Goal: Task Accomplishment & Management: Use online tool/utility

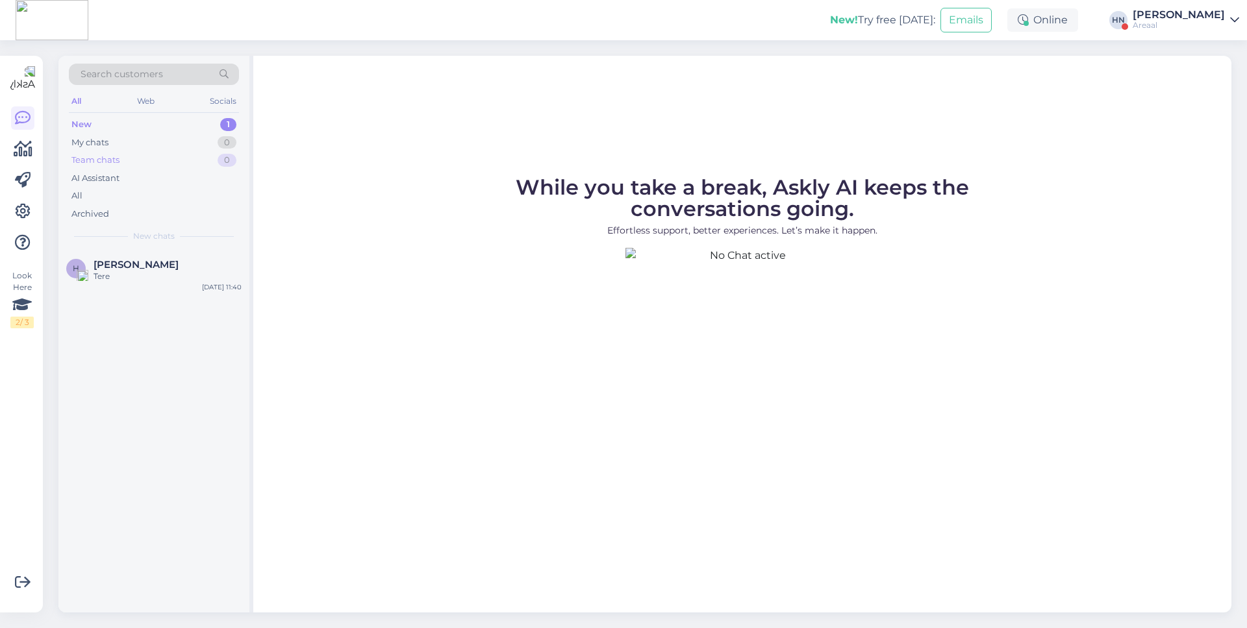
click at [180, 157] on div "Team chats 0" at bounding box center [154, 160] width 170 height 18
click at [183, 141] on div "My chats 0" at bounding box center [154, 143] width 170 height 18
click at [51, 154] on div "Search customers All Web Socials New 1 My chats 0 Team chats 0 AI Assistant All…" at bounding box center [649, 334] width 1196 height 588
click at [36, 150] on div "Look Here 2 / 3 Get more Your checklist to get more value from Askly. Close Con…" at bounding box center [21, 334] width 43 height 557
click at [25, 150] on icon at bounding box center [23, 150] width 19 height 16
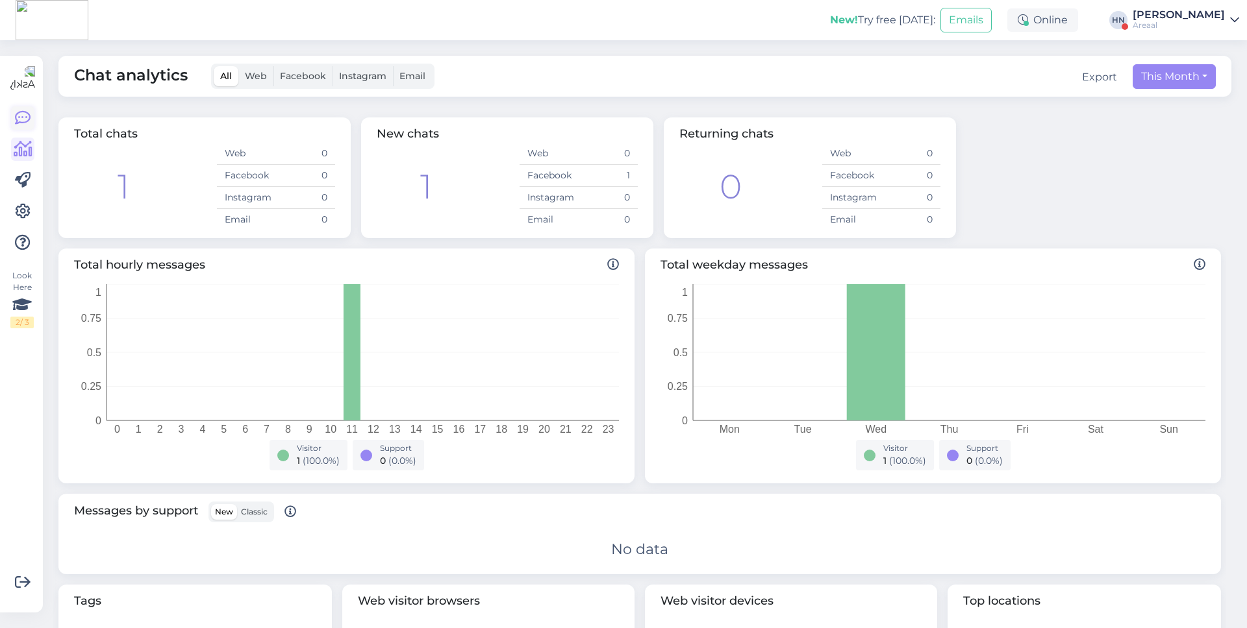
click at [24, 118] on icon at bounding box center [23, 118] width 16 height 16
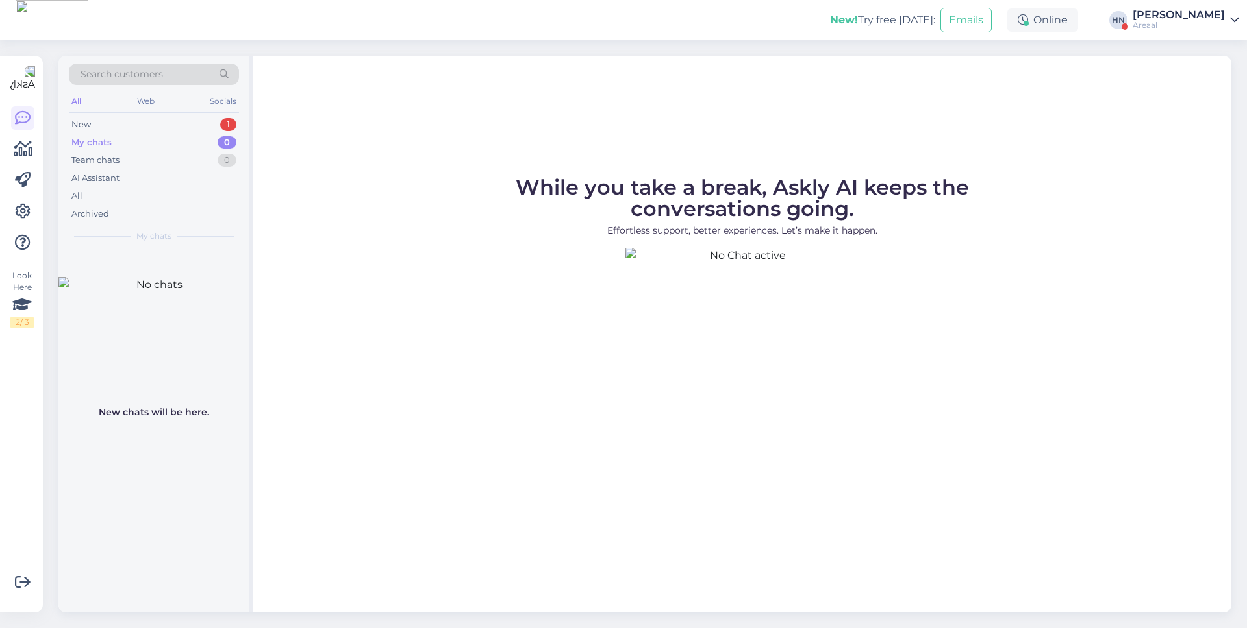
click at [876, 15] on div "New! Try free today:" at bounding box center [882, 20] width 105 height 16
click at [921, 19] on div "New! Try free today:" at bounding box center [882, 20] width 105 height 16
copy div "Try free today"
click at [485, 373] on figure "While you take a break, Askly AI keeps the conversations going. Effortless supp…" at bounding box center [742, 329] width 954 height 305
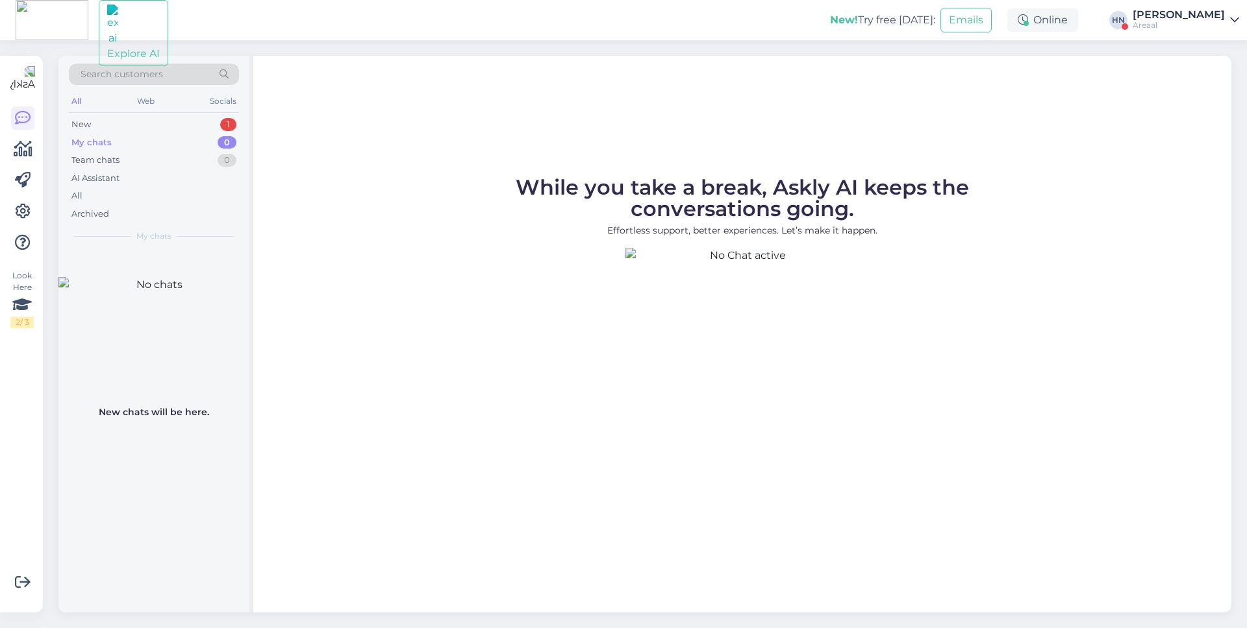
click at [485, 373] on figure "While you take a break, Askly AI keeps the conversations going. Effortless supp…" at bounding box center [742, 329] width 954 height 305
click at [169, 38] on div "Explore AI New! Try free today: Emails Online HN Hans Niinemäe Areaal" at bounding box center [623, 20] width 1247 height 40
click at [218, 21] on div "Explore AI New! Try free today: Emails Online HN Hans Niinemäe Areaal" at bounding box center [623, 20] width 1247 height 40
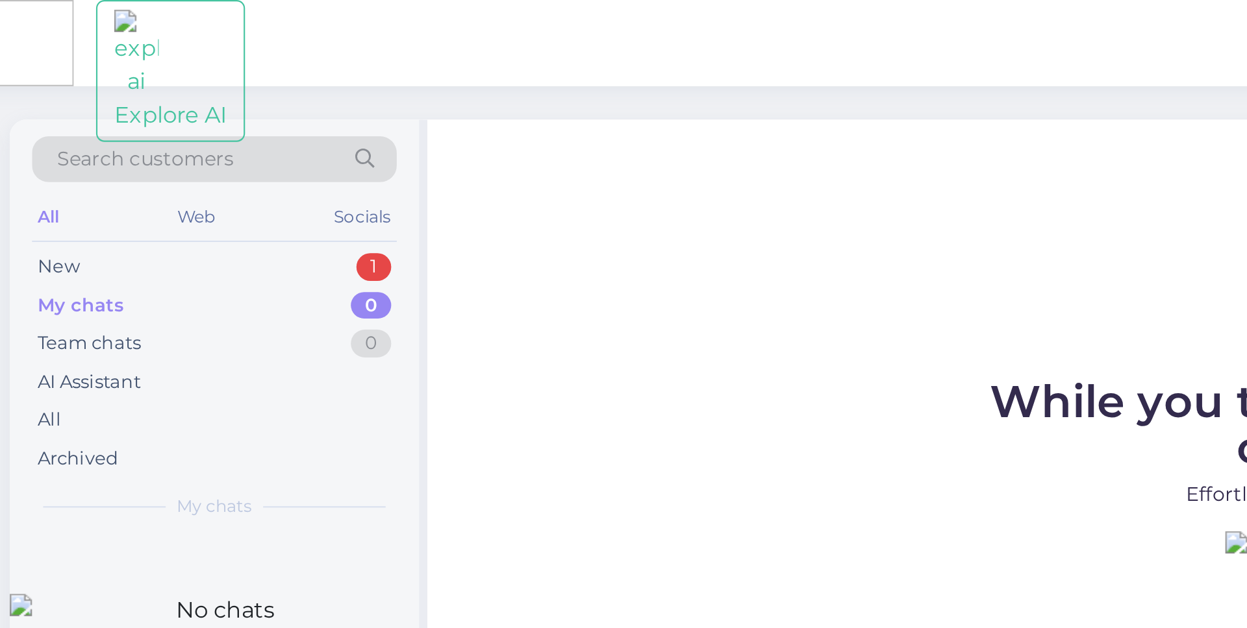
click at [266, 39] on div "Explore AI New! Try free today: Emails Online HN Hans Niinemäe Areaal" at bounding box center [623, 20] width 1247 height 40
click at [226, 21] on div "Explore AI New! Try free today: Emails Online HN Hans Niinemäe Areaal" at bounding box center [623, 20] width 1247 height 40
click at [228, 18] on div "Explore AI New! Try free today: Emails Online HN Hans Niinemäe Areaal" at bounding box center [623, 20] width 1247 height 40
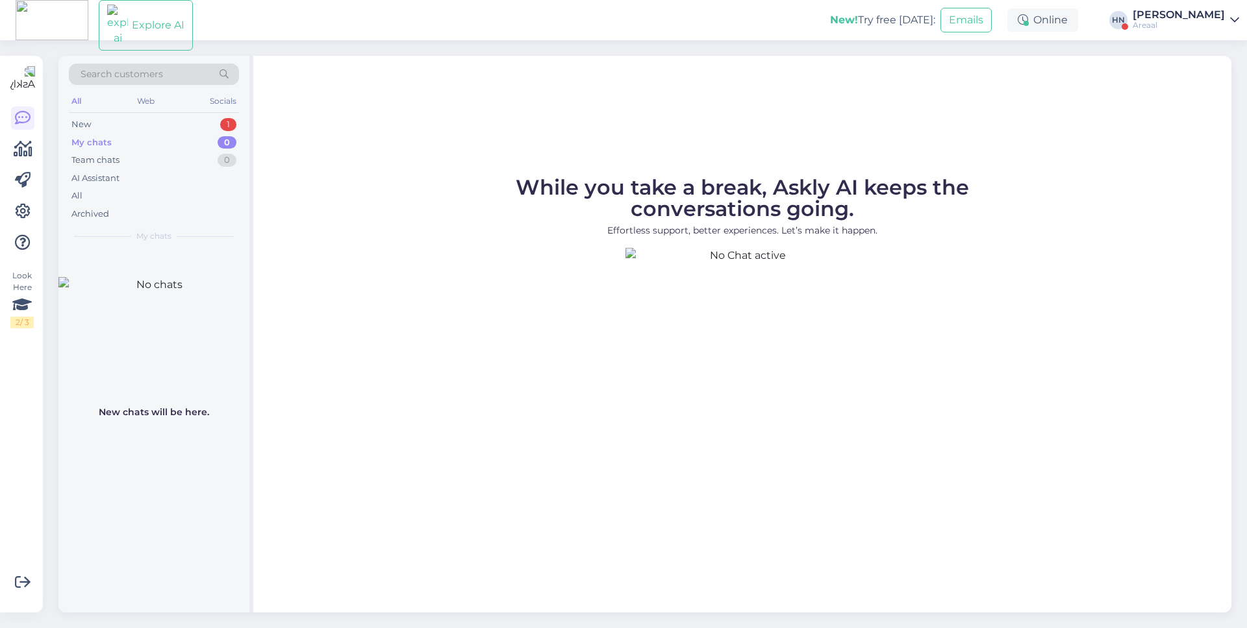
click at [462, 219] on figcaption "While you take a break, Askly AI keeps the conversations going. Effortless supp…" at bounding box center [741, 212] width 571 height 71
click at [767, 90] on div "While you take a break, Askly AI keeps the conversations going. Effortless supp…" at bounding box center [742, 334] width 978 height 557
click at [212, 21] on div "Explore AI New! Try free today: Emails Online HN Hans Niinemäe Areaal" at bounding box center [623, 20] width 1247 height 40
click at [109, 23] on img at bounding box center [120, 20] width 43 height 21
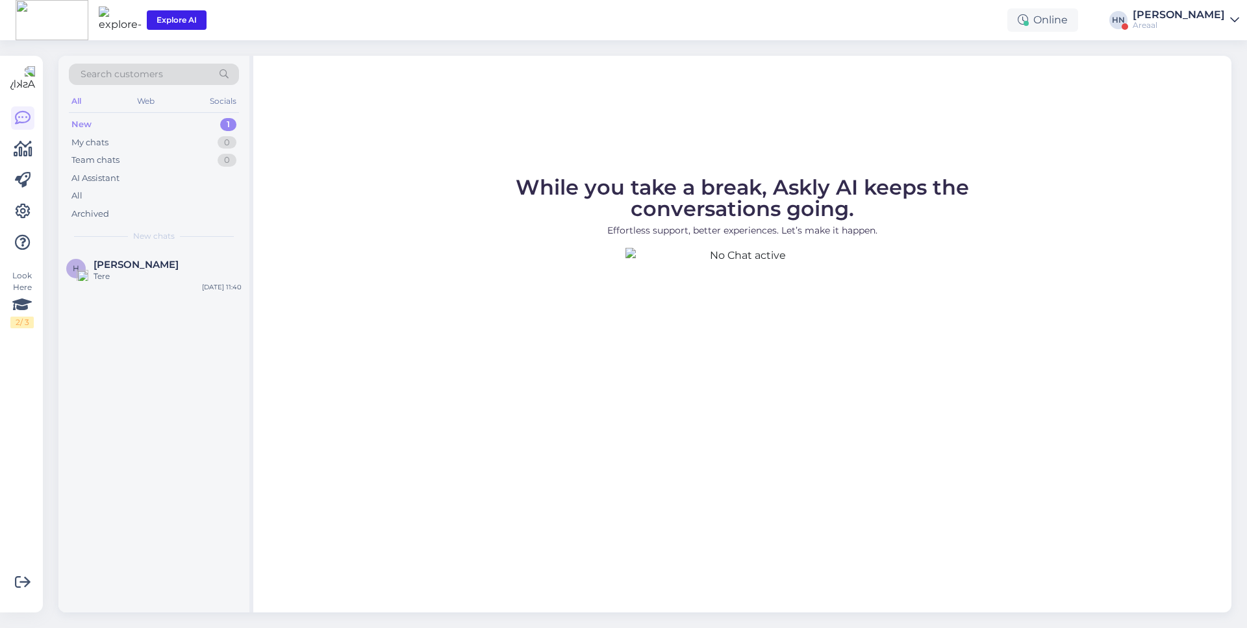
click at [319, 31] on div "Explore AI Online [PERSON_NAME] Areaal" at bounding box center [623, 20] width 1247 height 40
click at [756, 123] on div "While you take a break, Askly AI keeps the conversations going. Effortless supp…" at bounding box center [742, 334] width 978 height 557
drag, startPoint x: 199, startPoint y: 25, endPoint x: 351, endPoint y: 13, distance: 153.0
click at [351, 13] on div "Explore AI Online [PERSON_NAME] Areaal" at bounding box center [623, 20] width 1247 height 40
click at [351, 13] on div "Explore AI Online HN Hans Niinemäe Areaal" at bounding box center [623, 20] width 1247 height 40
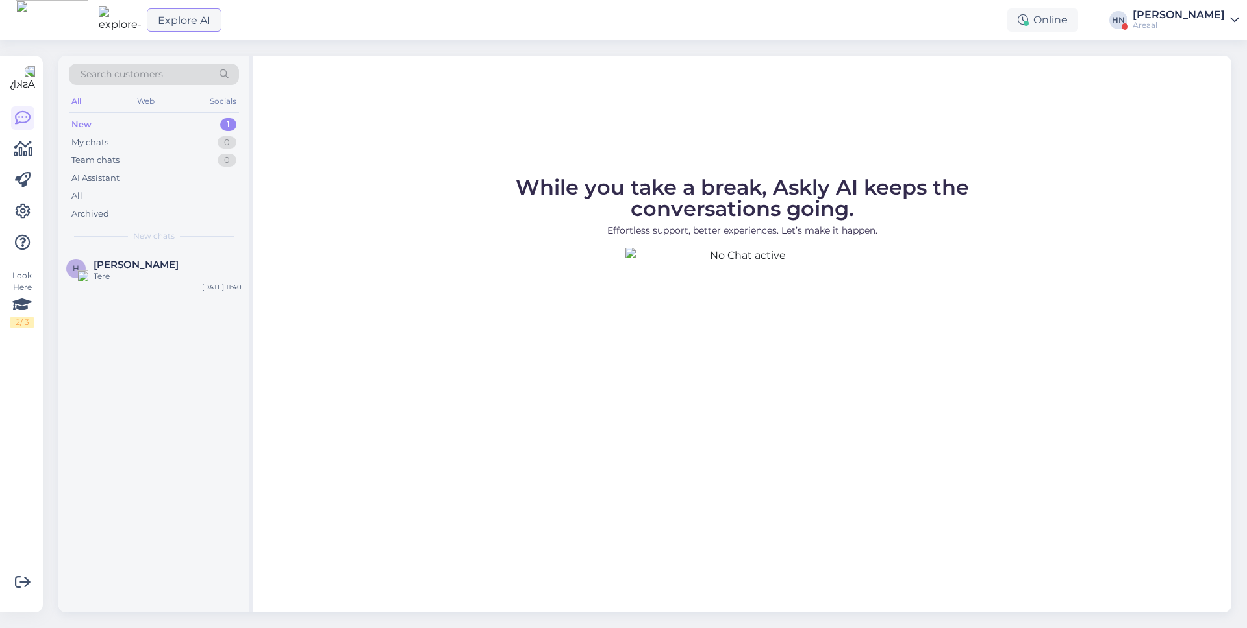
click at [1030, 267] on figure "While you take a break, Askly AI keeps the conversations going. Effortless supp…" at bounding box center [742, 329] width 954 height 305
click at [888, 321] on figure "While you take a break, Askly AI keeps the conversations going. Effortless supp…" at bounding box center [742, 329] width 954 height 305
click at [947, 135] on div "While you take a break, Askly AI keeps the conversations going. Effortless supp…" at bounding box center [742, 334] width 978 height 557
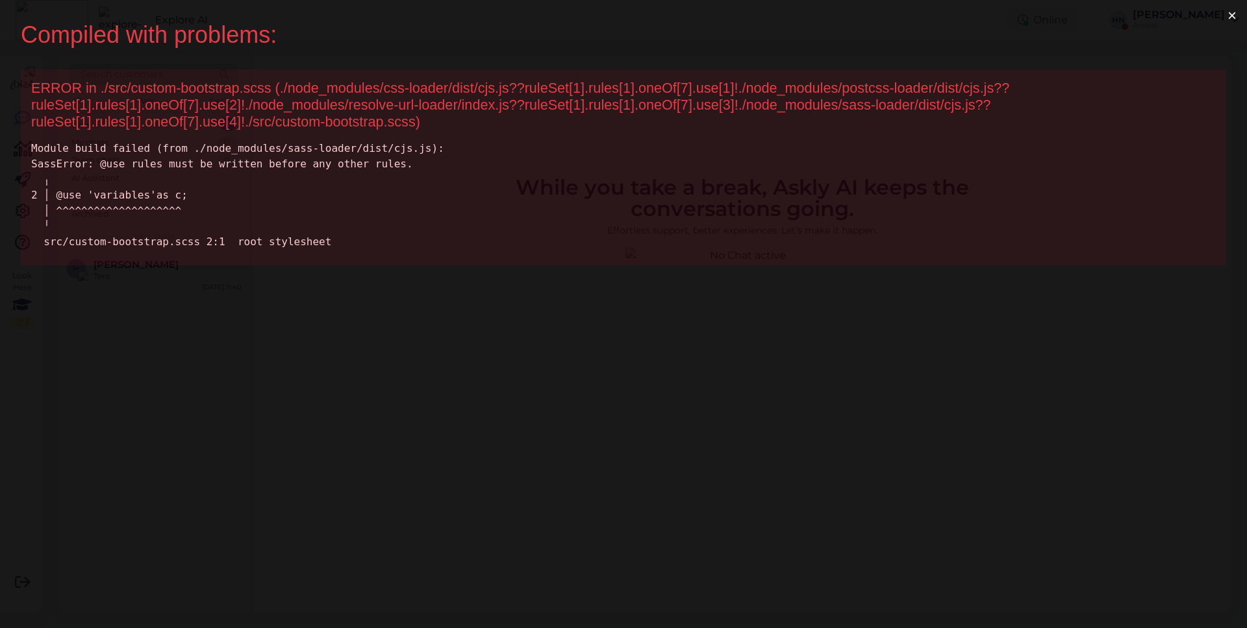
click at [306, 177] on div "Module build failed (from ./node_modules/sass-loader/dist/cjs.js): SassError: @…" at bounding box center [623, 195] width 1184 height 109
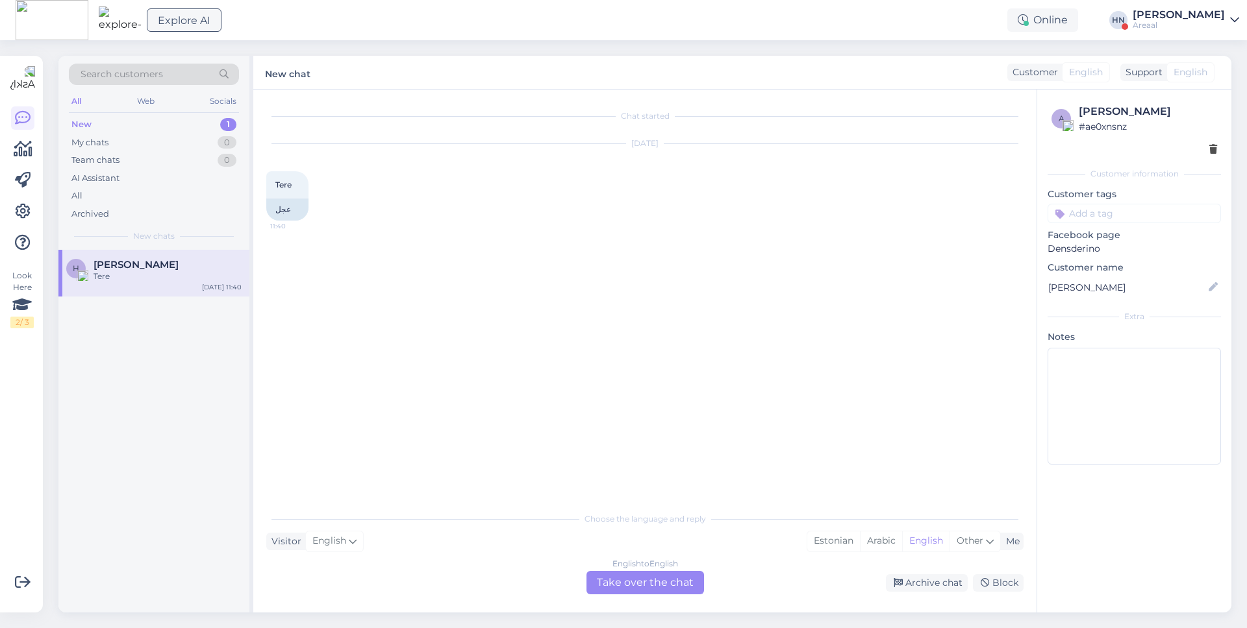
click at [240, 16] on div "Explore AI Online [PERSON_NAME] Areaal" at bounding box center [623, 20] width 1247 height 40
click at [304, 38] on div "Explore AI Online HN Hans Niinemäe Areaal" at bounding box center [623, 20] width 1247 height 40
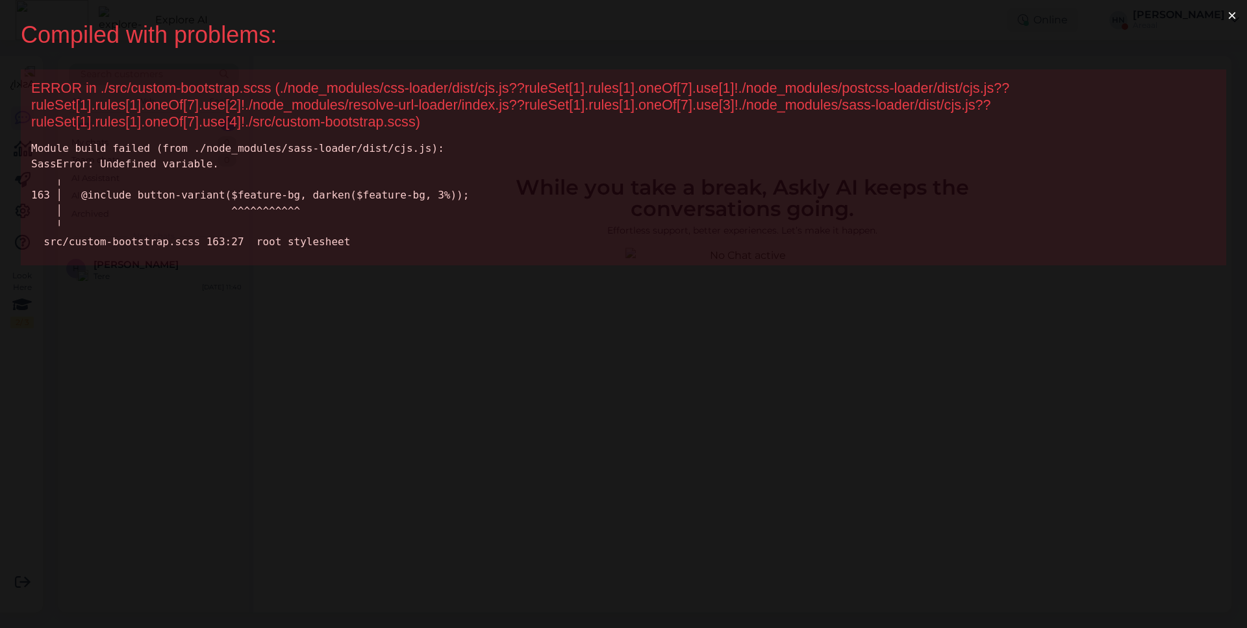
click at [1232, 15] on button "×" at bounding box center [1232, 15] width 30 height 31
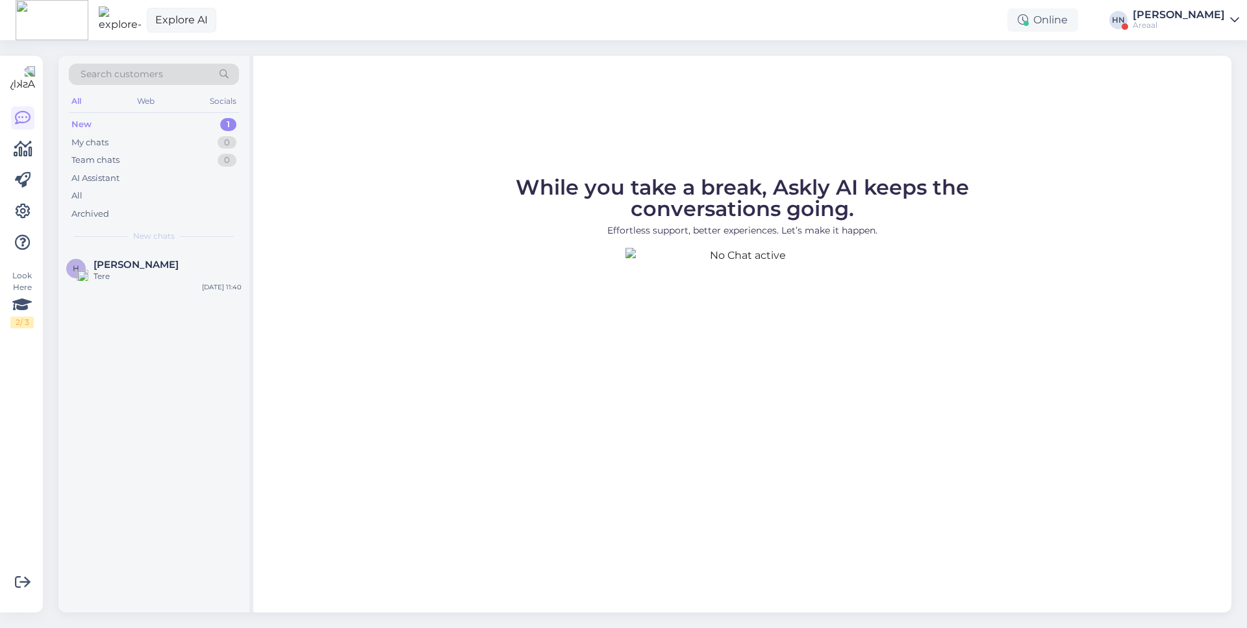
click at [381, 49] on div "Search customers All Web Socials New 1 My chats 0 Team chats 0 AI Assistant All…" at bounding box center [649, 334] width 1196 height 588
click at [277, 21] on div "Explore AI Online [PERSON_NAME] Areaal" at bounding box center [623, 20] width 1247 height 40
click at [455, 115] on div "While you take a break, Askly AI keeps the conversations going. Effortless supp…" at bounding box center [742, 334] width 978 height 557
click at [177, 21] on button "Explore AI" at bounding box center [184, 20] width 75 height 22
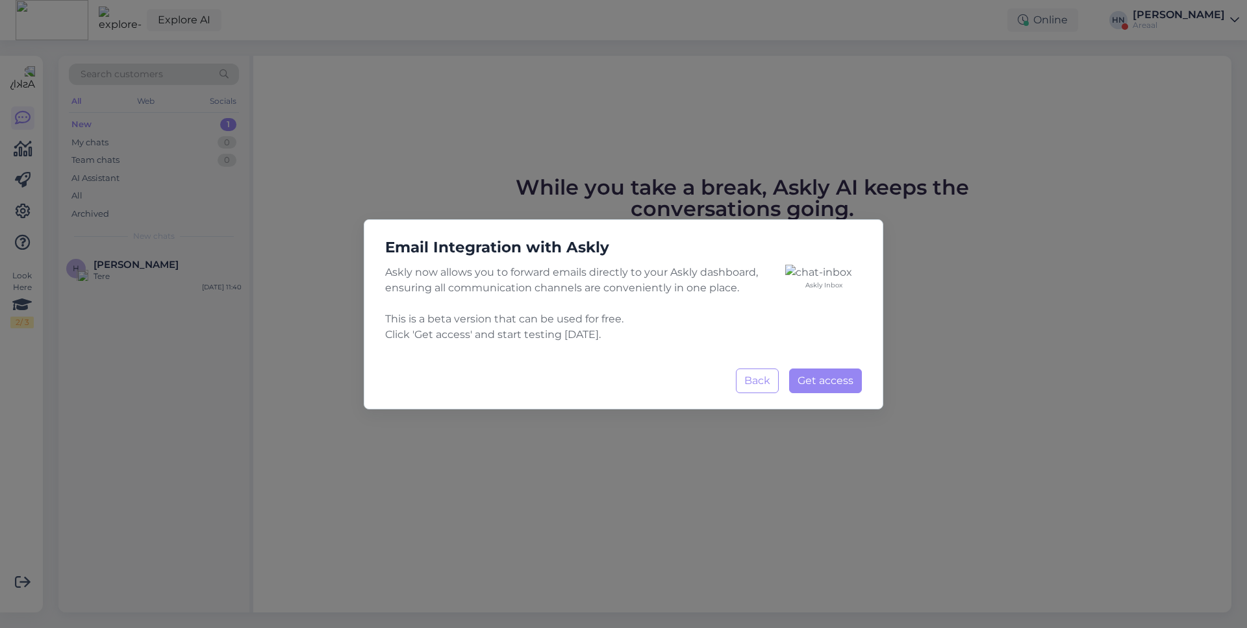
click at [733, 393] on div "Back Get access Loading..." at bounding box center [623, 381] width 477 height 25
click at [755, 393] on button "Back" at bounding box center [757, 381] width 43 height 25
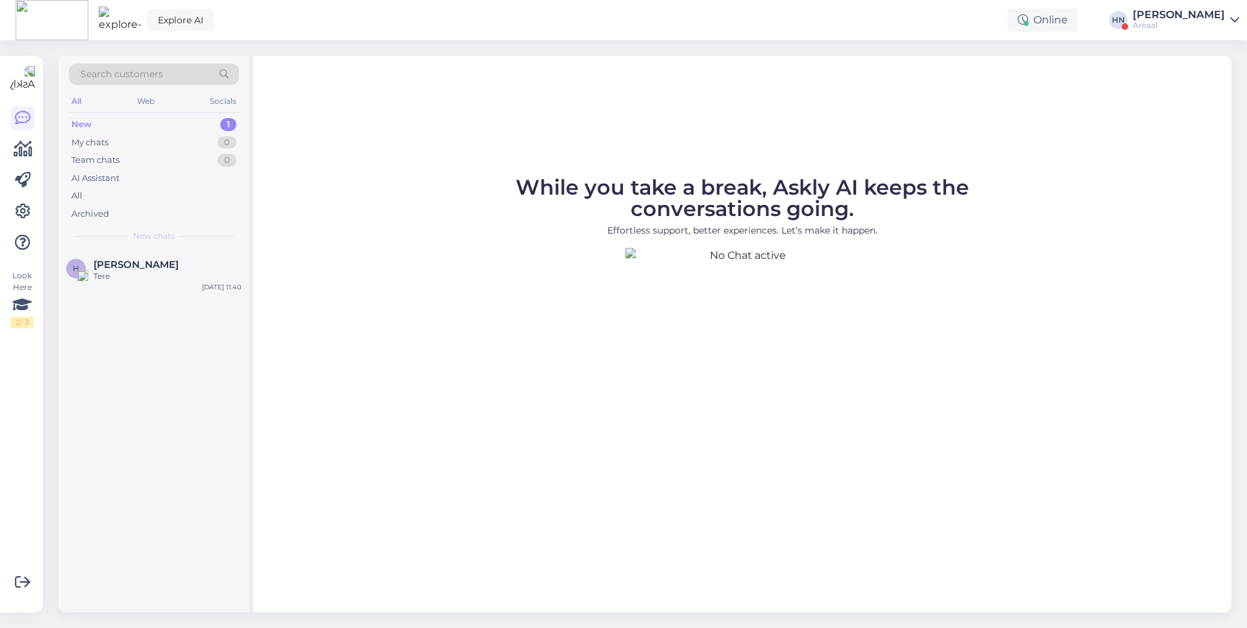
click at [350, 36] on div "Explore AI Online [PERSON_NAME] Areaal" at bounding box center [623, 20] width 1247 height 40
click at [166, 16] on button "Explore AI" at bounding box center [181, 20] width 68 height 22
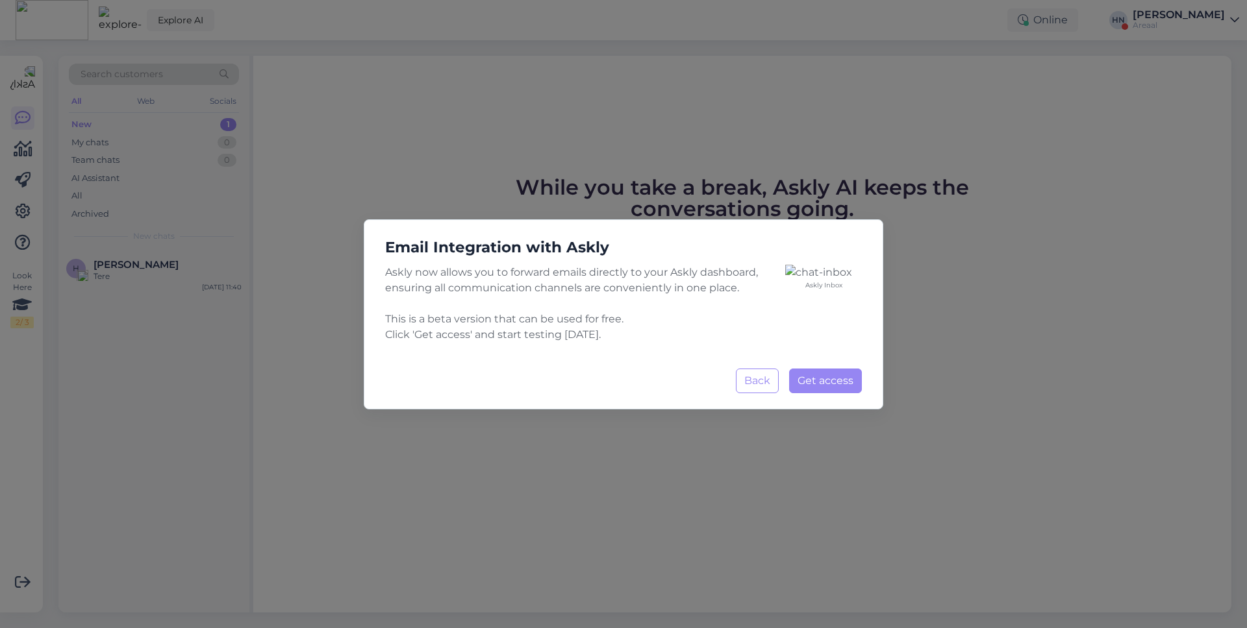
click at [585, 108] on div "Email Integration with Askly Askly now allows you to forward emails directly to…" at bounding box center [623, 314] width 1247 height 628
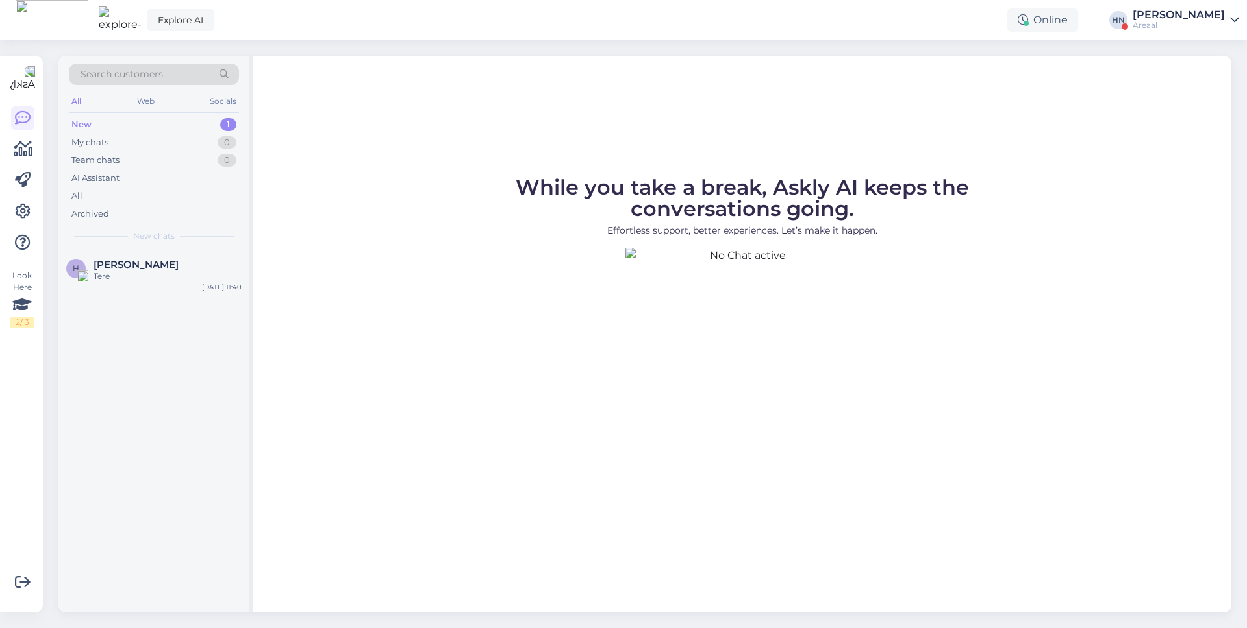
click at [276, 29] on div "Explore AI Online HN Hans Niinemäe Areaal" at bounding box center [623, 20] width 1247 height 40
click at [175, 25] on button "Explore AI" at bounding box center [181, 20] width 68 height 22
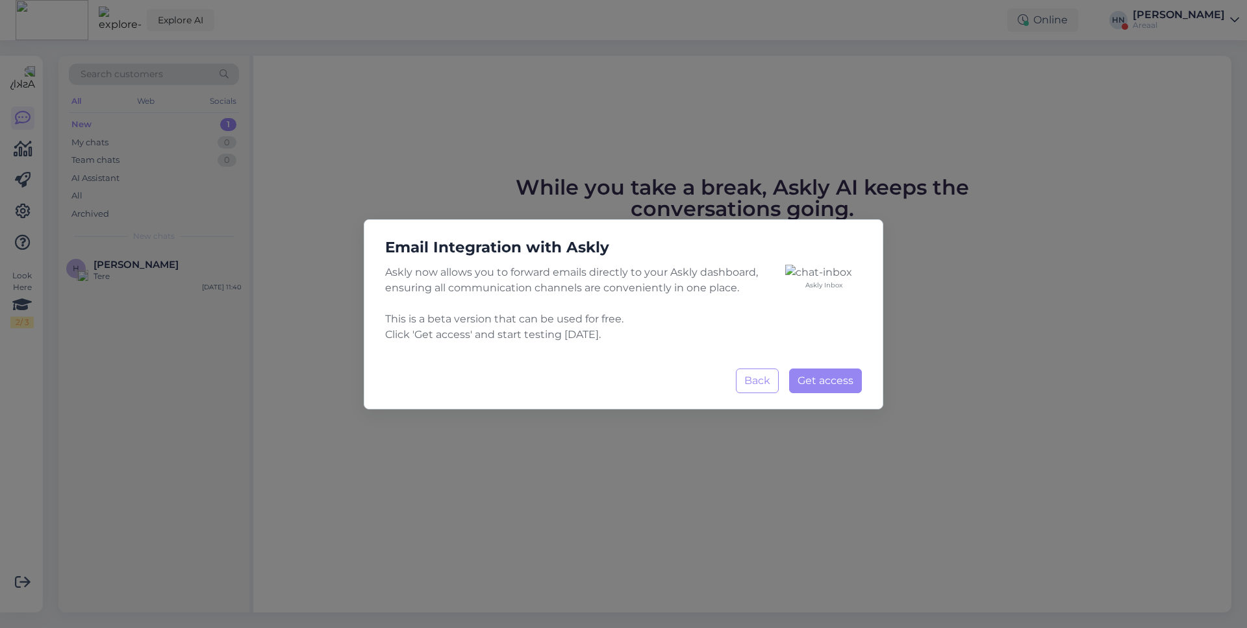
click at [449, 164] on div "Email Integration with Askly Askly now allows you to forward emails directly to…" at bounding box center [623, 314] width 1247 height 628
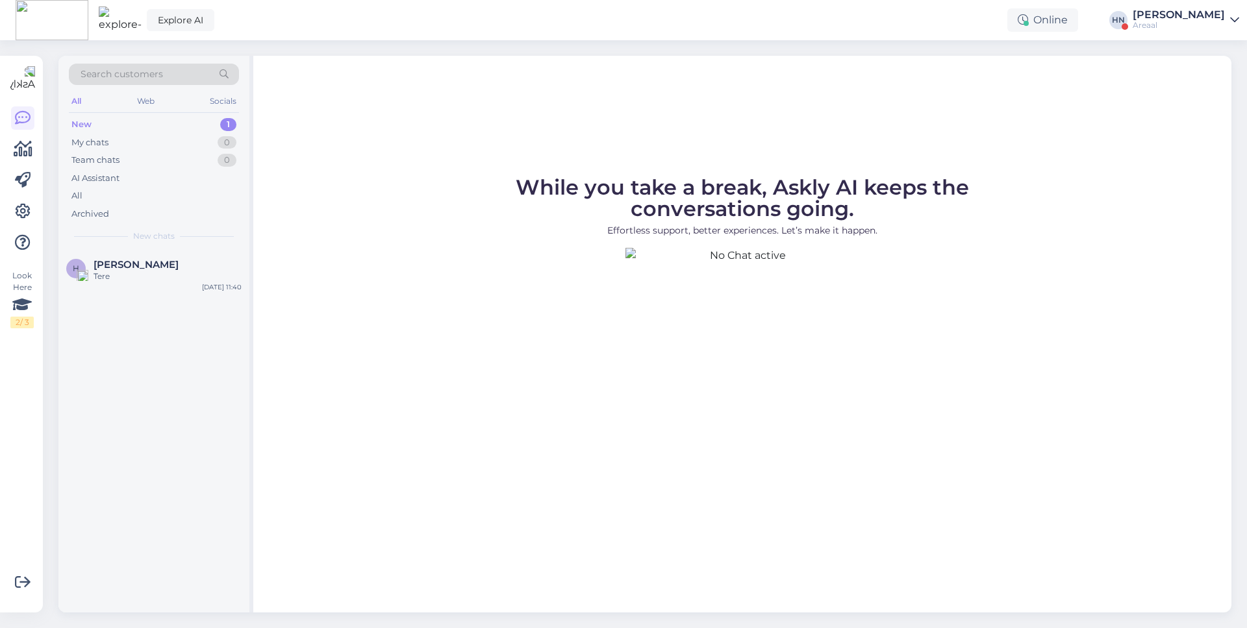
click at [356, 173] on div "While you take a break, Askly AI keeps the conversations going. Effortless supp…" at bounding box center [742, 334] width 978 height 557
click at [229, 22] on div "Explore AI Online HN Hans Niinemäe Areaal" at bounding box center [623, 20] width 1247 height 40
click at [476, 60] on div "While you take a break, Askly AI keeps the conversations going. Effortless supp…" at bounding box center [742, 334] width 978 height 557
click at [160, 14] on link "Explore AI" at bounding box center [181, 20] width 68 height 22
click at [114, 32] on img at bounding box center [120, 19] width 43 height 27
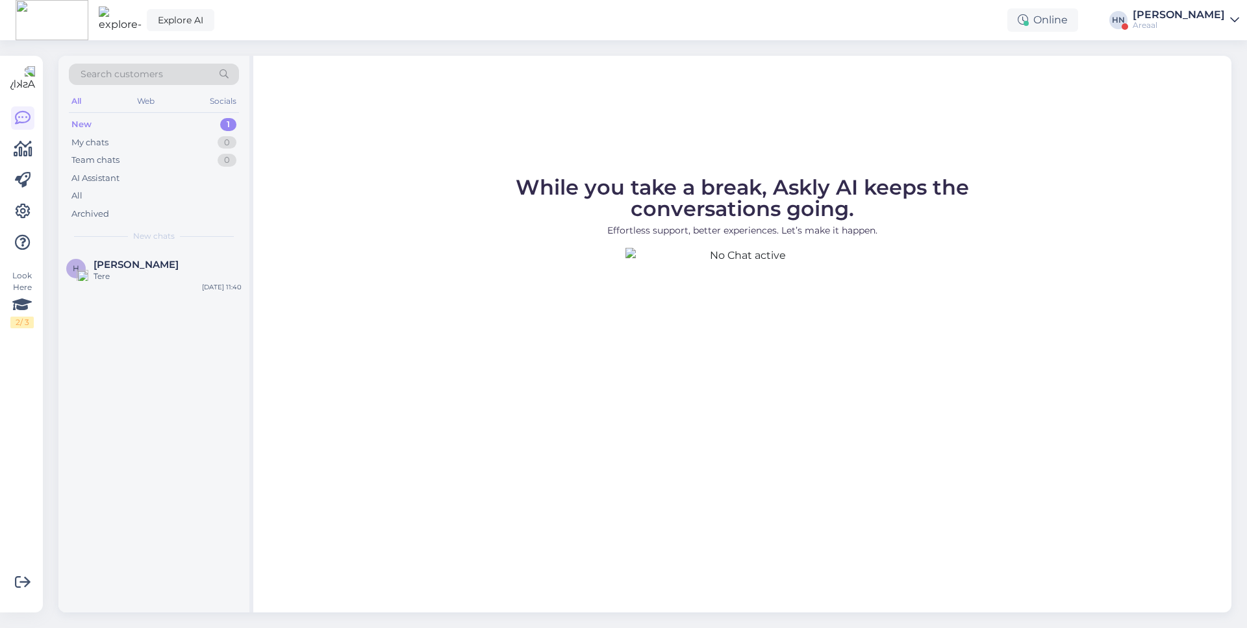
click at [628, 92] on div "While you take a break, Askly AI keeps the conversations going. Effortless supp…" at bounding box center [742, 334] width 978 height 557
click at [31, 331] on div "Look Here 2 / 3" at bounding box center [22, 334] width 25 height 536
click at [34, 300] on div "Look Here 2 / 3" at bounding box center [22, 334] width 25 height 536
click at [27, 283] on div "Look Here 2 / 3" at bounding box center [21, 299] width 23 height 58
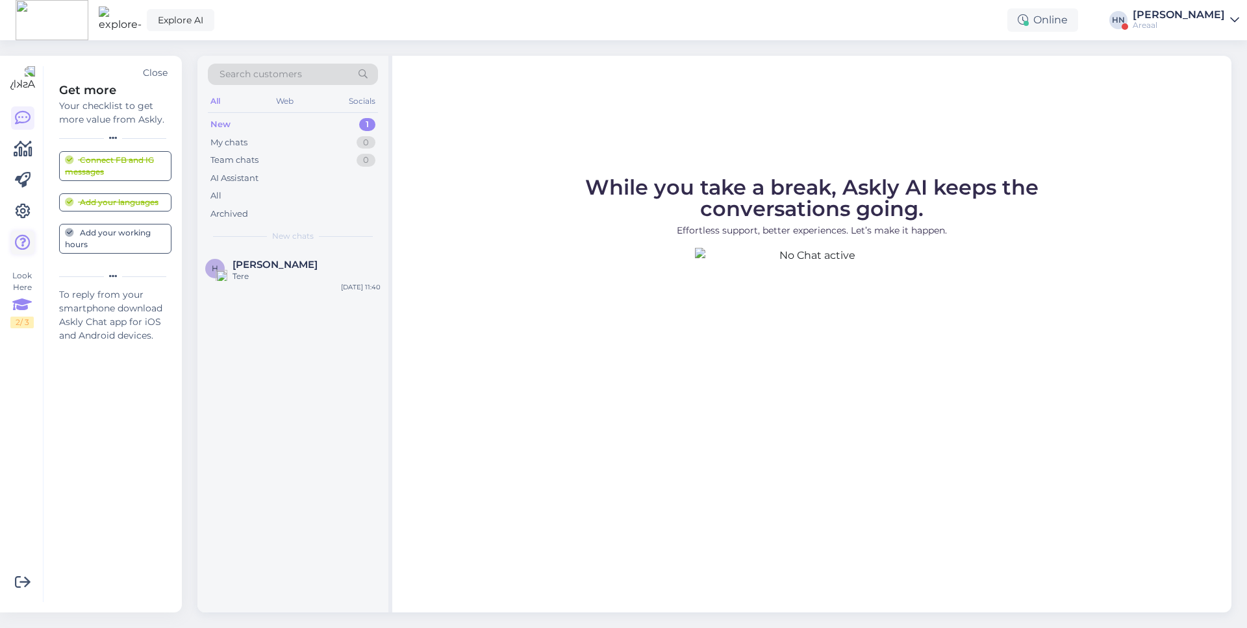
click at [17, 241] on icon at bounding box center [23, 243] width 16 height 16
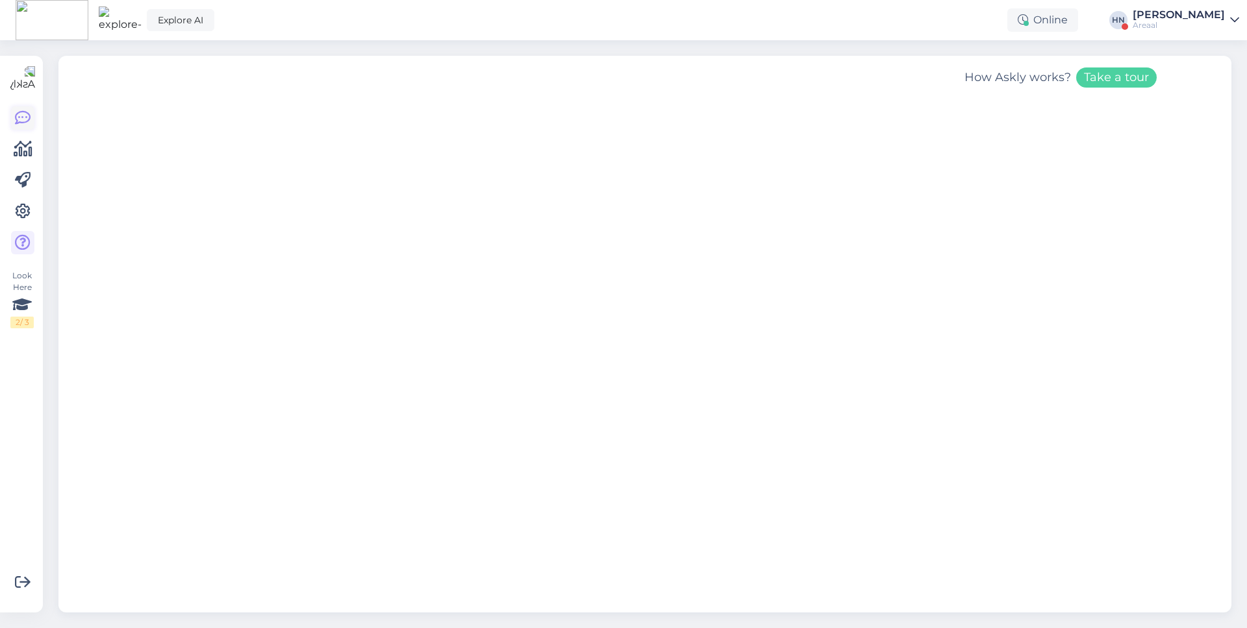
click at [26, 123] on icon at bounding box center [23, 118] width 16 height 16
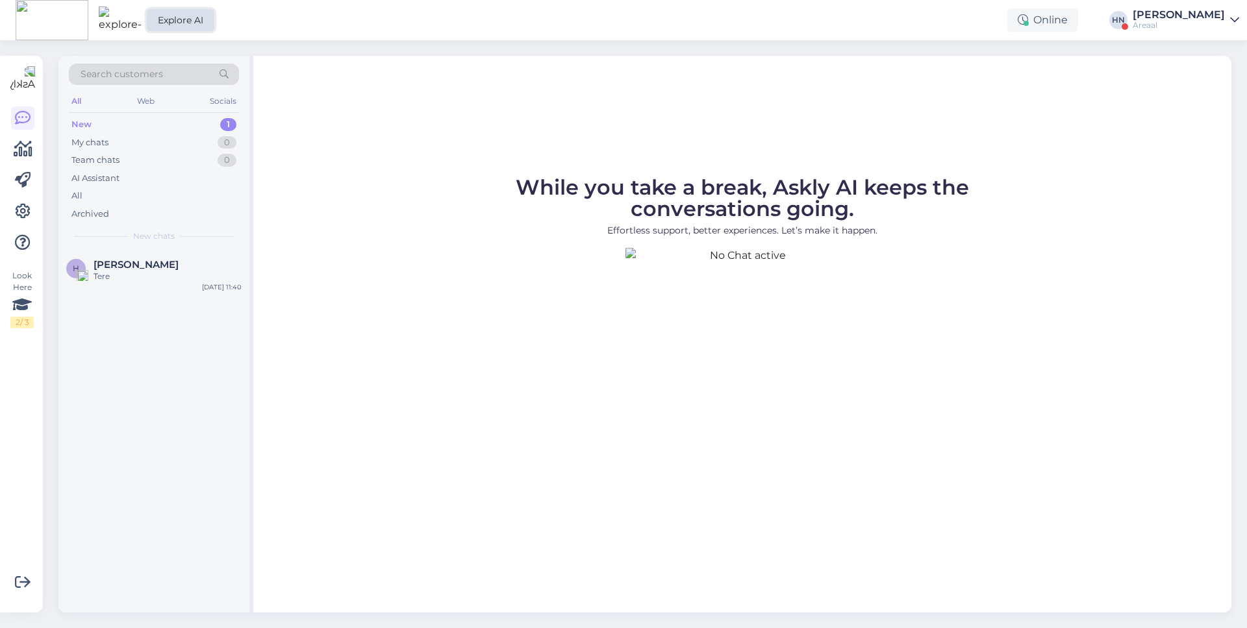
click at [168, 12] on link "Explore AI" at bounding box center [181, 20] width 68 height 22
click at [27, 212] on icon at bounding box center [23, 212] width 16 height 16
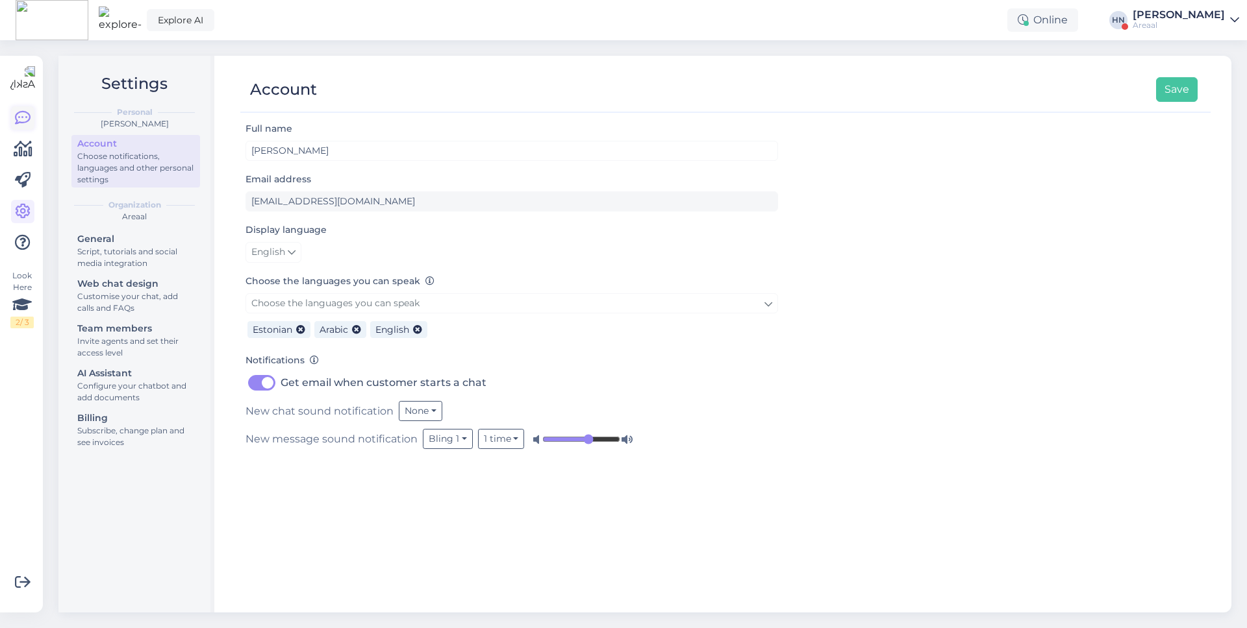
click at [20, 114] on icon at bounding box center [23, 118] width 16 height 16
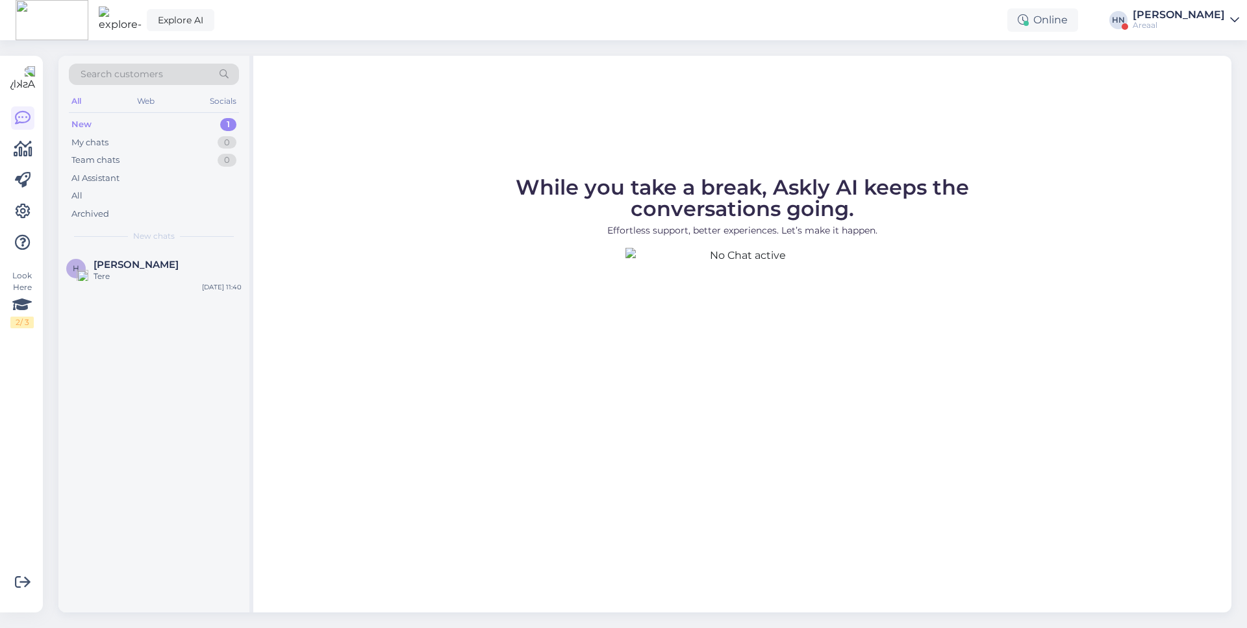
click at [588, 99] on div "While you take a break, Askly AI keeps the conversations going. Effortless supp…" at bounding box center [742, 334] width 978 height 557
click at [321, 155] on div "While you take a break, Askly AI keeps the conversations going. Effortless supp…" at bounding box center [742, 334] width 978 height 557
click at [19, 241] on icon at bounding box center [23, 243] width 16 height 16
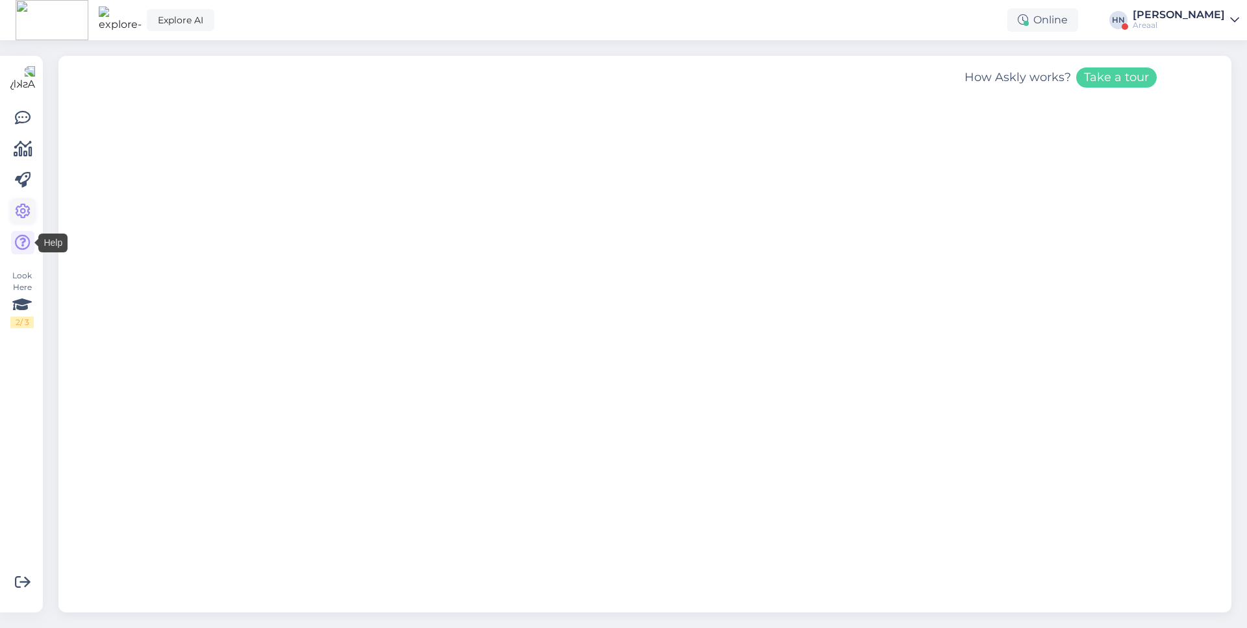
click at [21, 216] on icon at bounding box center [23, 212] width 16 height 16
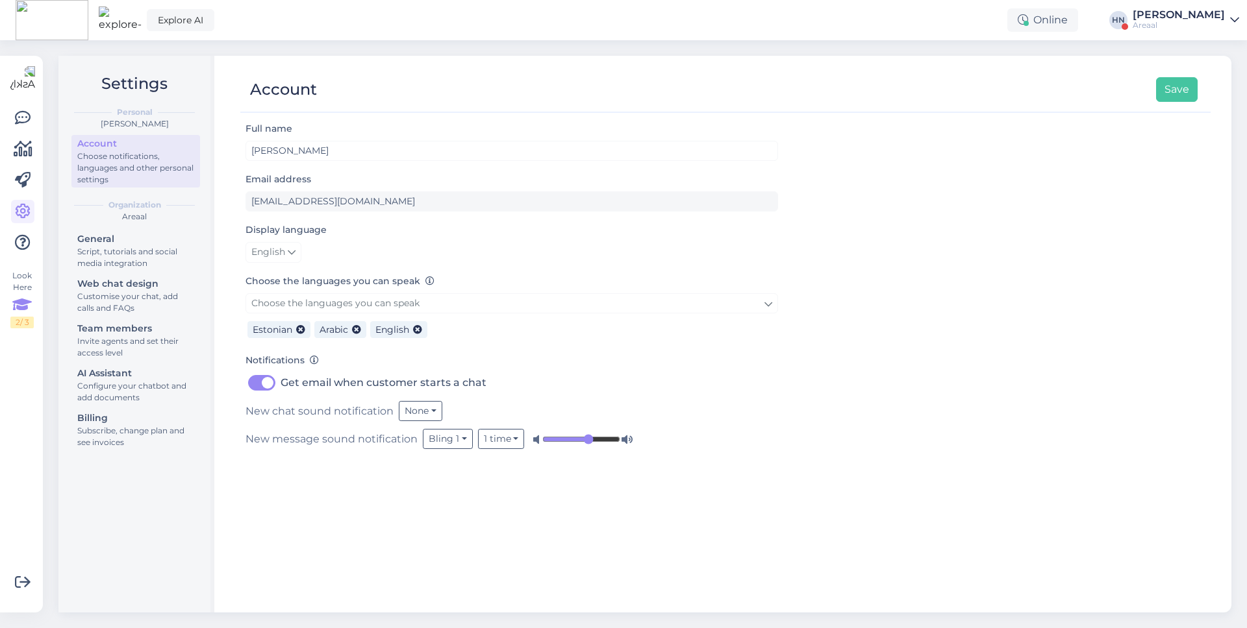
click at [19, 310] on icon at bounding box center [21, 304] width 19 height 23
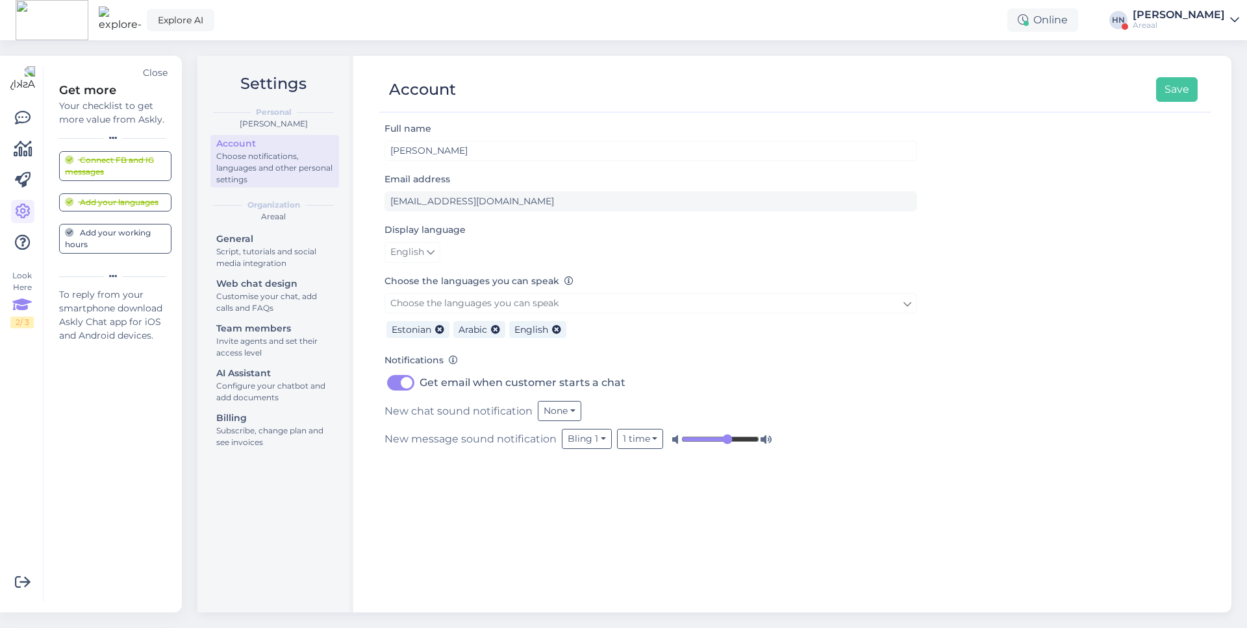
click at [95, 94] on div "Get more" at bounding box center [115, 91] width 112 height 18
click at [94, 103] on div "Your checklist to get more value from Askly." at bounding box center [115, 112] width 112 height 27
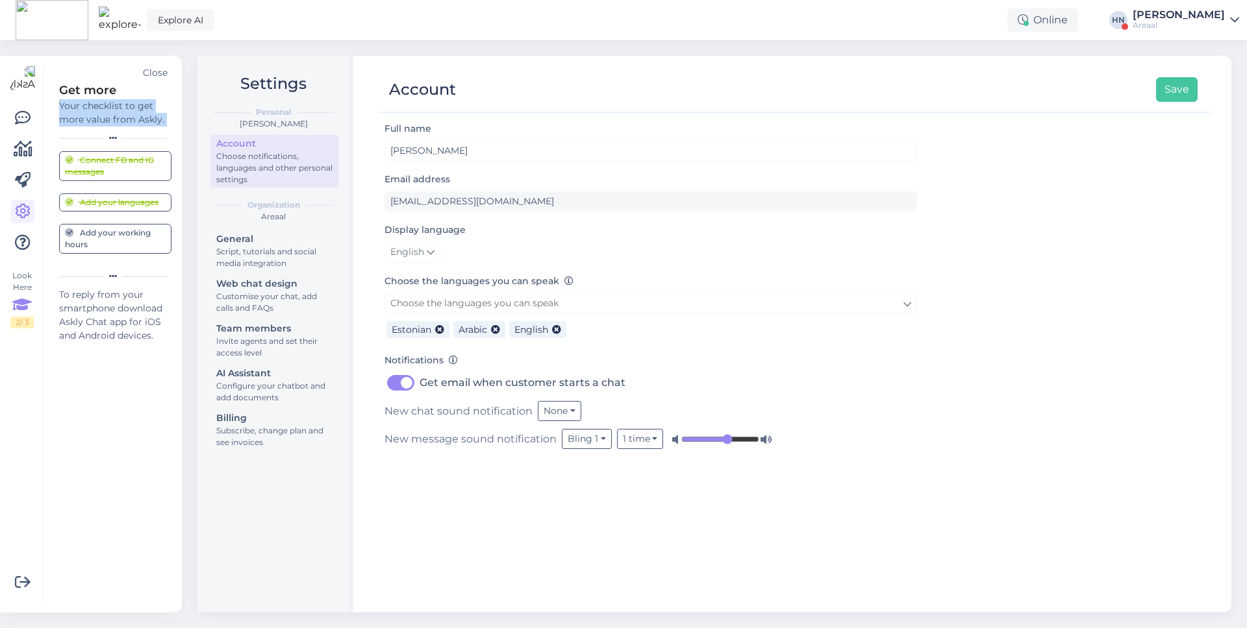
click at [94, 103] on div "Your checklist to get more value from Askly." at bounding box center [115, 112] width 112 height 27
copy div "Your checklist to get more value from Askly."
click at [149, 27] on link "Explore AI" at bounding box center [181, 20] width 68 height 22
click at [31, 394] on div "Look Here 2 / 3" at bounding box center [22, 334] width 25 height 536
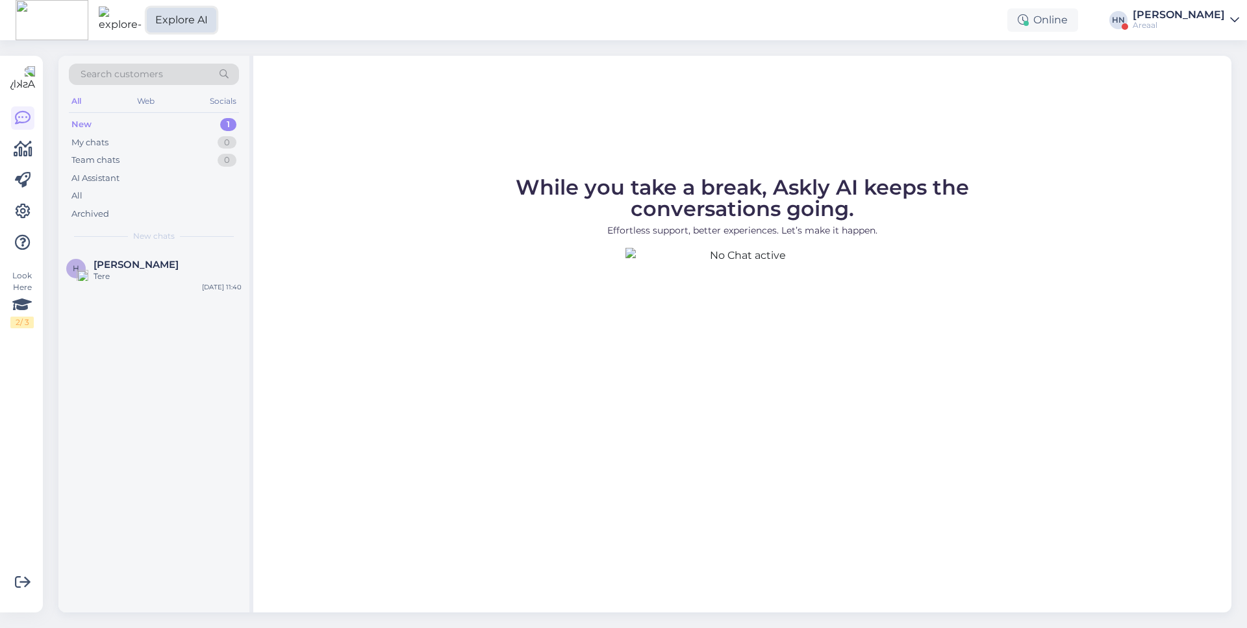
drag, startPoint x: 187, startPoint y: 21, endPoint x: 273, endPoint y: 21, distance: 85.7
click at [273, 21] on div "Explore AI Online [PERSON_NAME] Areaal" at bounding box center [623, 20] width 1247 height 40
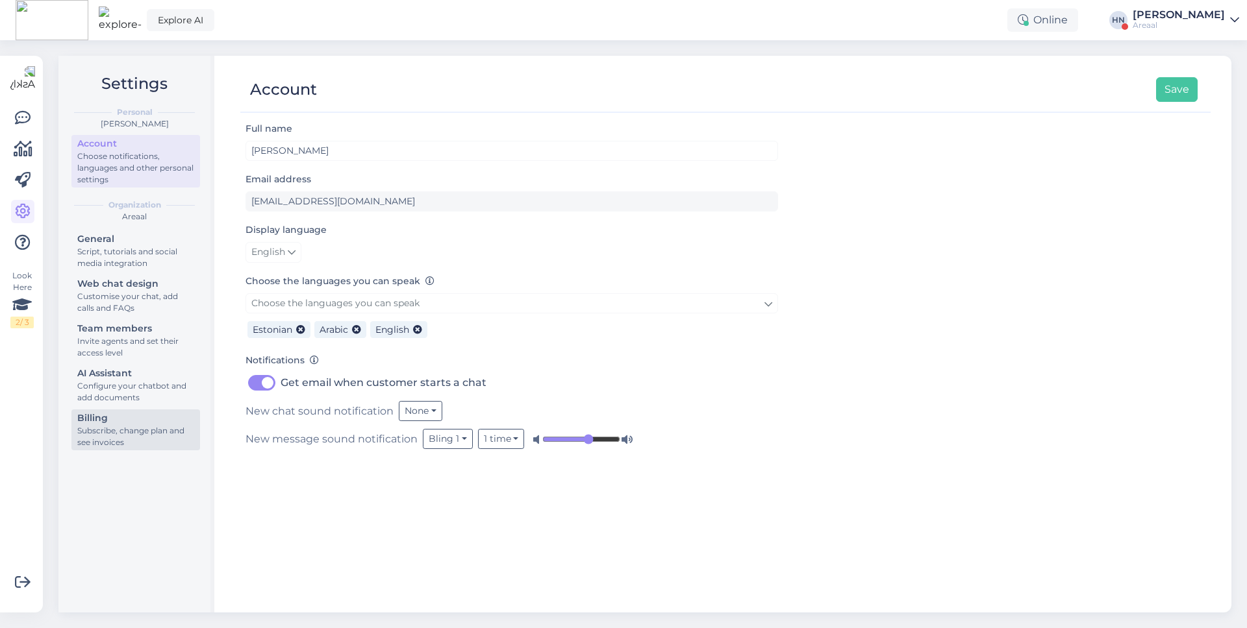
click at [153, 445] on div "Subscribe, change plan and see invoices" at bounding box center [135, 436] width 117 height 23
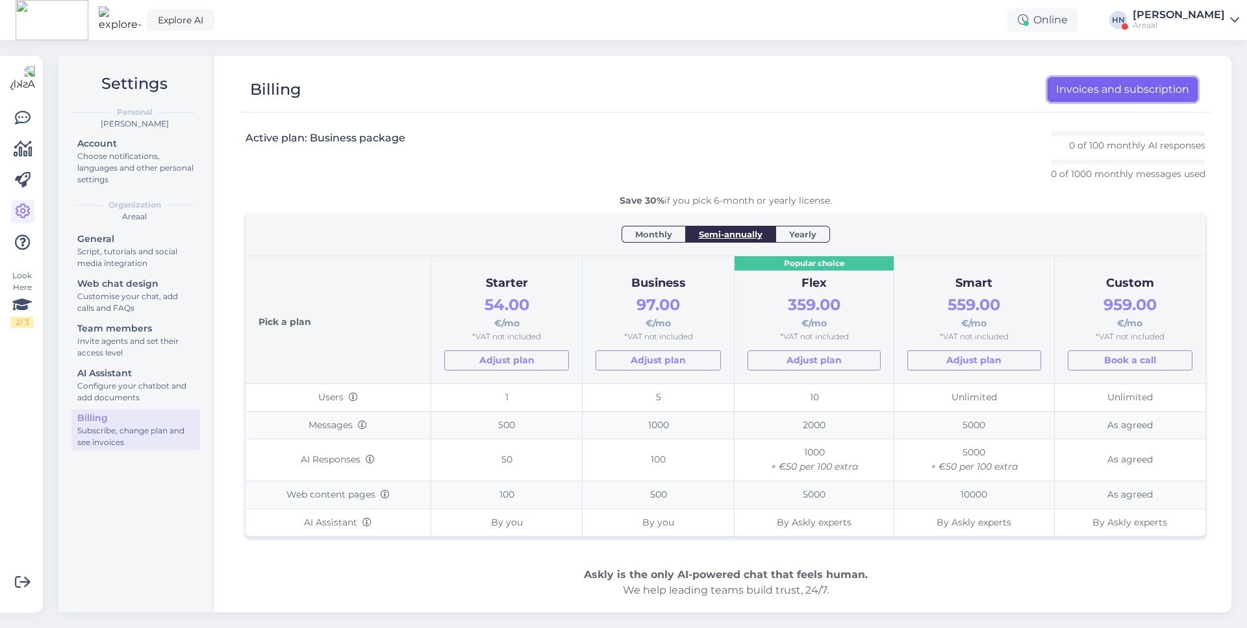
click at [1120, 89] on link "Invoices and subscription" at bounding box center [1122, 89] width 150 height 25
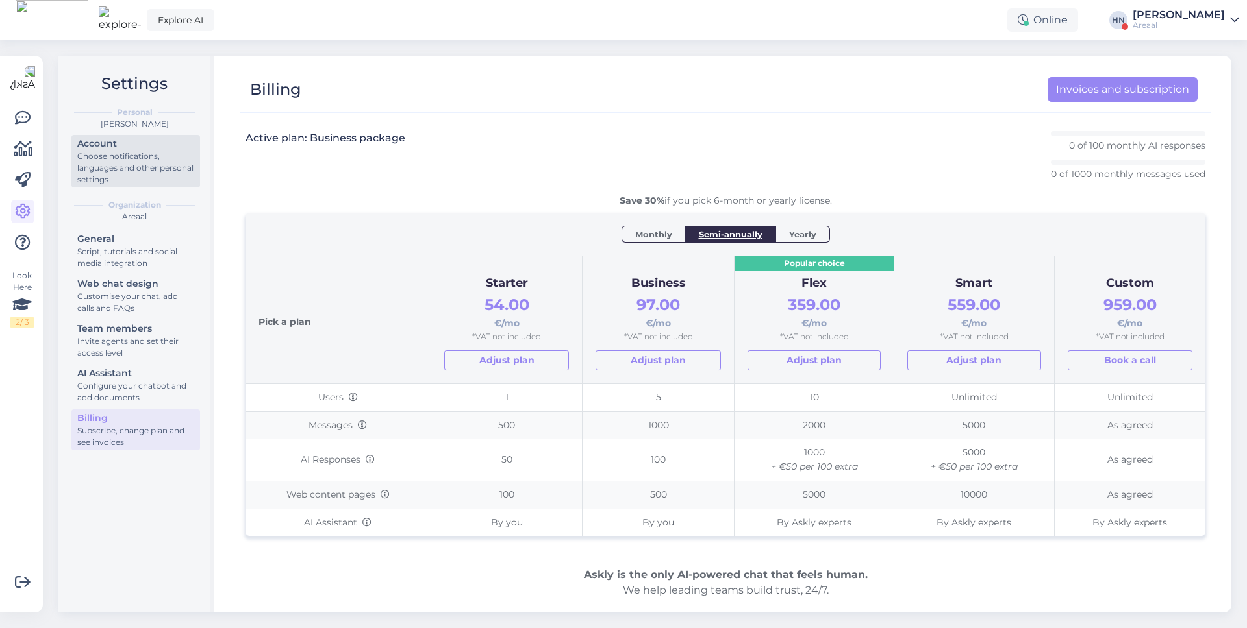
click at [110, 182] on div "Choose notifications, languages and other personal settings" at bounding box center [135, 168] width 117 height 35
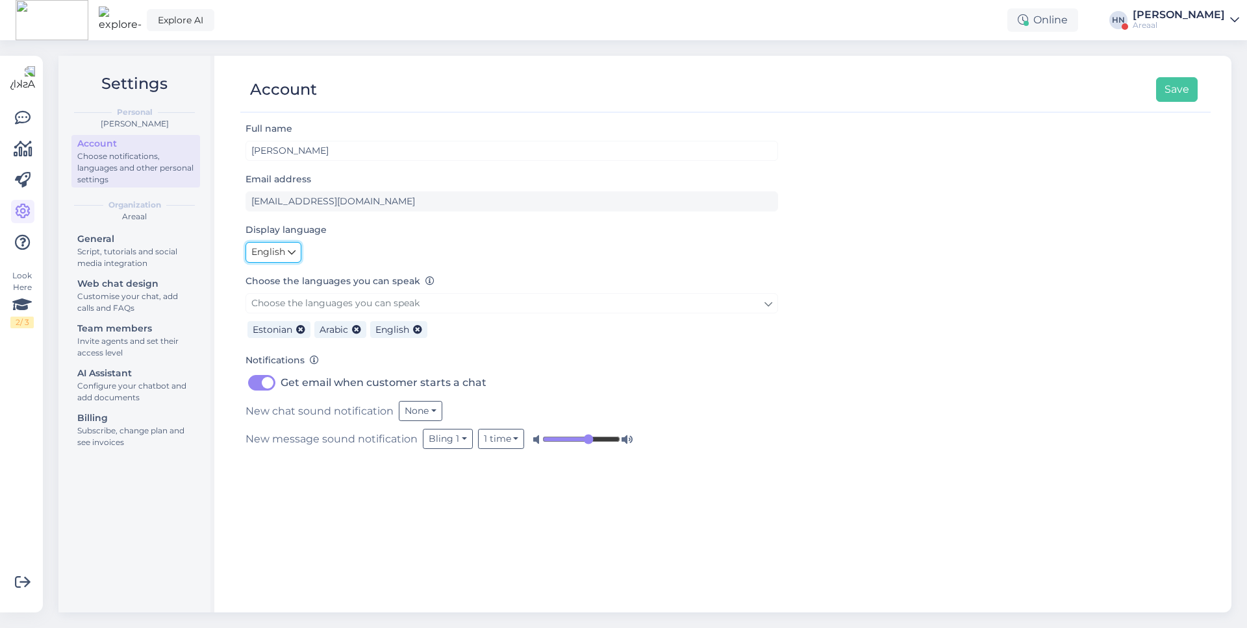
click at [299, 256] on link "English" at bounding box center [273, 252] width 56 height 21
click at [296, 278] on link "Eesti" at bounding box center [276, 279] width 62 height 21
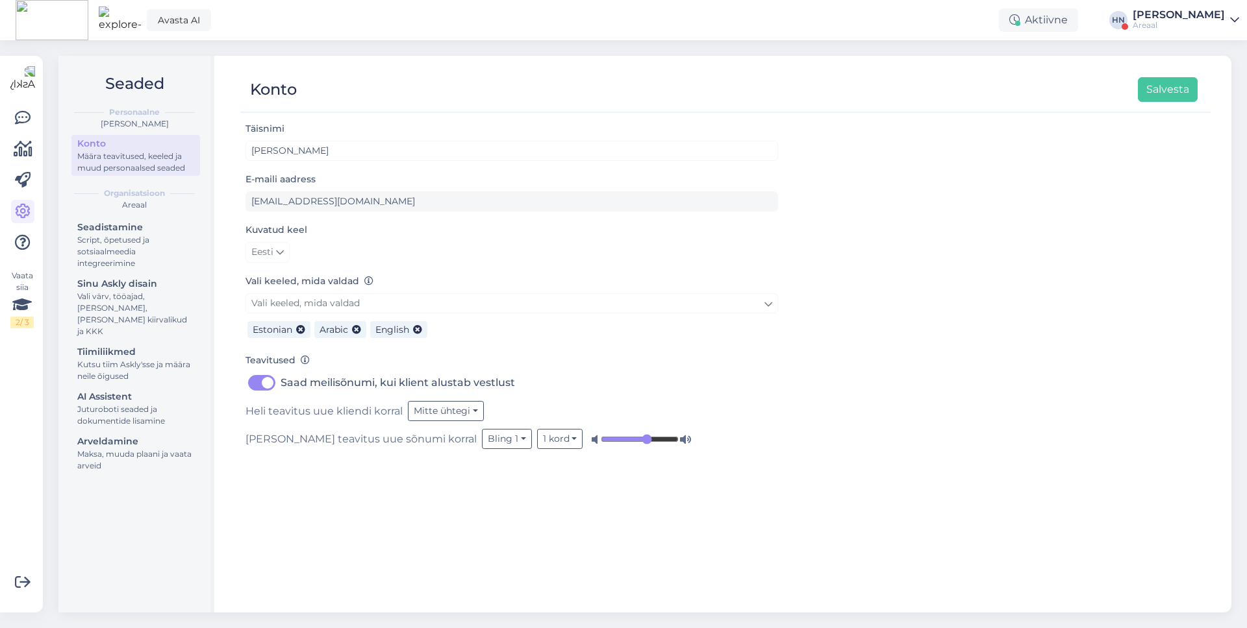
click at [11, 107] on div at bounding box center [22, 180] width 23 height 148
click at [32, 116] on link at bounding box center [22, 117] width 23 height 23
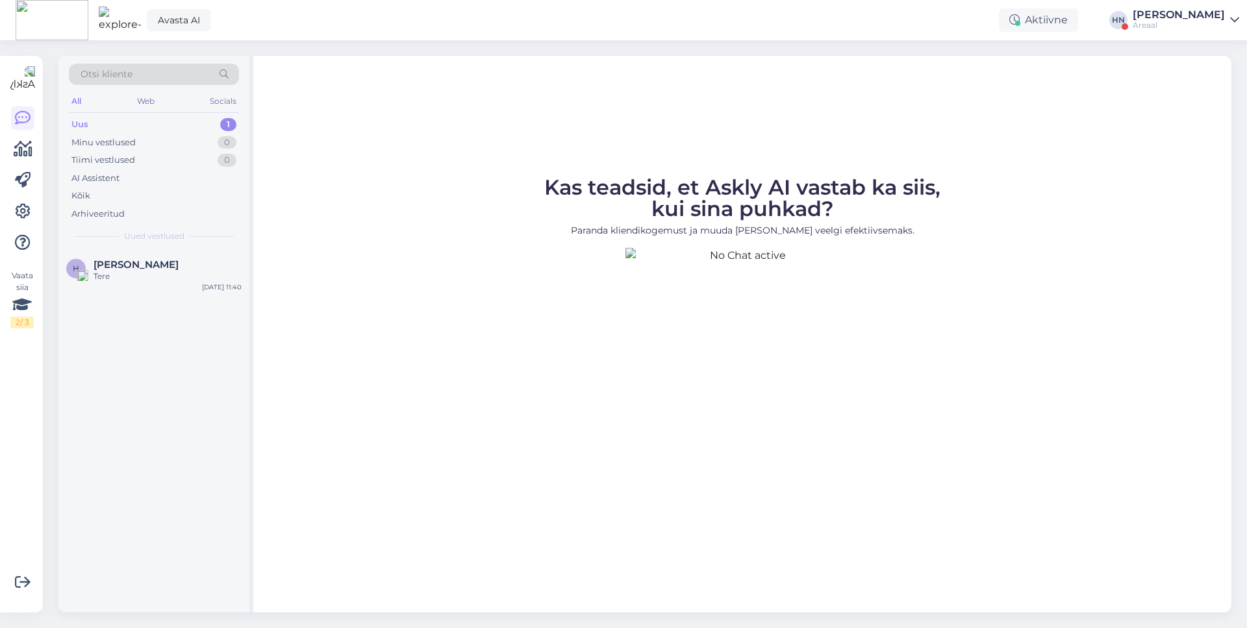
click at [334, 27] on div "Avasta AI Aktiivne HN Hans Niinemäe Areaal" at bounding box center [623, 20] width 1247 height 40
click at [391, 162] on div "Kas teadsid, et Askly AI vastab ka siis, kui sina puhkad? Paranda kliendikogemu…" at bounding box center [742, 334] width 978 height 557
click at [143, 75] on div "Otsi kliente" at bounding box center [154, 74] width 170 height 21
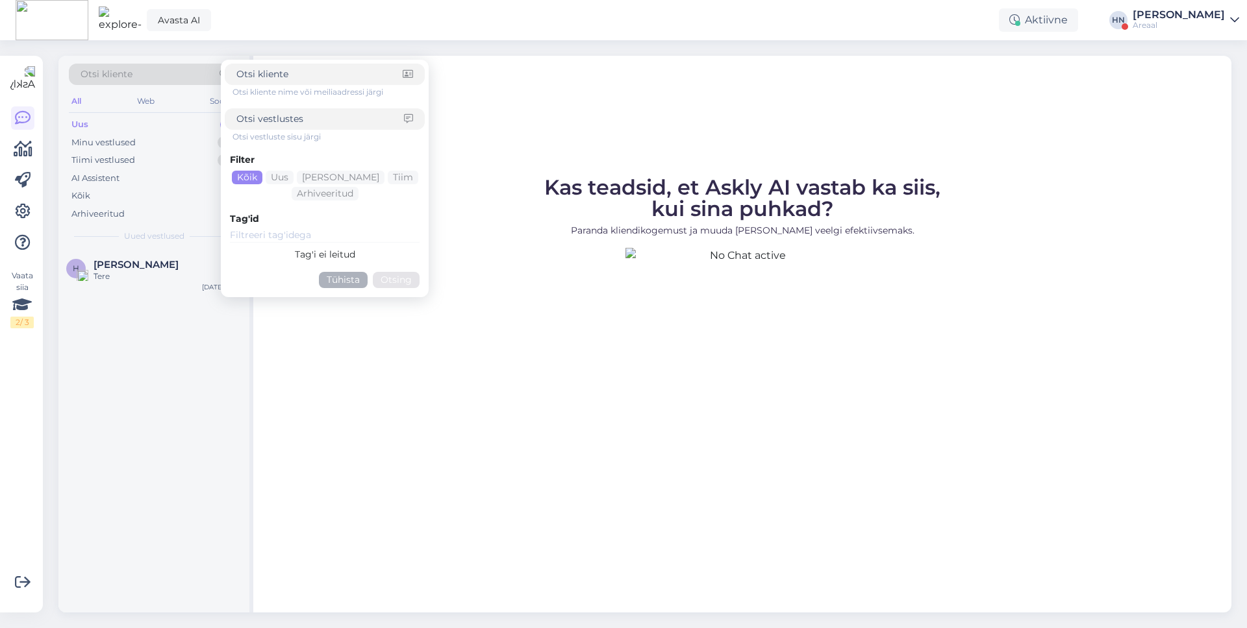
click at [153, 49] on div "Otsi kliente Otsi kliente nime või meiliaadressi järgi Otsi vestluste sisu järg…" at bounding box center [649, 334] width 1196 height 588
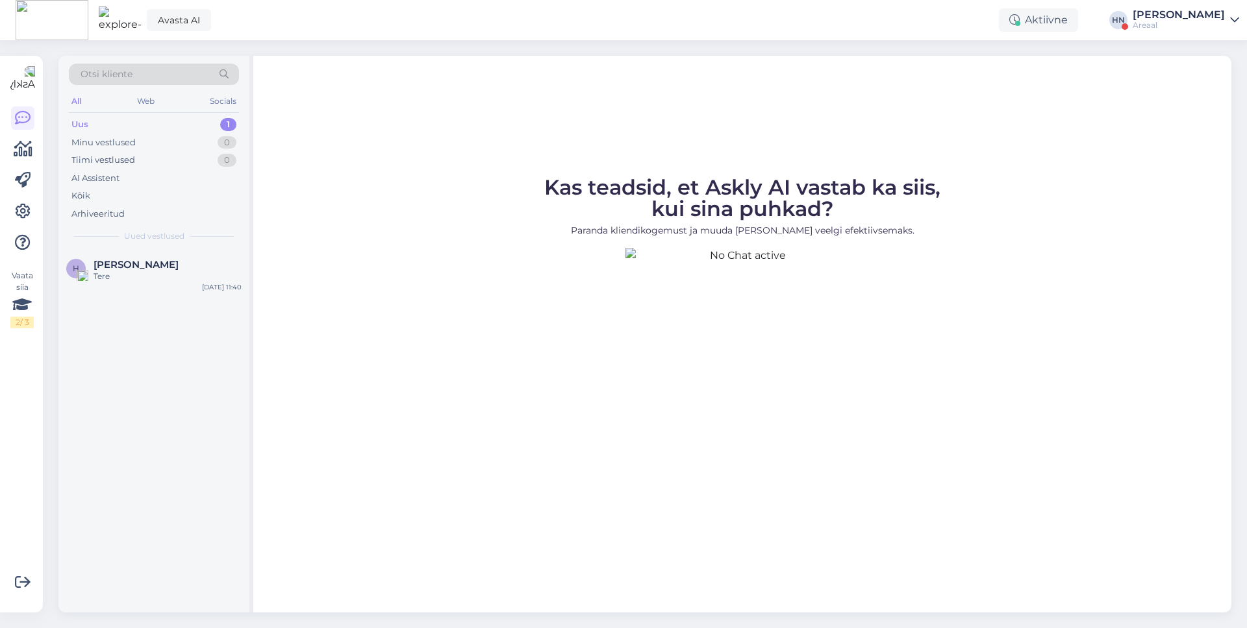
click at [182, 97] on div "All Web Socials" at bounding box center [154, 103] width 170 height 20
click at [152, 97] on div "Web" at bounding box center [145, 101] width 23 height 17
click at [131, 145] on div "Minu vestlused" at bounding box center [103, 142] width 64 height 13
click at [121, 183] on div "AI Assistent" at bounding box center [154, 178] width 170 height 18
click at [34, 97] on div "Vaata siia 2 / 3" at bounding box center [22, 334] width 25 height 536
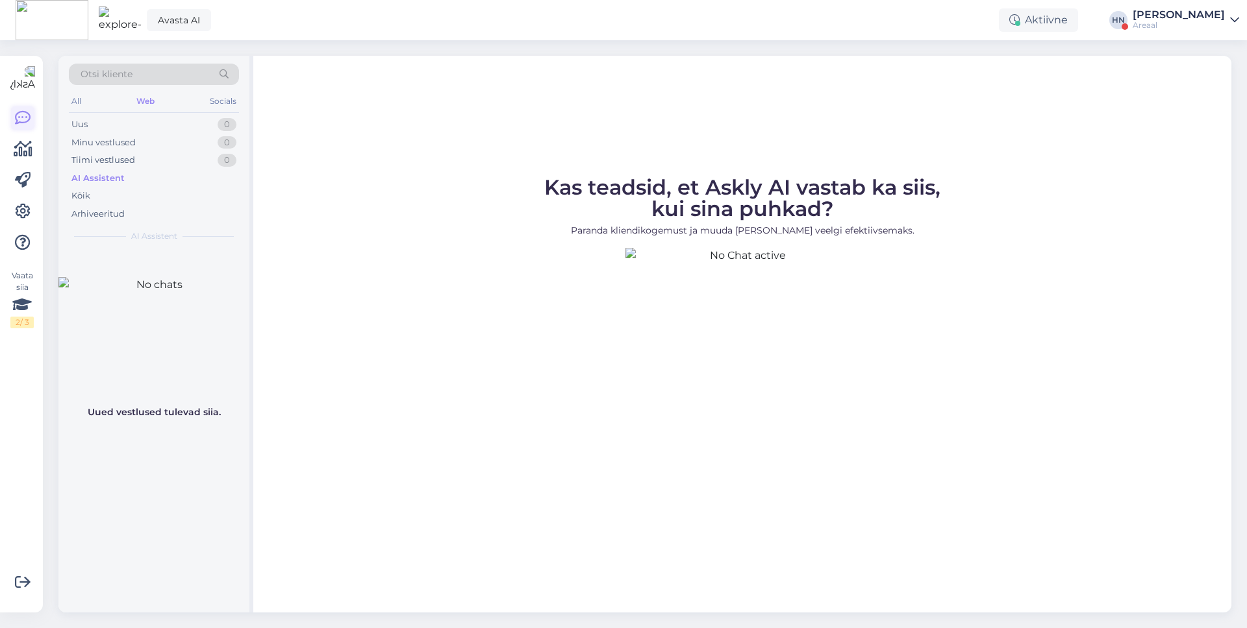
click at [26, 111] on icon at bounding box center [23, 118] width 16 height 16
click at [206, 97] on div "All Web Socials" at bounding box center [154, 103] width 170 height 20
click at [224, 104] on div "Socials" at bounding box center [223, 101] width 32 height 17
click at [78, 99] on div "All" at bounding box center [76, 101] width 15 height 17
click at [34, 135] on div "Vaata siia 2 / 3 Võimalused Veendu, et Askly loob sulle väärtust. Sulge Ühenda …" at bounding box center [21, 334] width 43 height 557
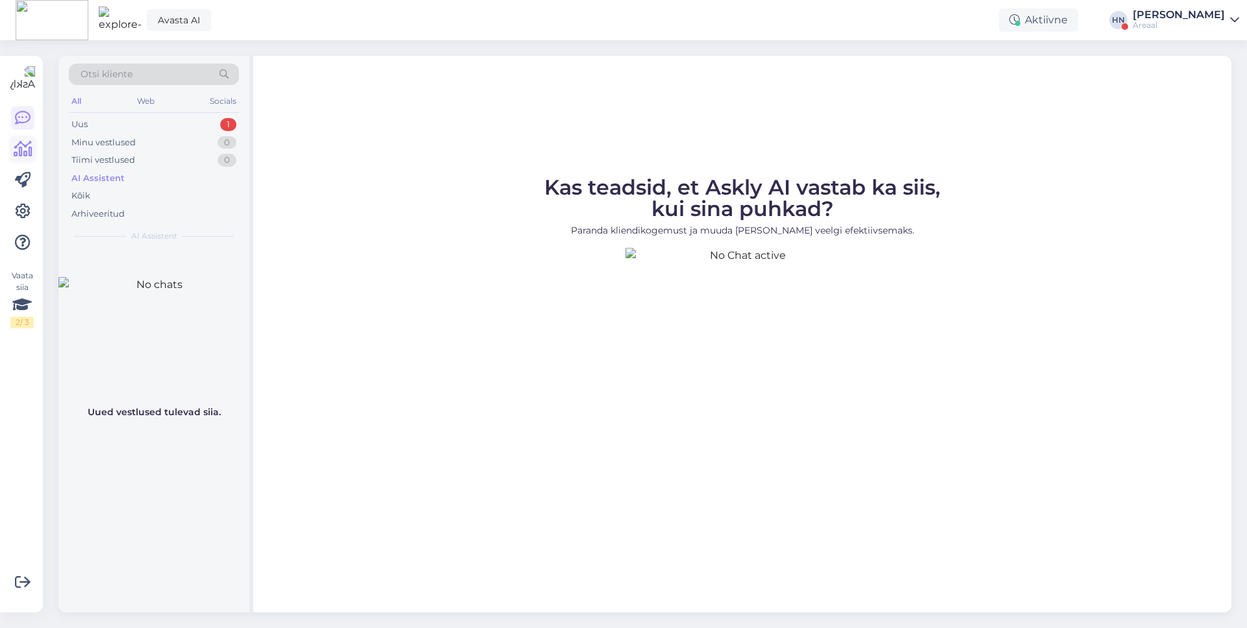
click at [31, 142] on icon at bounding box center [23, 150] width 19 height 16
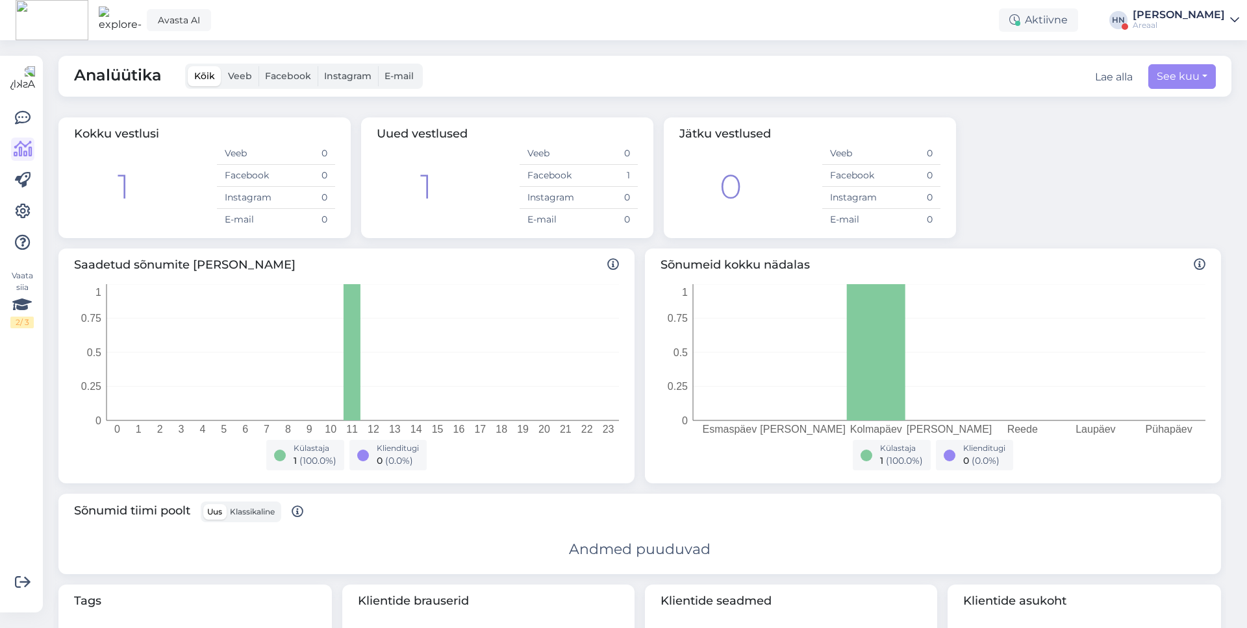
click at [29, 197] on div at bounding box center [22, 180] width 23 height 148
click at [30, 188] on icon at bounding box center [23, 181] width 16 height 16
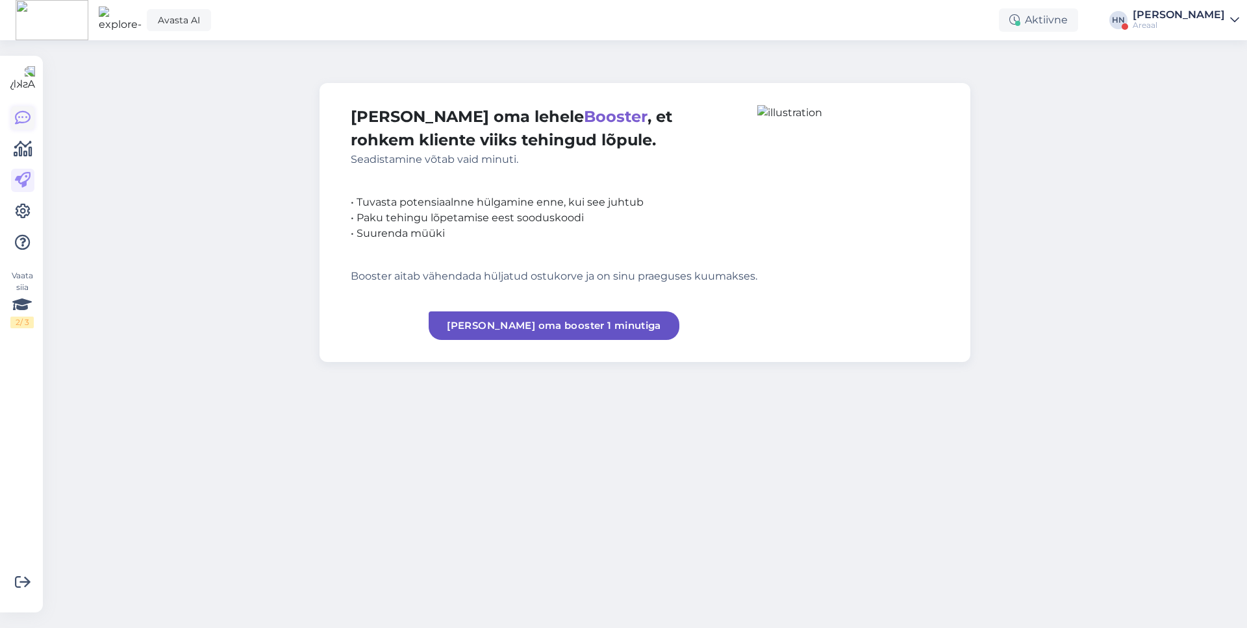
click at [24, 121] on icon at bounding box center [23, 118] width 16 height 16
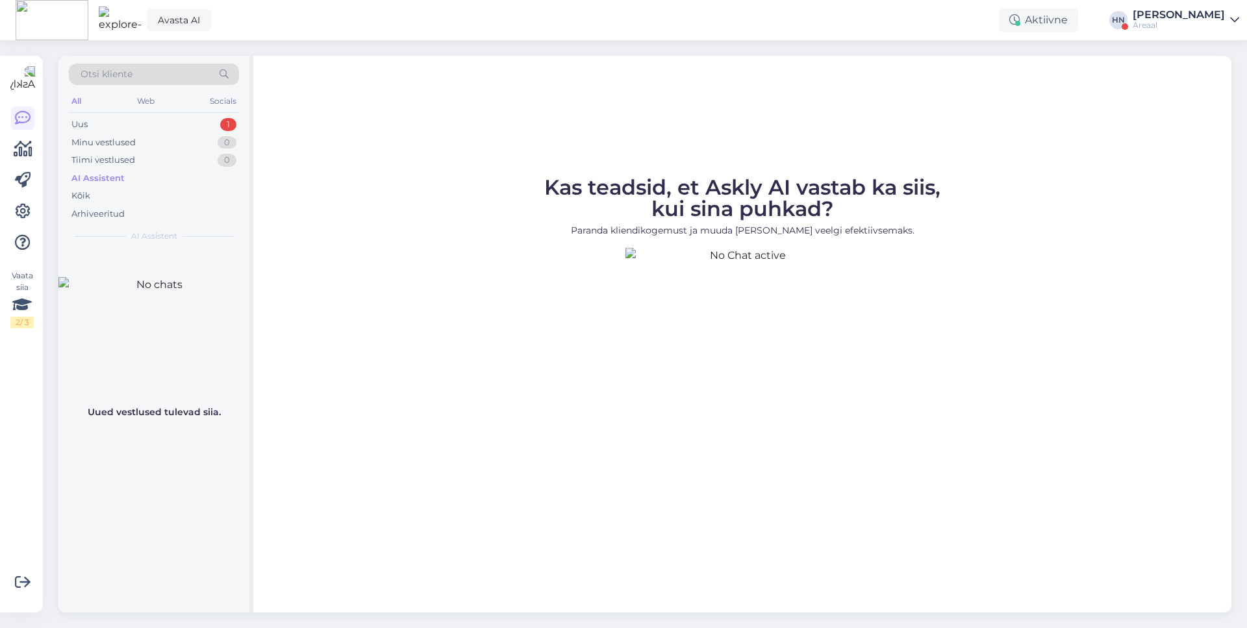
click at [491, 153] on div "Kas teadsid, et Askly AI vastab ka siis, kui sina puhkad? Paranda kliendikogemu…" at bounding box center [742, 334] width 978 height 557
click at [48, 287] on div "Vaata siia 2 / 3 Võimalused Veendu, et Askly loob sulle väärtust. Sulge Ühenda …" at bounding box center [25, 334] width 51 height 588
click at [27, 303] on icon at bounding box center [21, 304] width 19 height 23
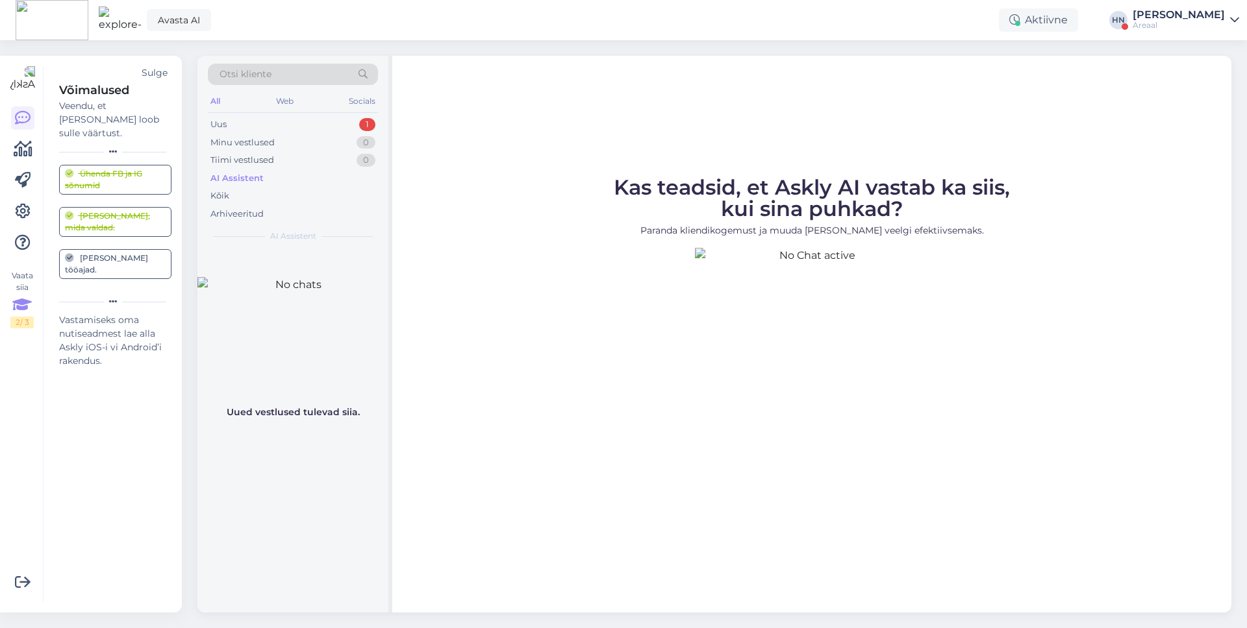
click at [164, 71] on div "Sulge" at bounding box center [155, 73] width 26 height 14
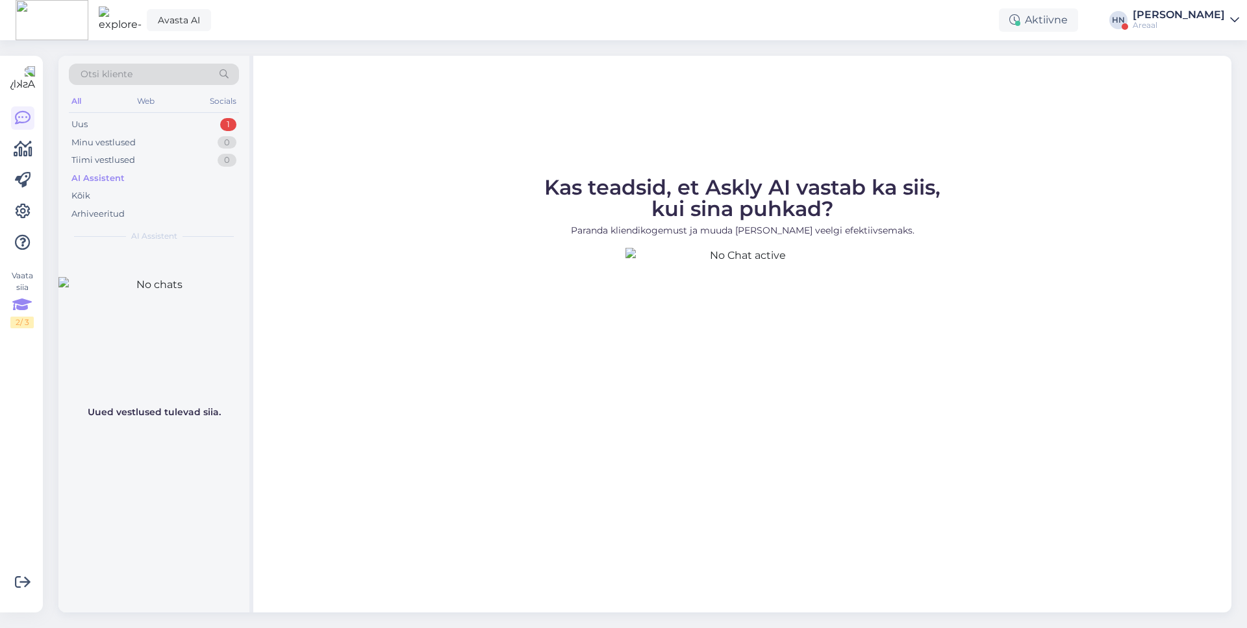
click at [21, 316] on icon at bounding box center [21, 304] width 19 height 23
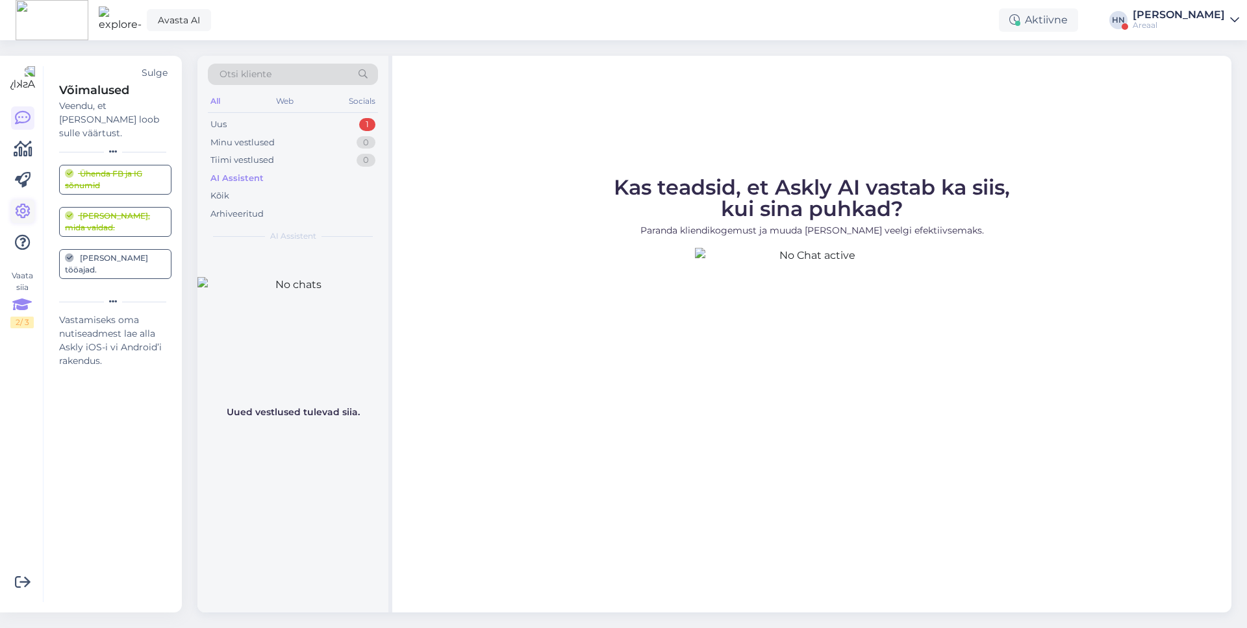
click at [19, 216] on icon at bounding box center [23, 212] width 16 height 16
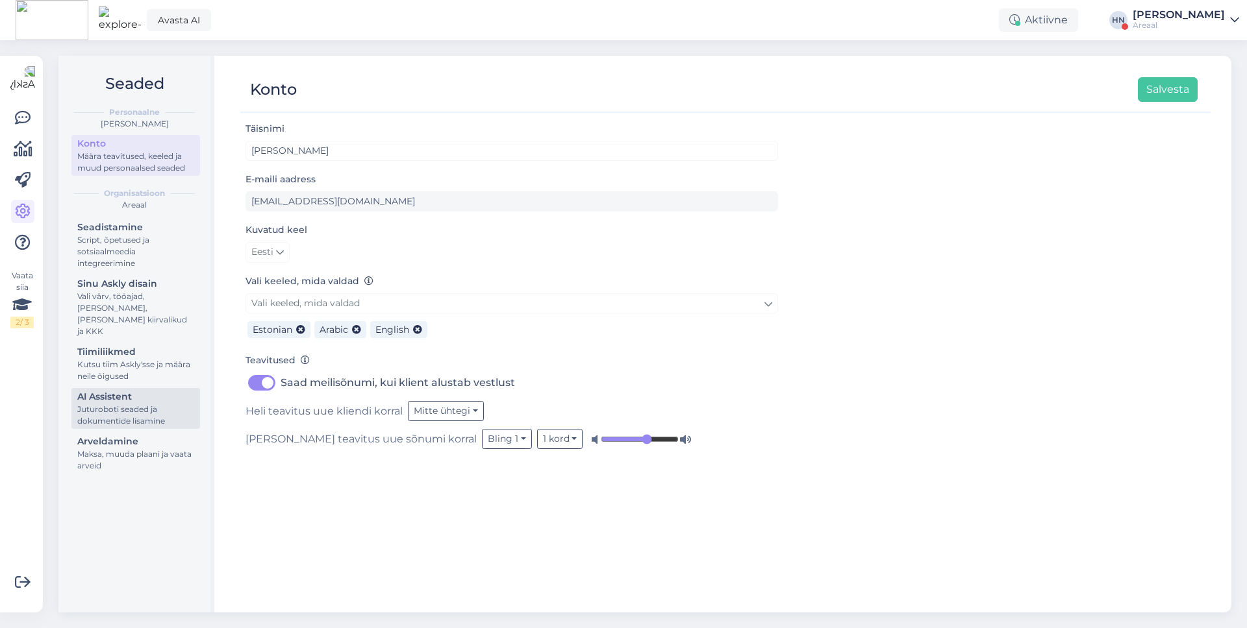
click at [154, 404] on div "Juturoboti seaded ja dokumentide lisamine" at bounding box center [135, 415] width 117 height 23
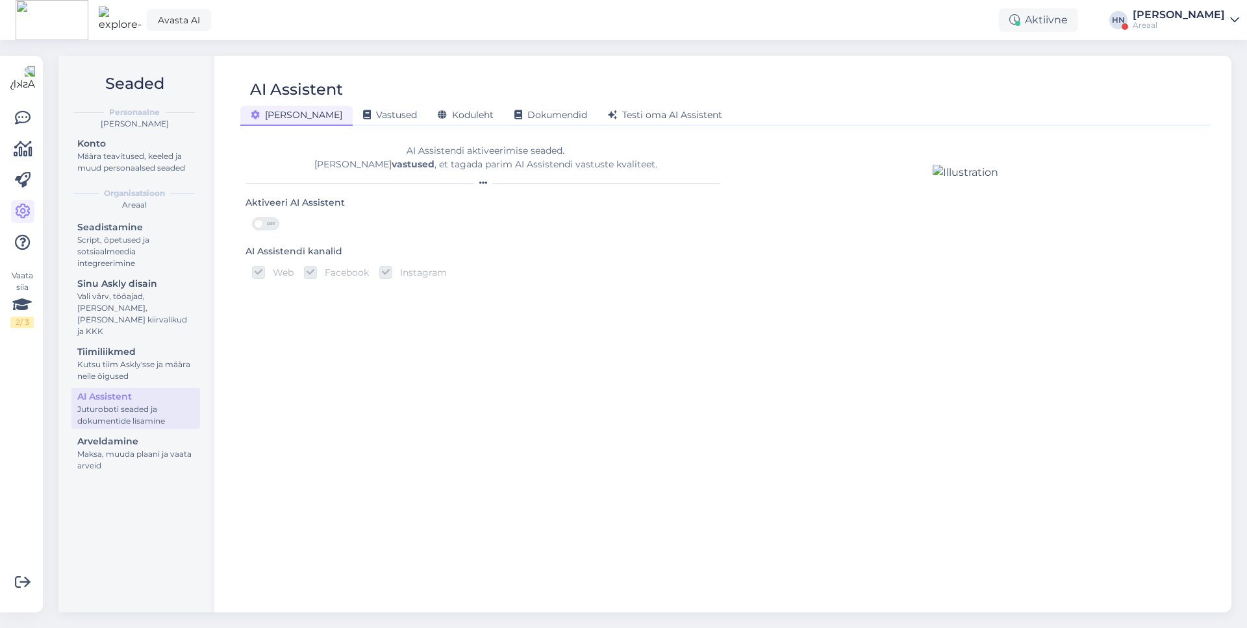
click at [308, 201] on div "Aktiveeri AI Assistent" at bounding box center [294, 203] width 99 height 14
click at [1141, 12] on div "Avasta AI Aktiivne HN Hans Niinemäe Areaal" at bounding box center [623, 20] width 1247 height 40
click at [1151, 29] on div "Areaal" at bounding box center [1178, 25] width 92 height 10
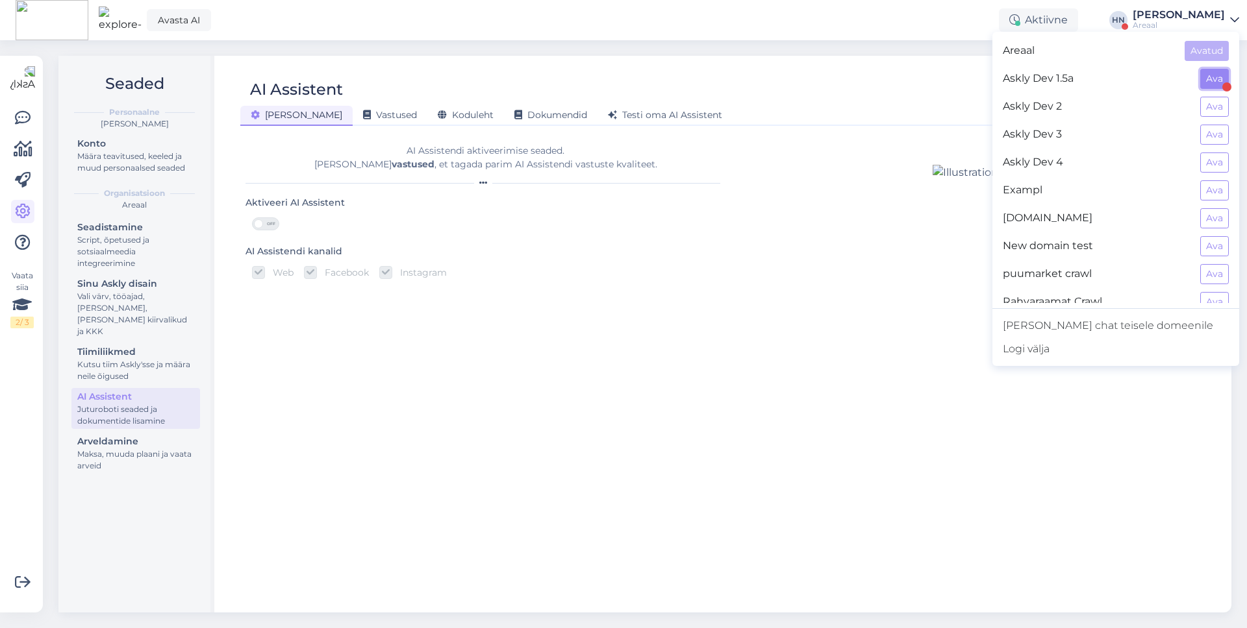
click at [1213, 86] on button "Ava" at bounding box center [1214, 79] width 29 height 20
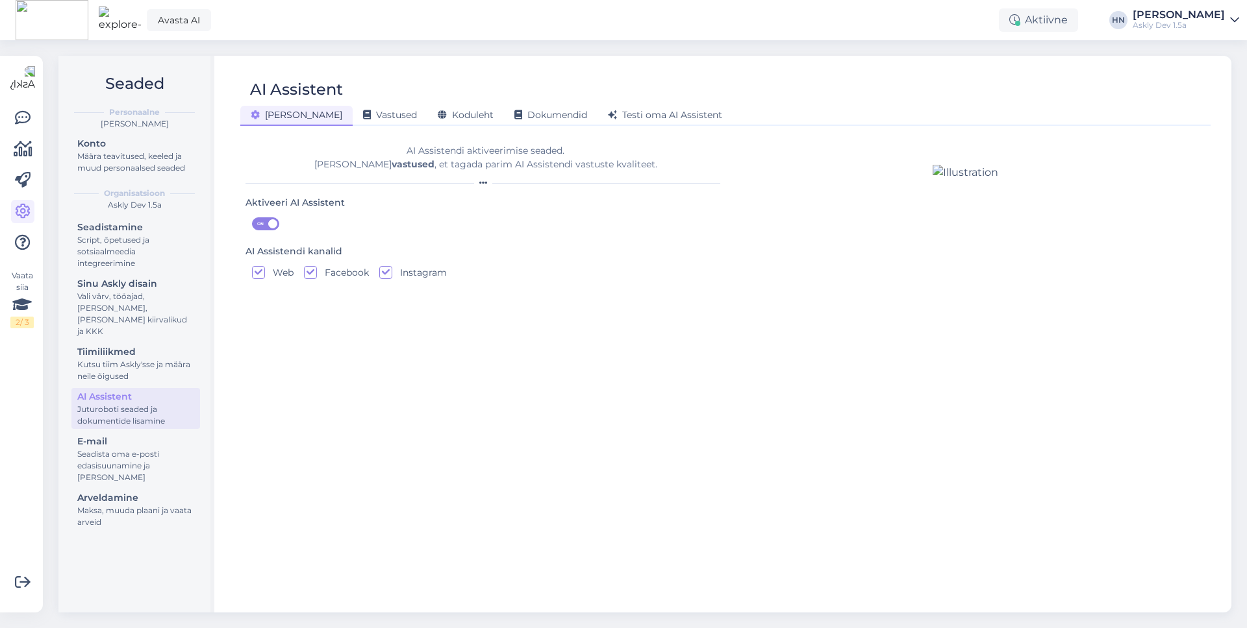
click at [1188, 25] on div "Askly Dev 1.5a" at bounding box center [1178, 25] width 92 height 10
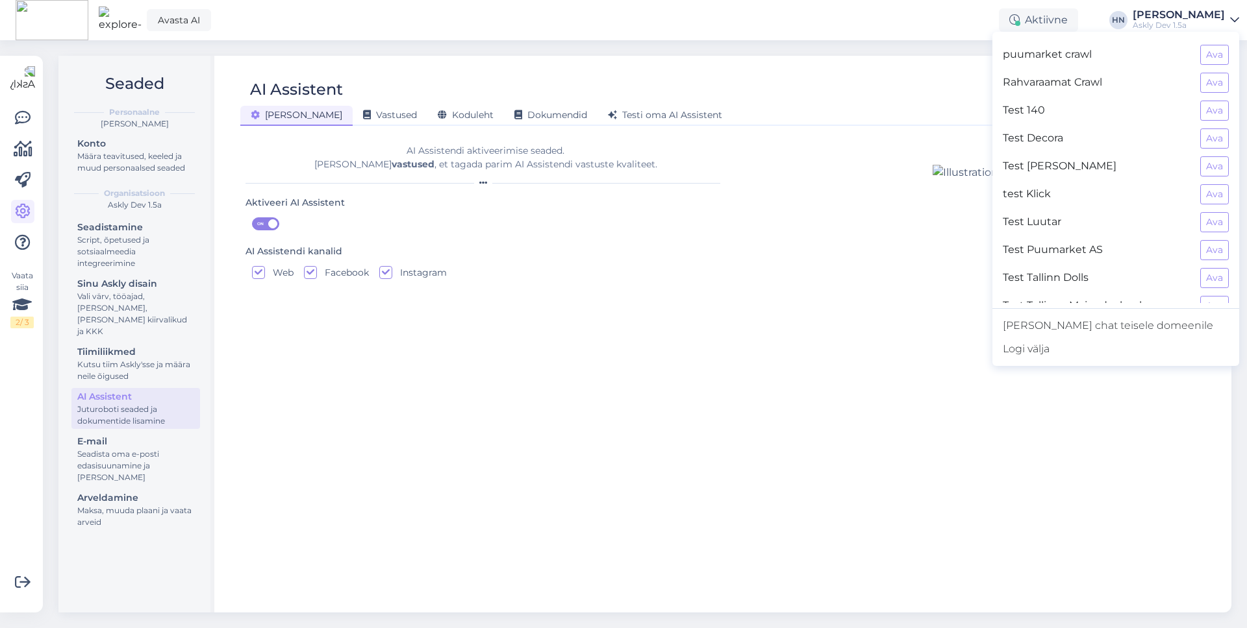
scroll to position [320, 0]
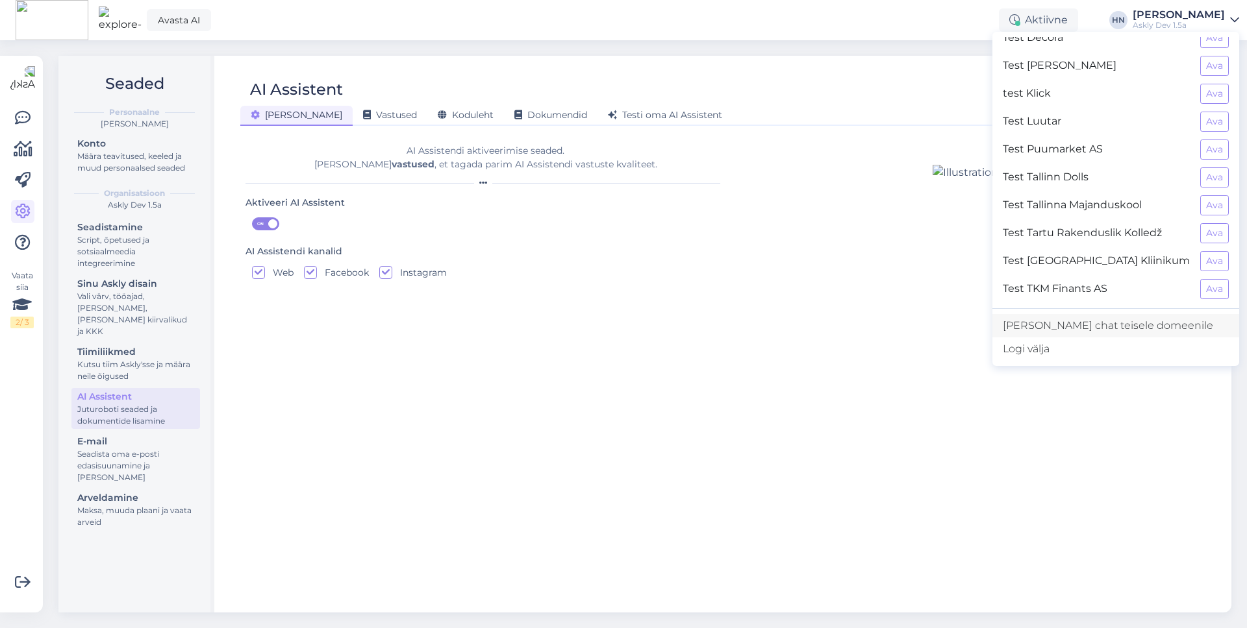
click at [1094, 316] on link "Lisa chat teisele domeenile" at bounding box center [1115, 325] width 247 height 23
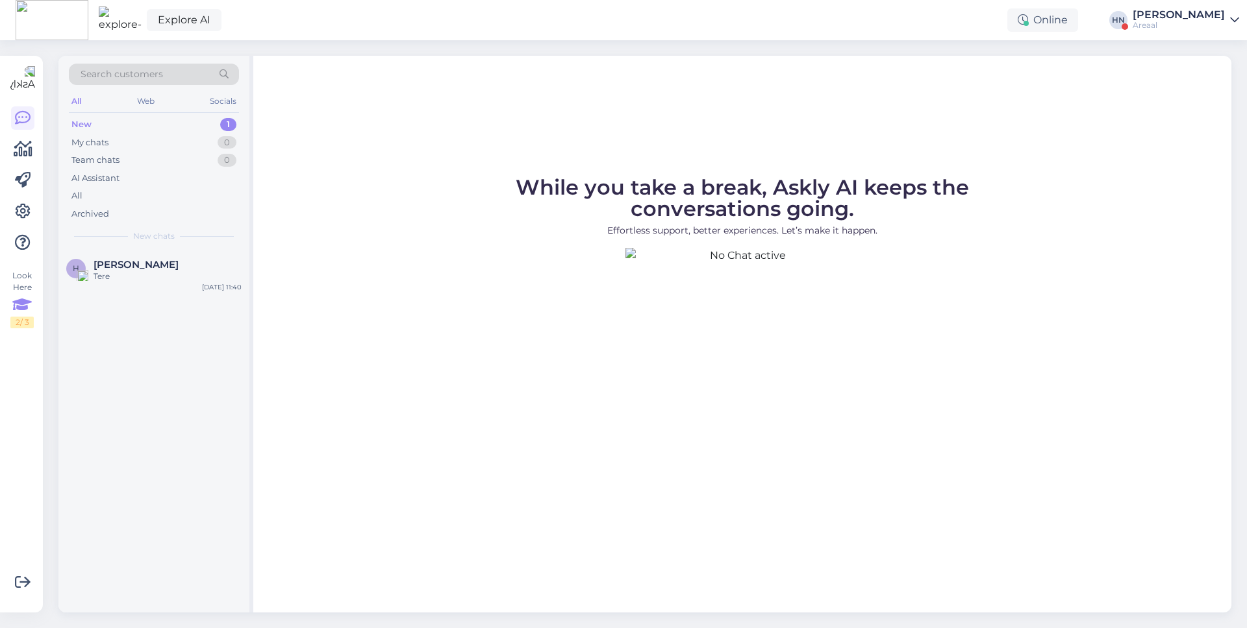
click at [18, 290] on div "Look Here 2 / 3" at bounding box center [21, 299] width 23 height 58
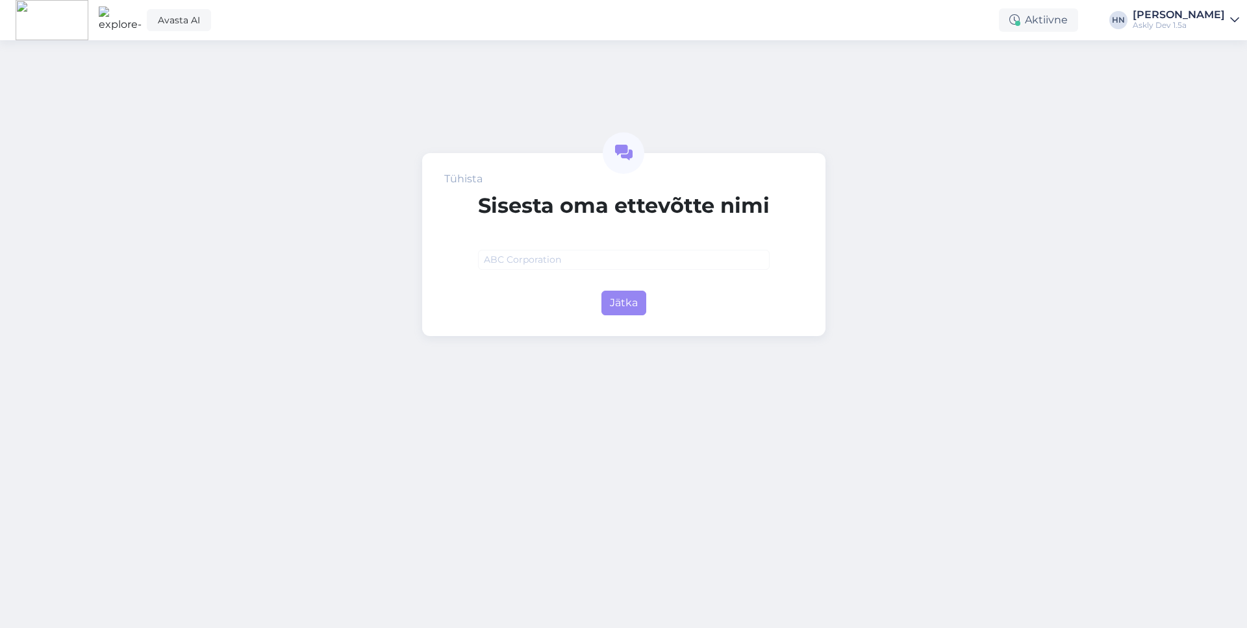
click at [477, 258] on div "Tühista [PERSON_NAME] oma ettevõtte nimi Jätka" at bounding box center [623, 244] width 403 height 183
click at [495, 249] on div at bounding box center [624, 250] width 292 height 40
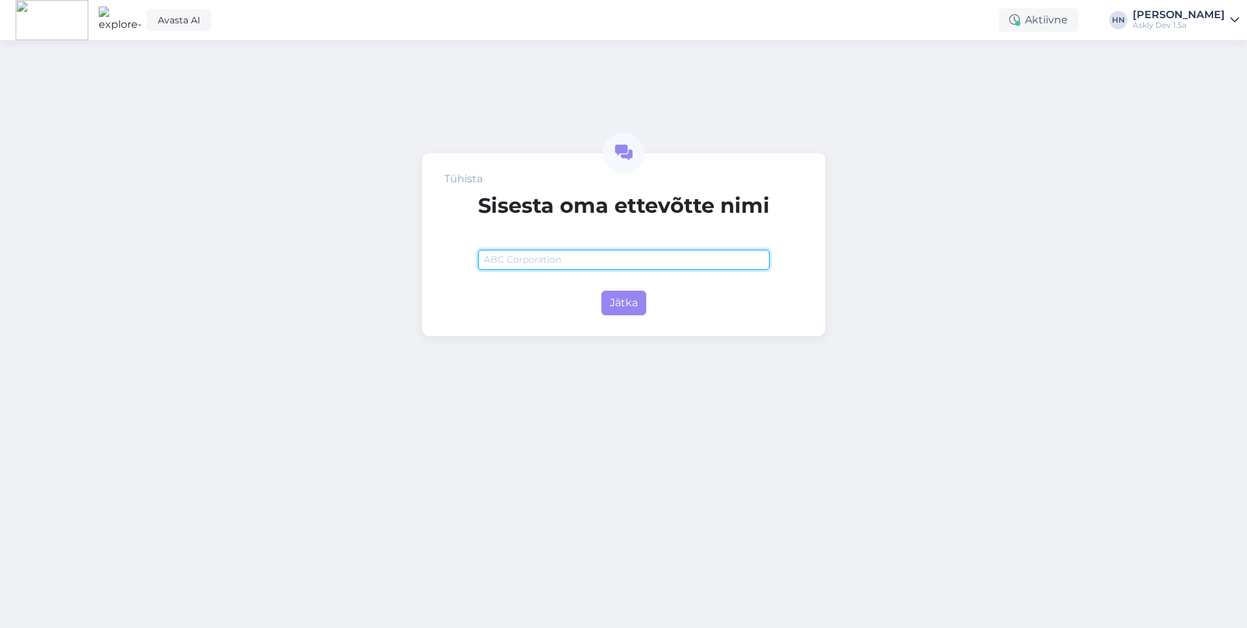
click at [495, 251] on input "text" at bounding box center [624, 260] width 292 height 20
type input "Company XY"
click at [581, 303] on div "Jätka" at bounding box center [624, 301] width 292 height 30
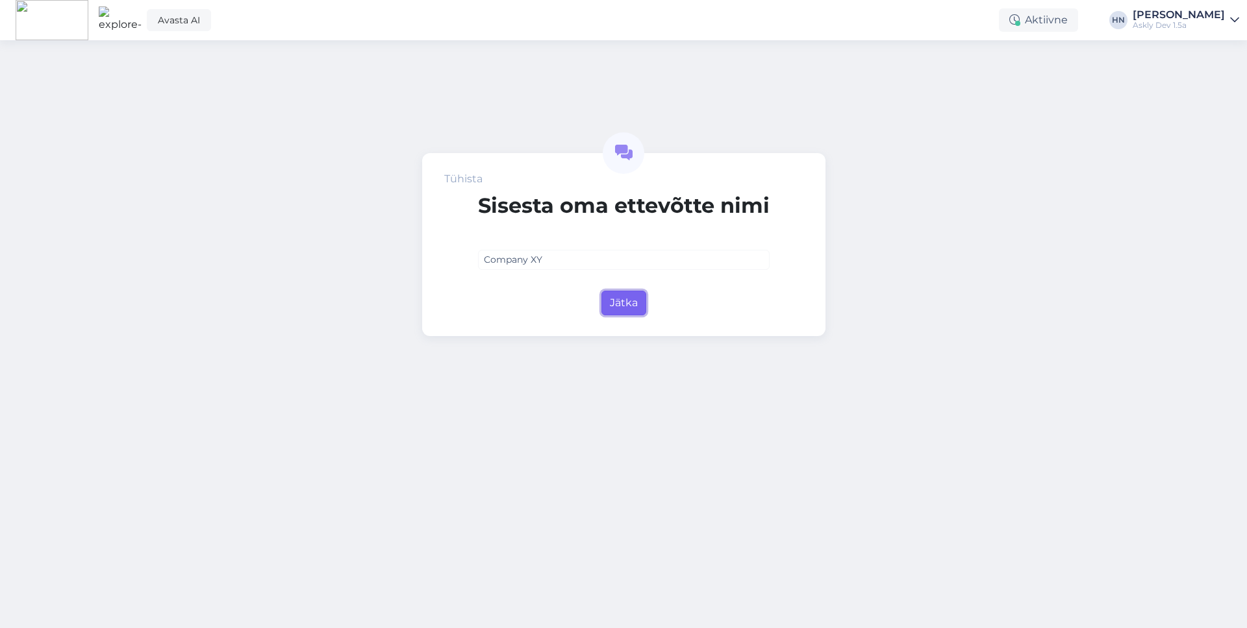
click at [601, 305] on button "Jätka" at bounding box center [623, 303] width 45 height 25
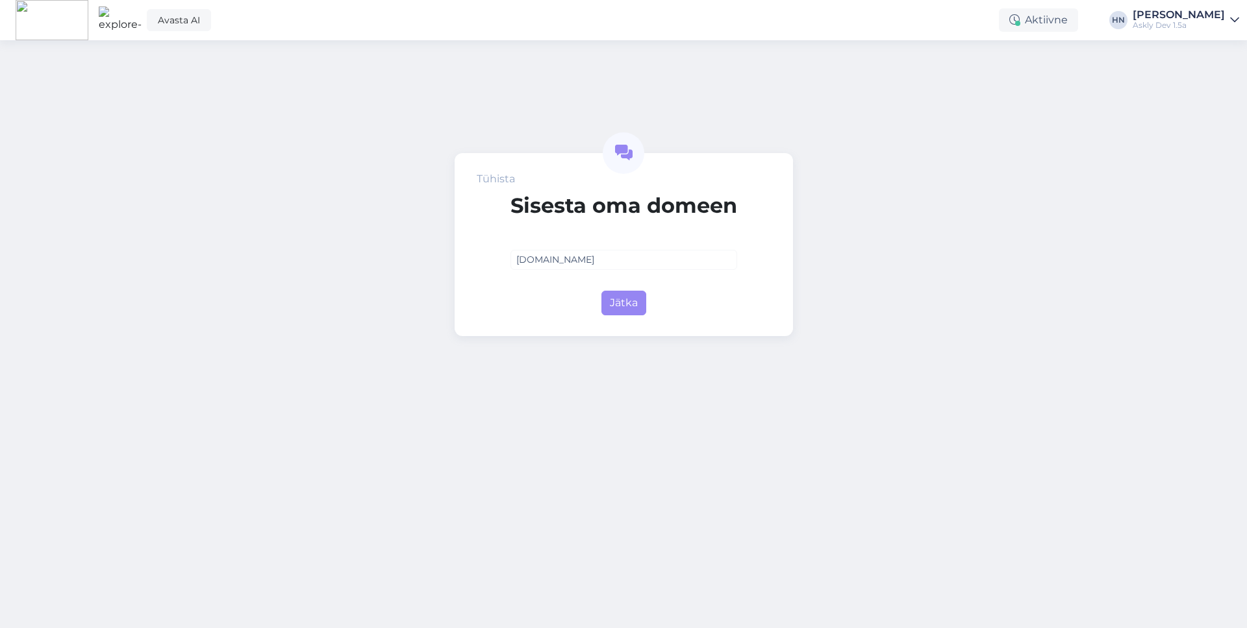
type input "[DOMAIN_NAME]"
click at [606, 288] on div "Jätka" at bounding box center [623, 301] width 227 height 30
click at [606, 292] on button "Jätka" at bounding box center [623, 303] width 45 height 25
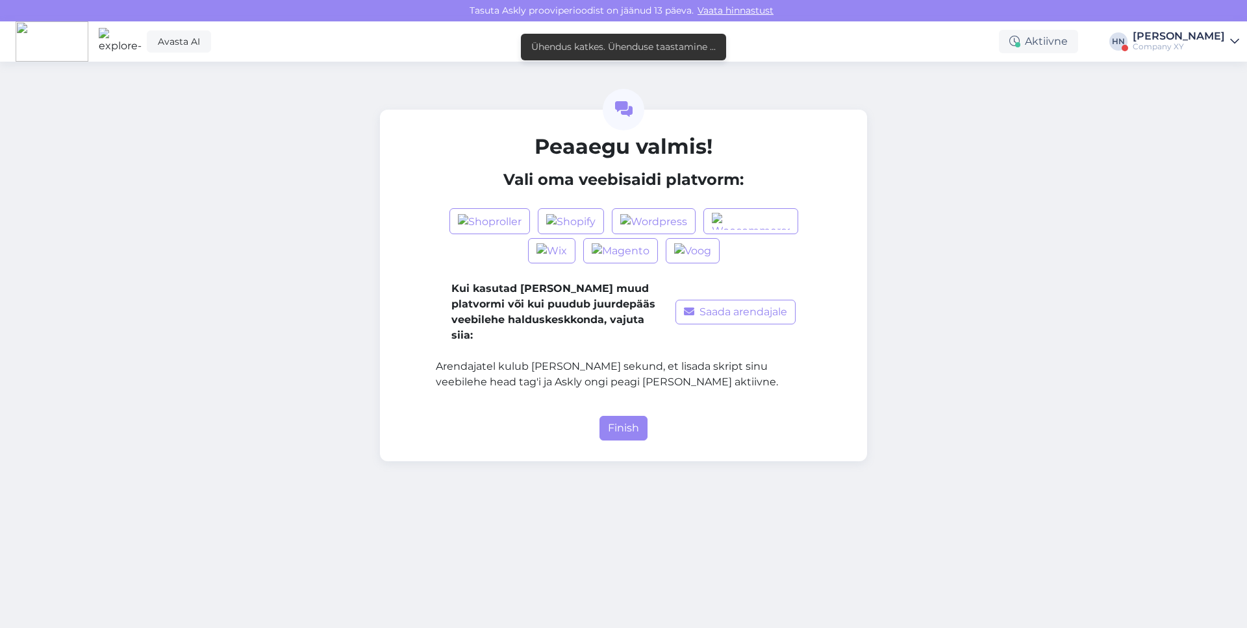
click at [606, 293] on b "Kui kasutad [PERSON_NAME] muud platvormi või kui puudub juurdepääs veebilehe ha…" at bounding box center [553, 311] width 204 height 59
click at [615, 416] on button "Finish" at bounding box center [623, 428] width 48 height 25
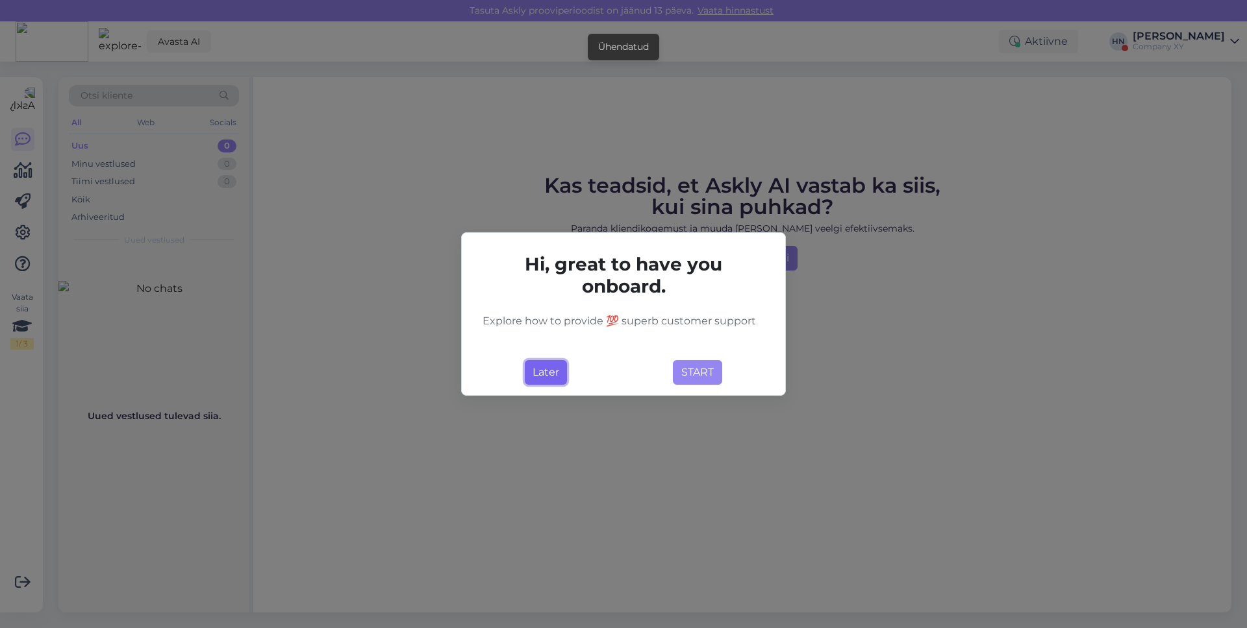
click at [542, 366] on button "Later" at bounding box center [546, 372] width 42 height 25
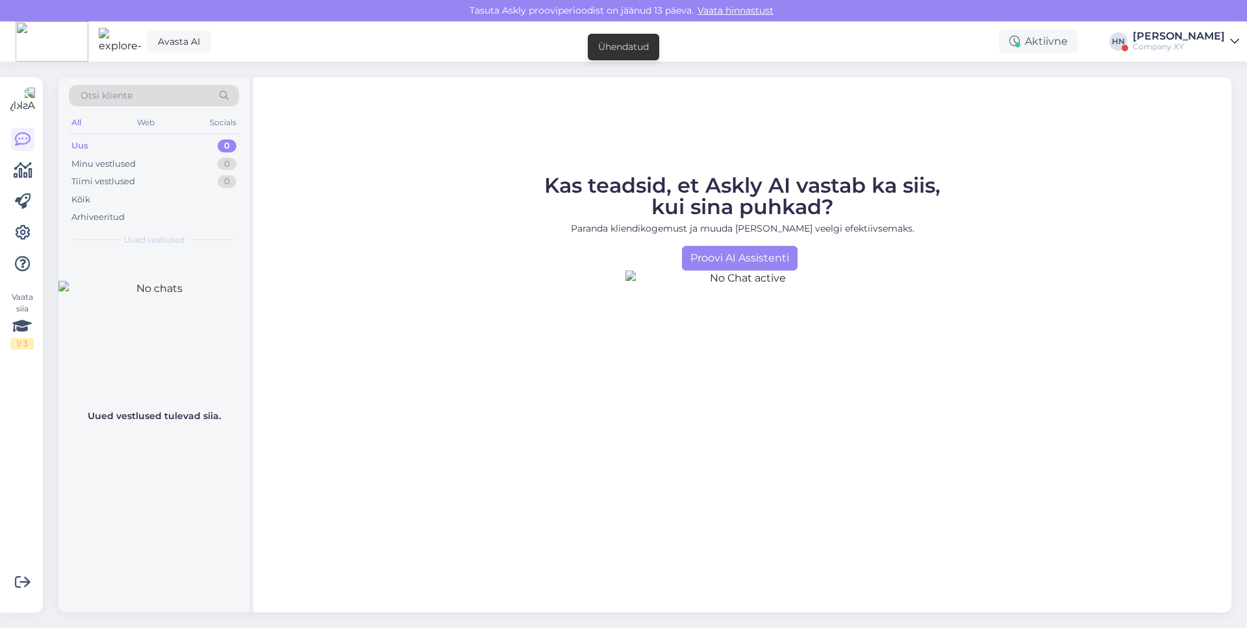
click at [20, 217] on div at bounding box center [22, 202] width 23 height 148
click at [20, 229] on icon at bounding box center [23, 233] width 16 height 16
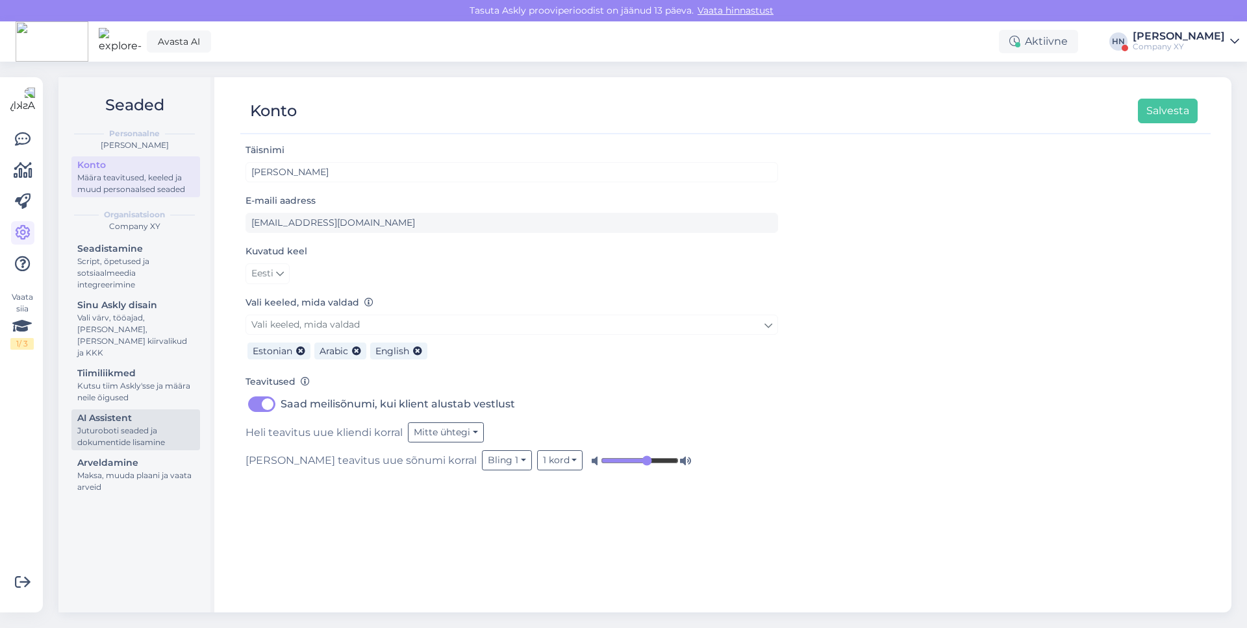
click at [129, 412] on div "AI Assistent" at bounding box center [135, 419] width 117 height 14
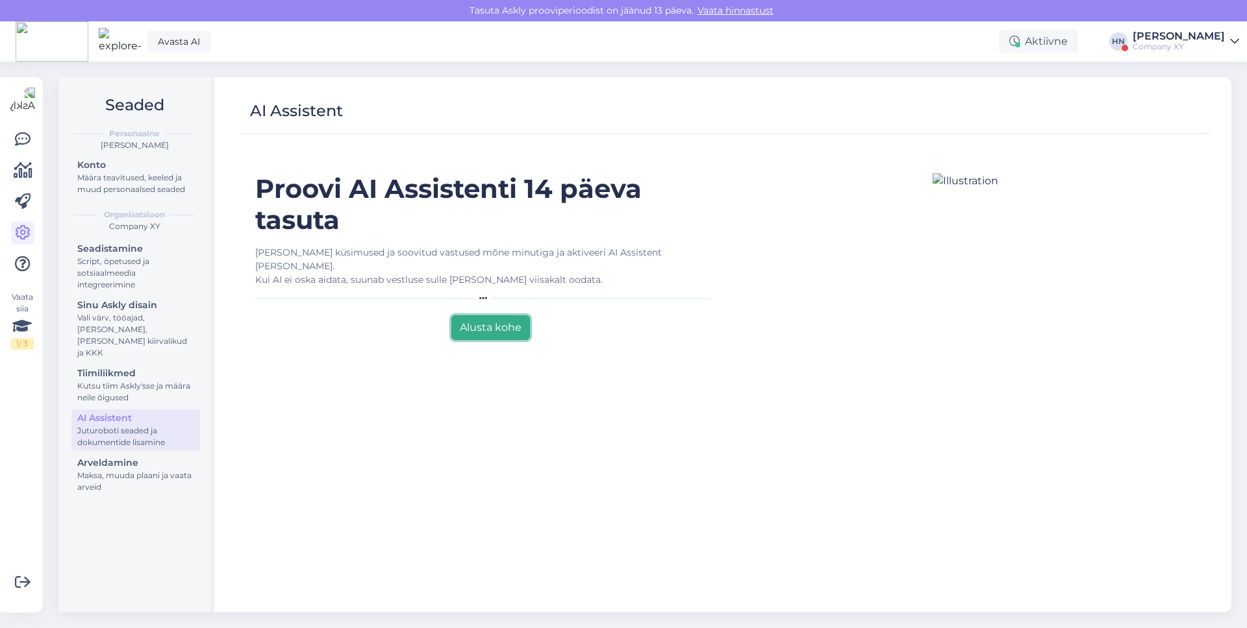
click at [524, 318] on button "Alusta kohe" at bounding box center [490, 328] width 79 height 25
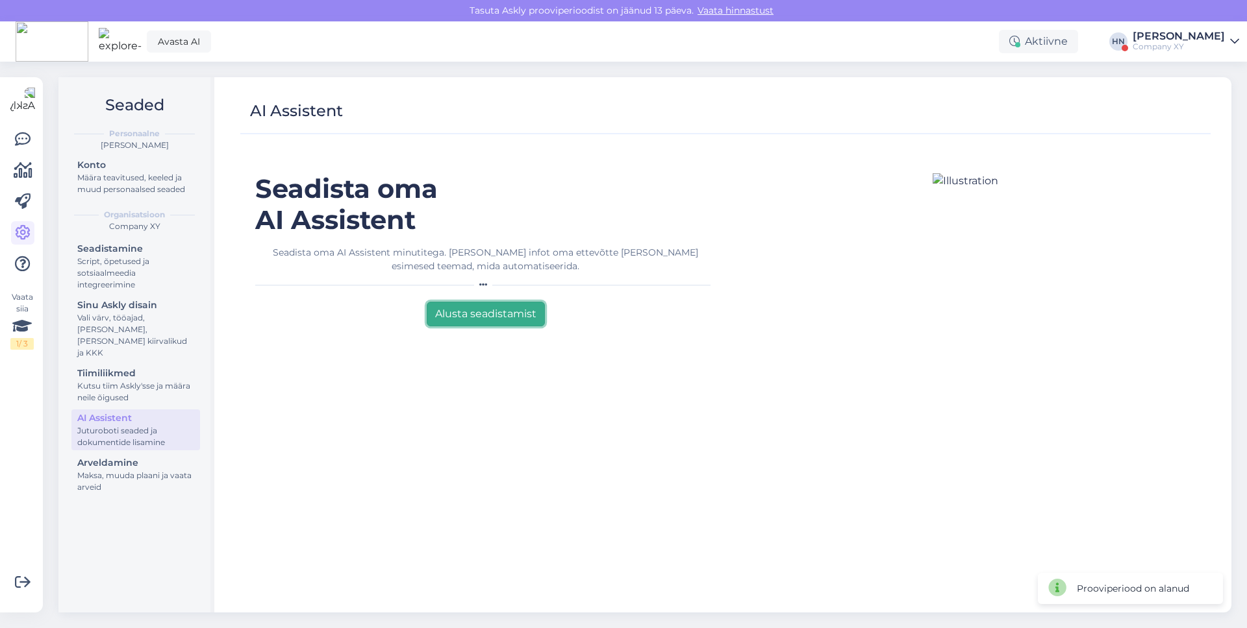
click at [524, 318] on button "Alusta seadistamist" at bounding box center [486, 314] width 118 height 25
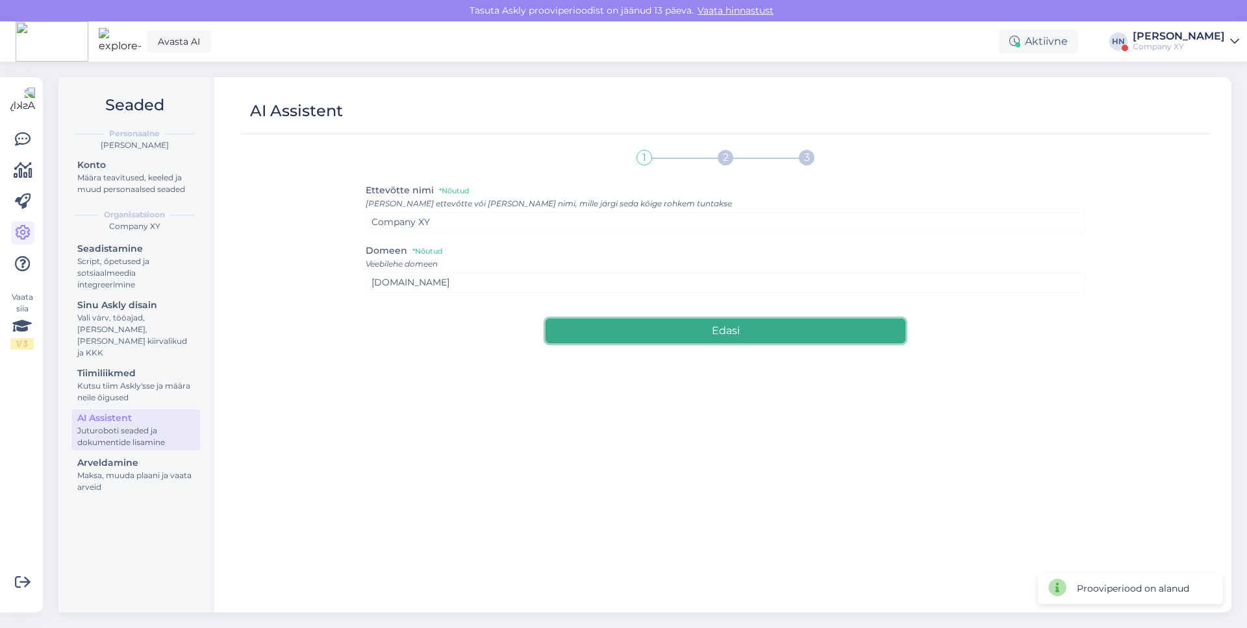
click at [563, 329] on button "Edasi" at bounding box center [725, 331] width 360 height 25
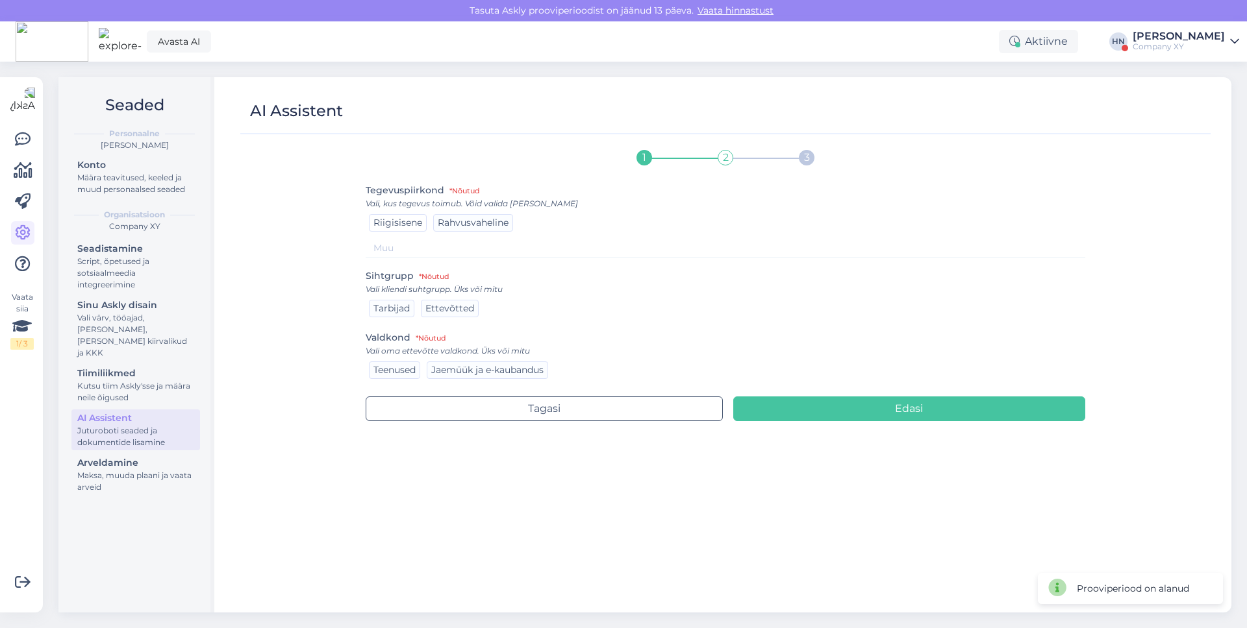
click at [403, 225] on span "Riigisisene" at bounding box center [397, 223] width 49 height 12
click at [394, 290] on div "Vali kliendi suhtgrupp. Üks või mitu" at bounding box center [726, 290] width 720 height 12
click at [394, 303] on span "Tarbijad" at bounding box center [391, 309] width 36 height 12
click at [403, 371] on span "Teenused" at bounding box center [394, 370] width 42 height 12
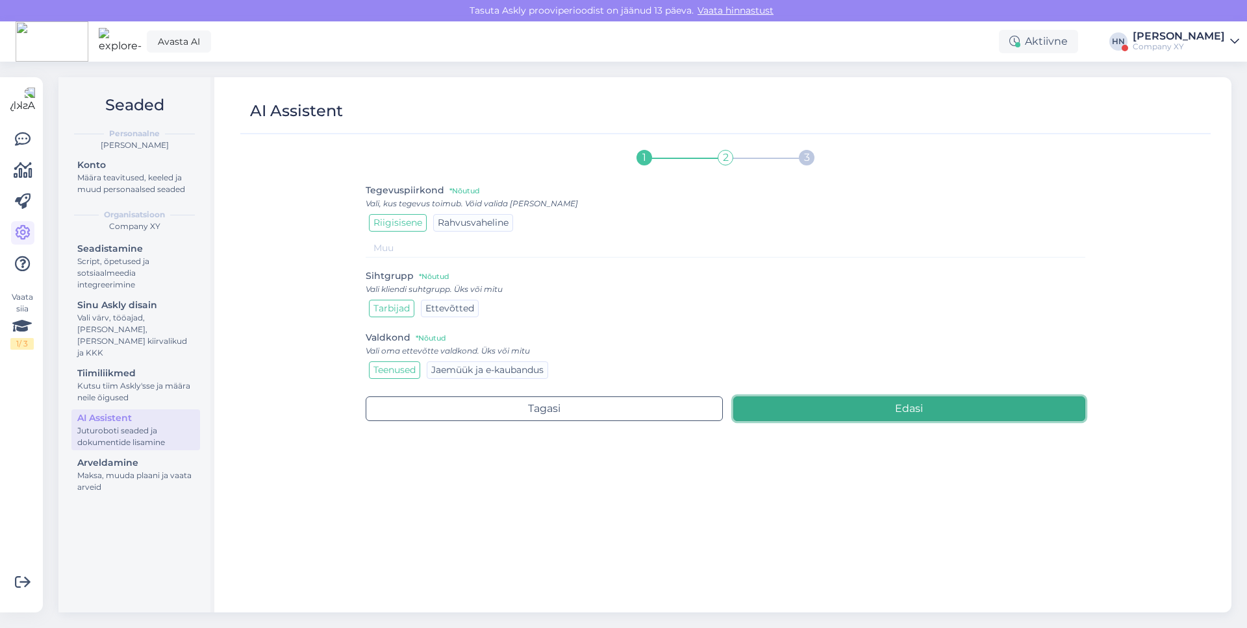
click at [788, 405] on button "Edasi" at bounding box center [909, 409] width 353 height 25
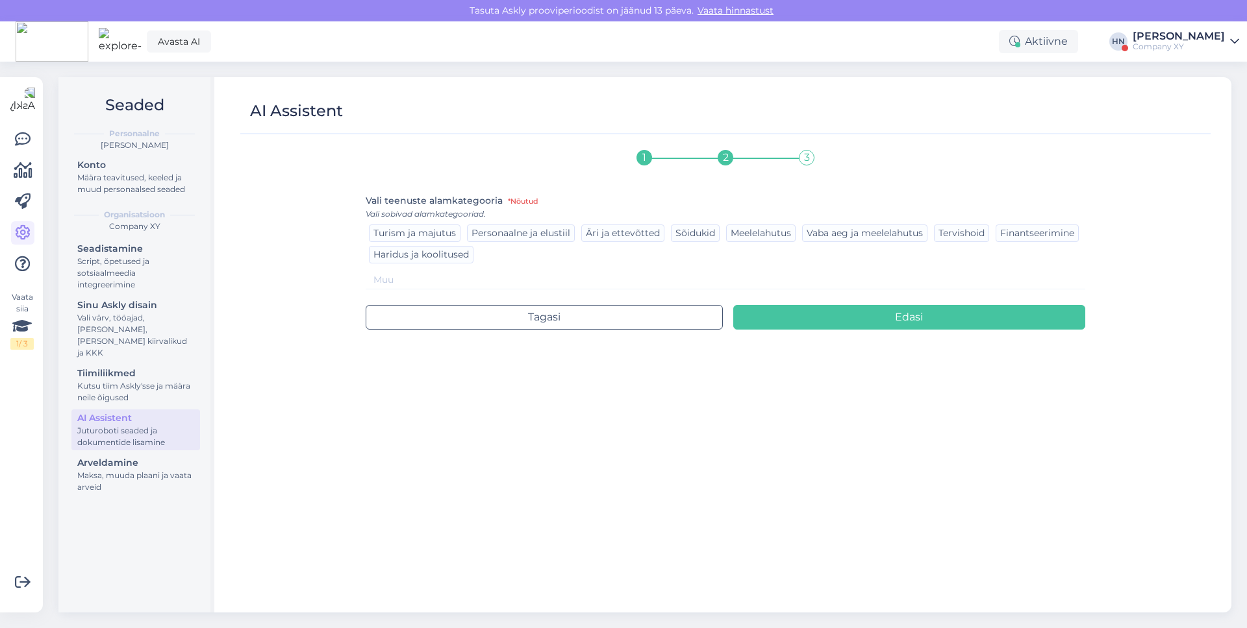
click at [408, 275] on input at bounding box center [726, 280] width 720 height 19
type input "A"
type input "Chat"
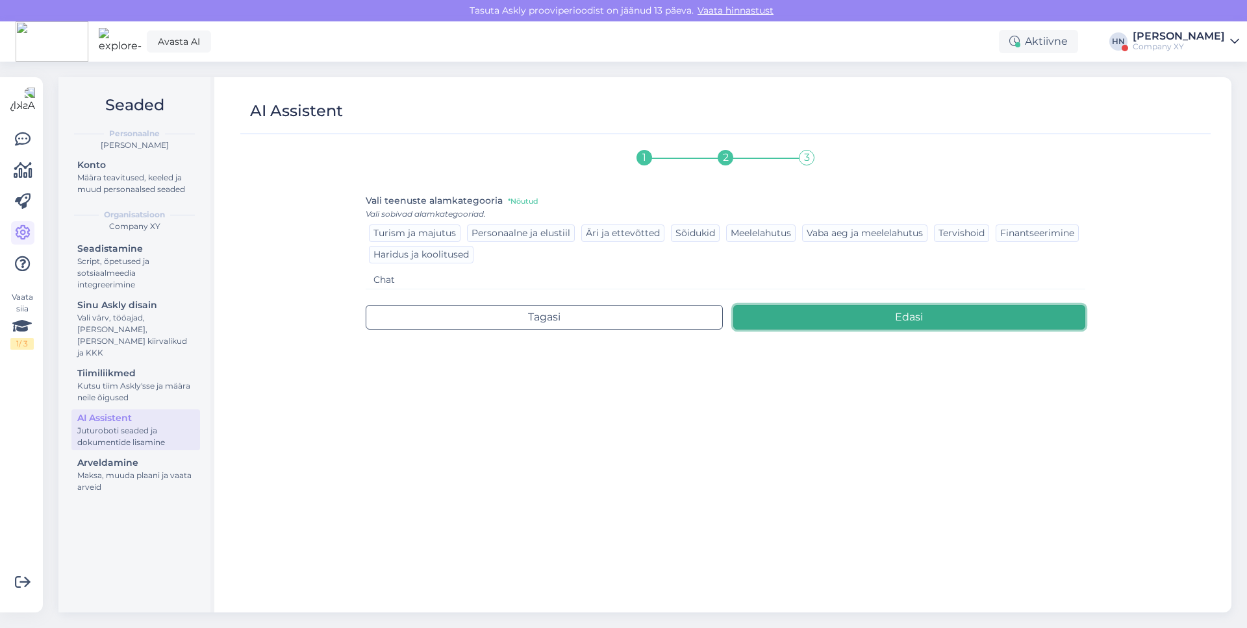
click at [771, 312] on button "Edasi" at bounding box center [909, 317] width 353 height 25
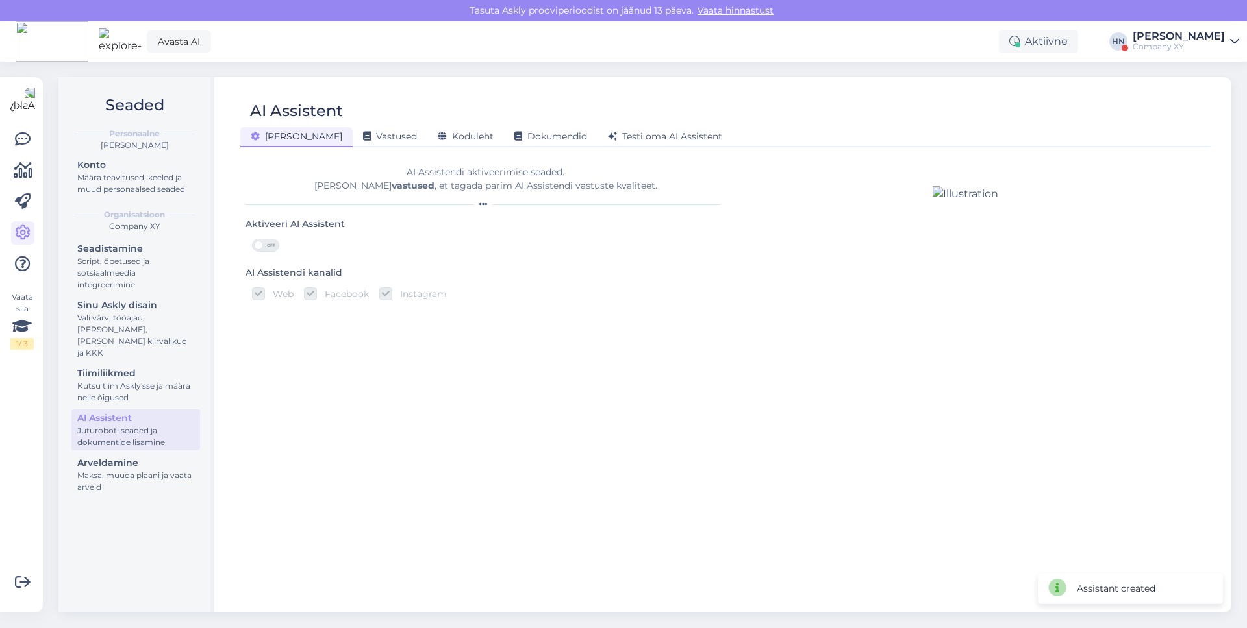
click at [264, 245] on span "OFF" at bounding box center [271, 246] width 16 height 12
click at [252, 239] on input "OFF" at bounding box center [252, 239] width 0 height 0
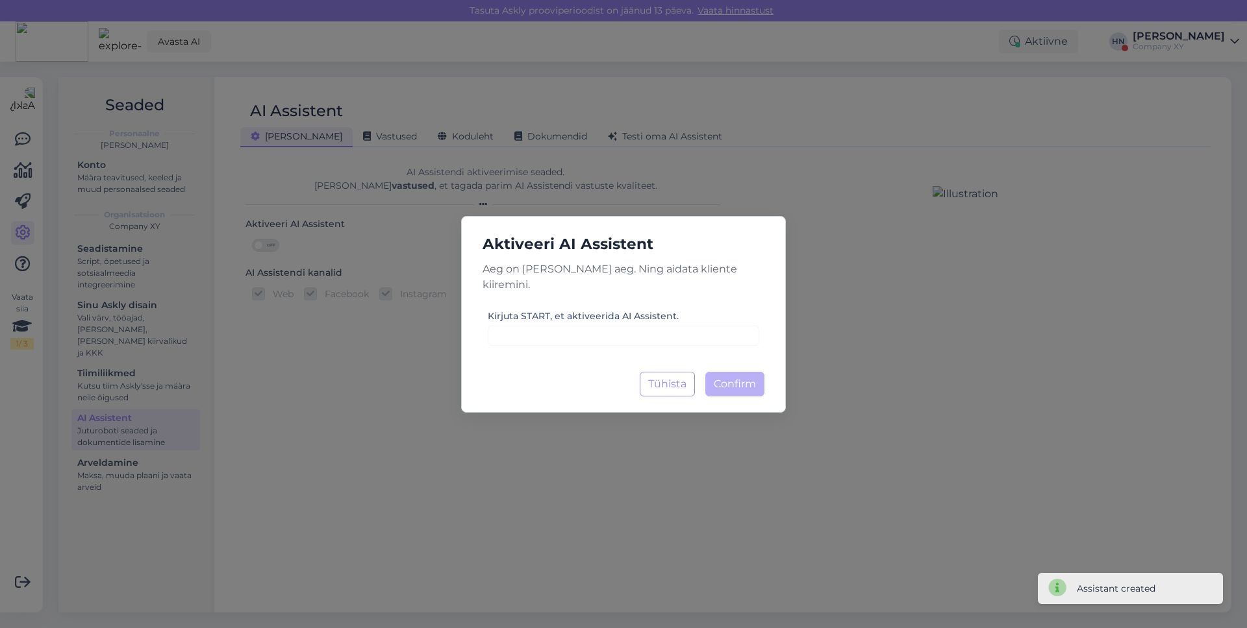
click at [526, 254] on h5 "Aktiveeri AI Assistent" at bounding box center [623, 244] width 303 height 24
click at [379, 281] on div "Aktiveeri AI Assistent Aeg on säästa oma aeg. Ning aidata kliente kiiremini. Ki…" at bounding box center [623, 314] width 1247 height 628
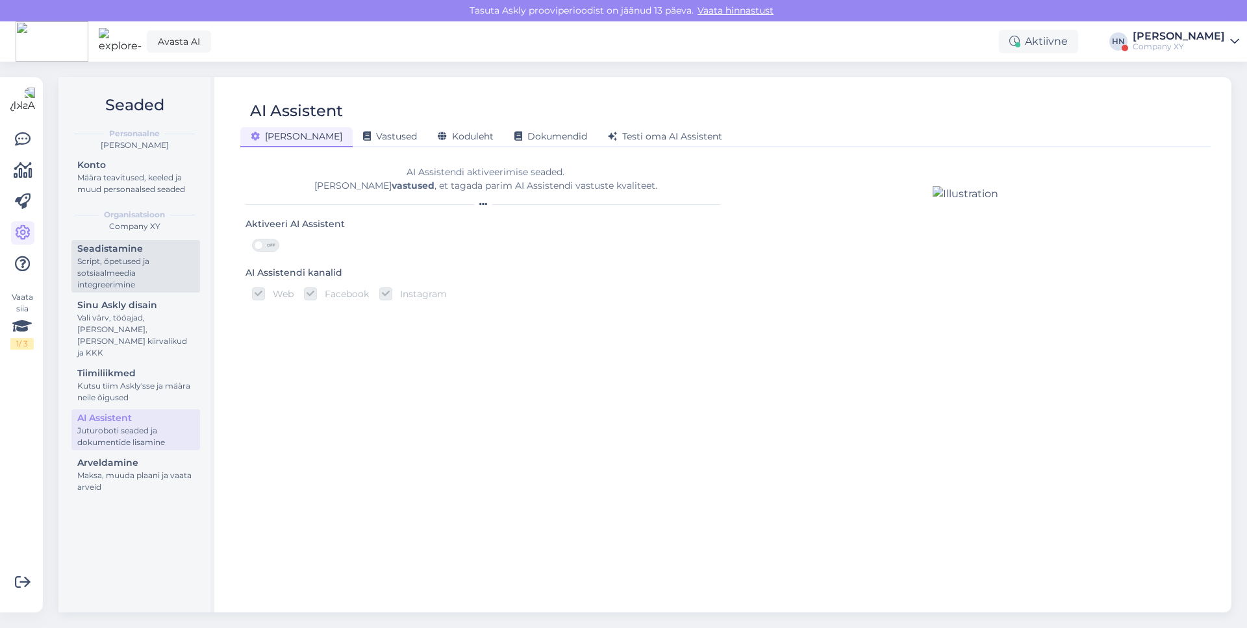
click at [159, 259] on div "Script, õpetused ja sotsiaalmeedia integreerimine" at bounding box center [135, 273] width 117 height 35
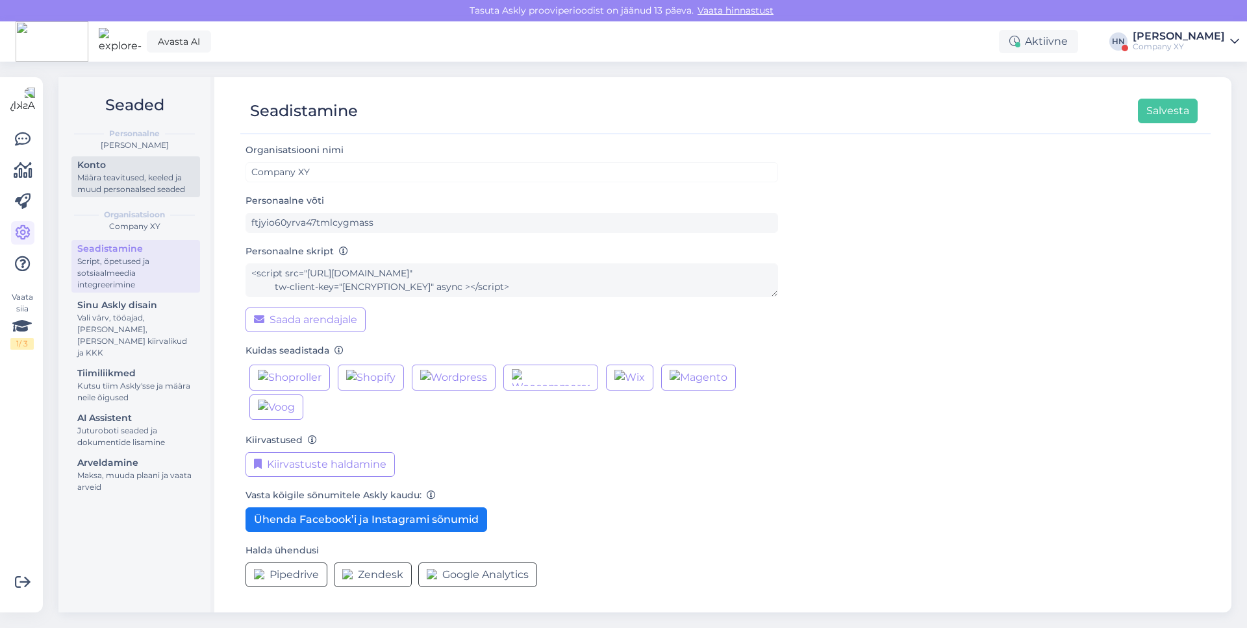
click at [136, 177] on div "Määra teavitused, keeled ja muud personaalsed seaded" at bounding box center [135, 183] width 117 height 23
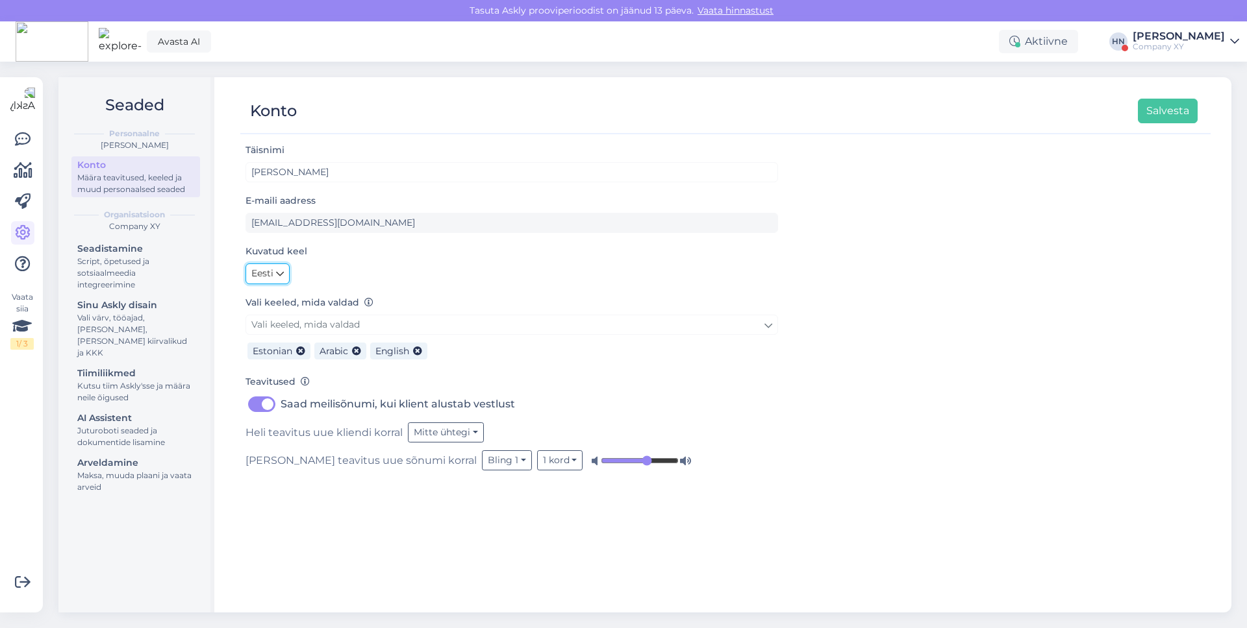
click at [276, 278] on icon at bounding box center [280, 274] width 8 height 14
click at [277, 294] on link "English" at bounding box center [280, 301] width 70 height 21
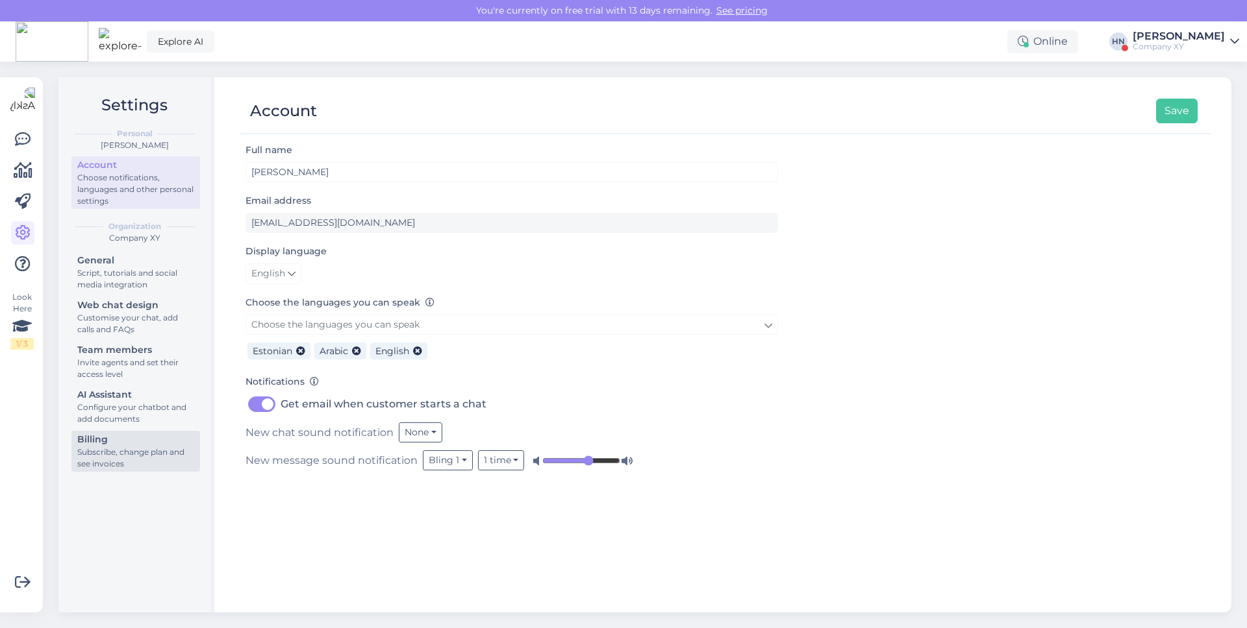
click at [151, 444] on div "Billing" at bounding box center [135, 440] width 117 height 14
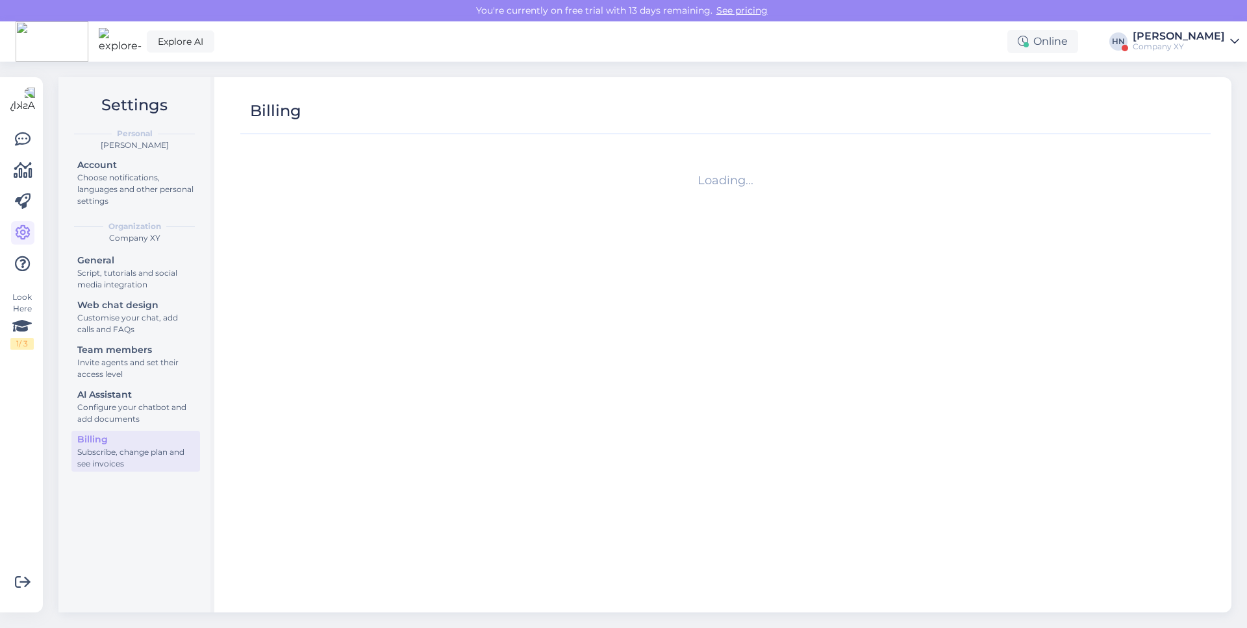
click at [154, 427] on div "General Script, tutorials and social media integration Web chat design Customis…" at bounding box center [135, 364] width 129 height 224
click at [157, 421] on div "Configure your chatbot and add documents" at bounding box center [135, 413] width 117 height 23
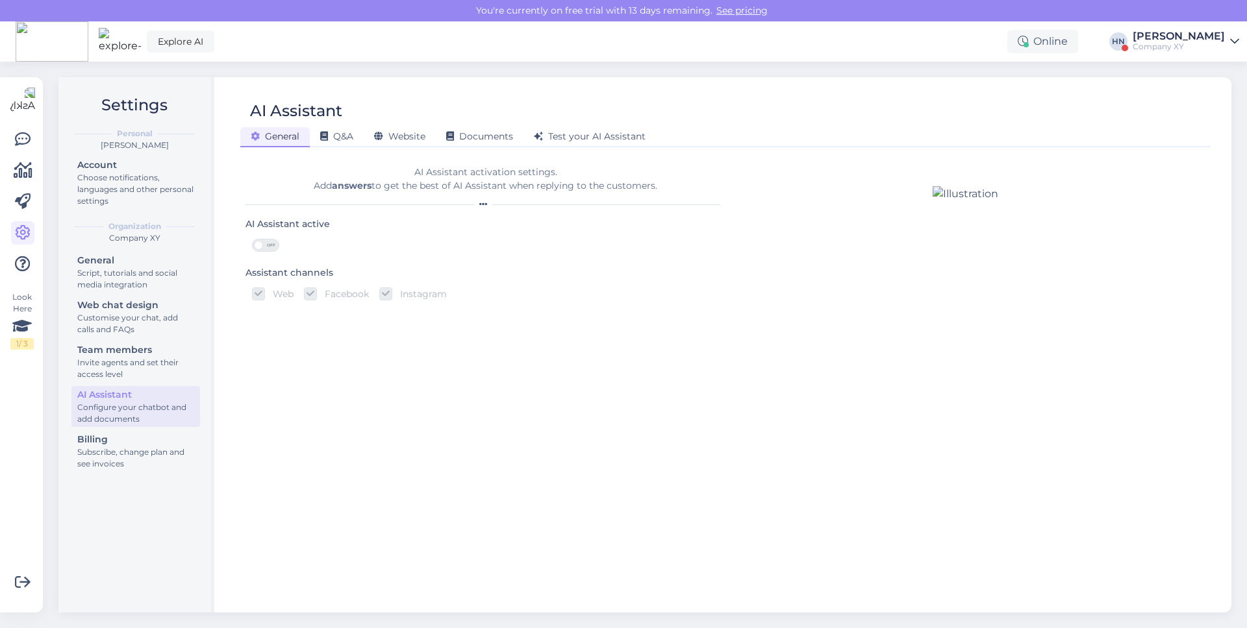
click at [266, 243] on span "OFF" at bounding box center [271, 246] width 16 height 12
click at [252, 239] on input "OFF" at bounding box center [252, 239] width 0 height 0
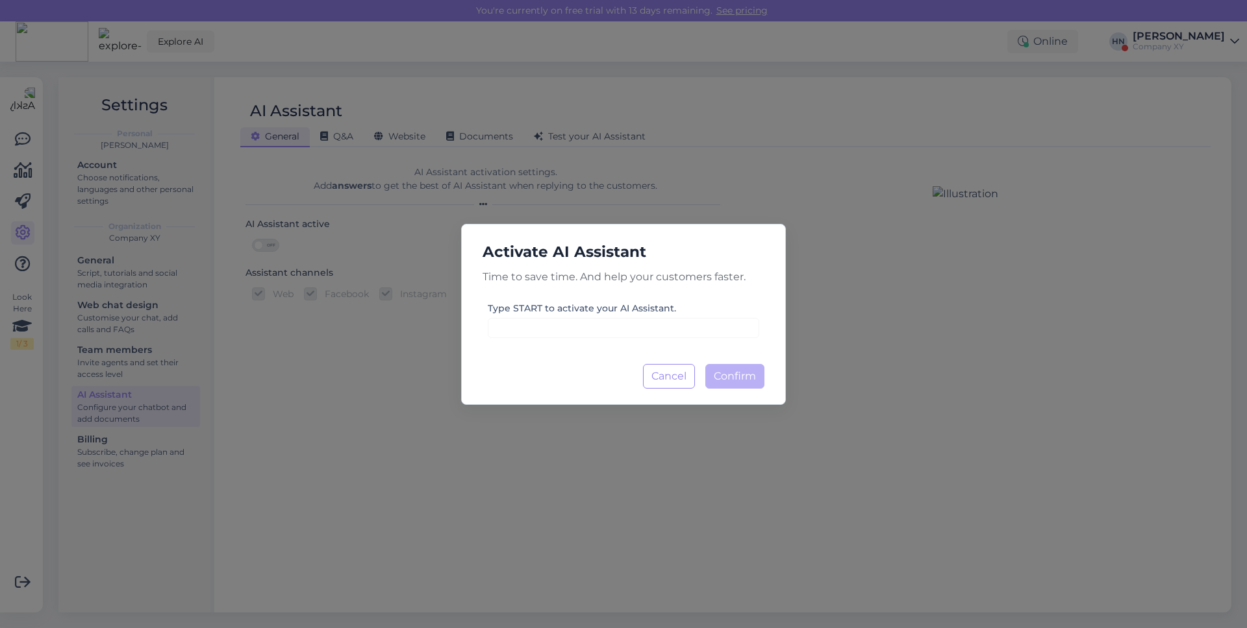
click at [499, 259] on h5 "Activate AI Assistant" at bounding box center [623, 252] width 303 height 24
copy h5 "Activate AI Assistant"
click at [649, 380] on button "Cancel" at bounding box center [669, 376] width 52 height 25
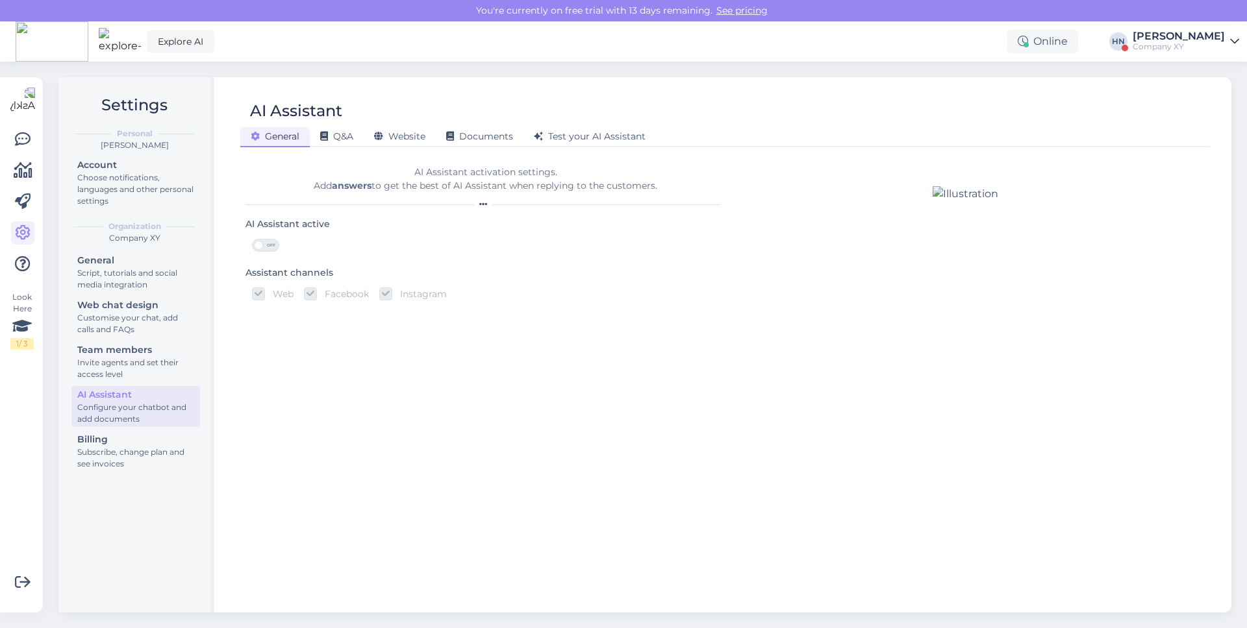
click at [260, 239] on div "OFF" at bounding box center [265, 245] width 27 height 13
click at [252, 239] on input "OFF" at bounding box center [252, 239] width 0 height 0
click at [295, 201] on div at bounding box center [485, 205] width 480 height 8
click at [1158, 38] on div "[PERSON_NAME]" at bounding box center [1178, 36] width 92 height 10
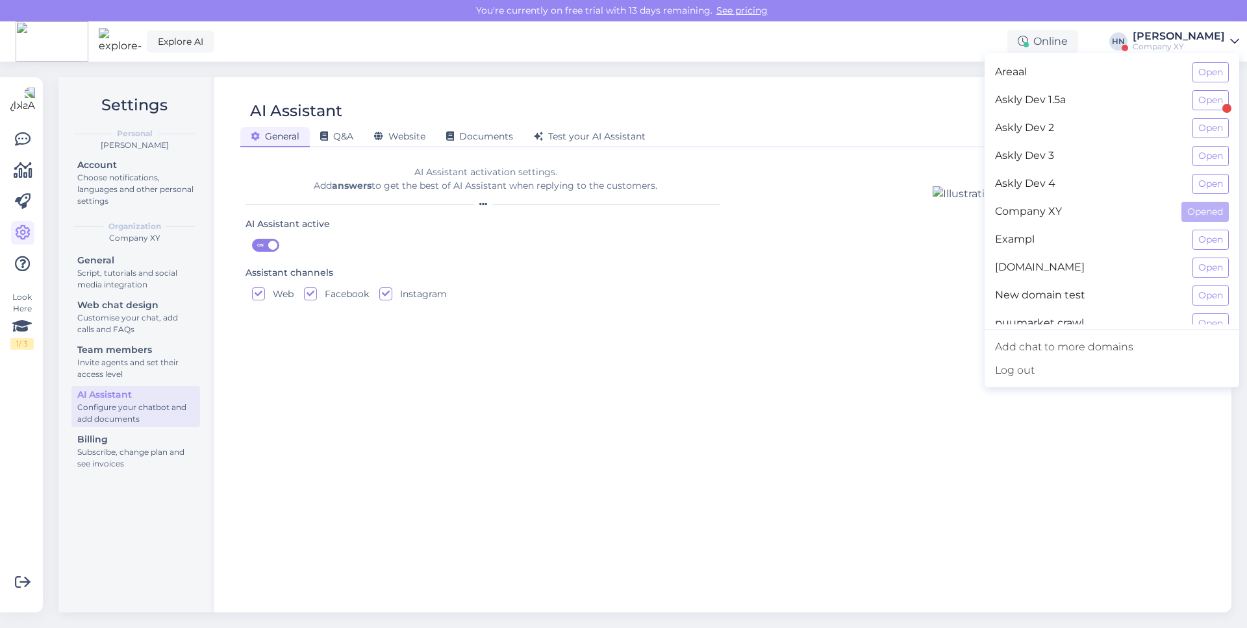
click at [917, 376] on div at bounding box center [965, 393] width 97 height 415
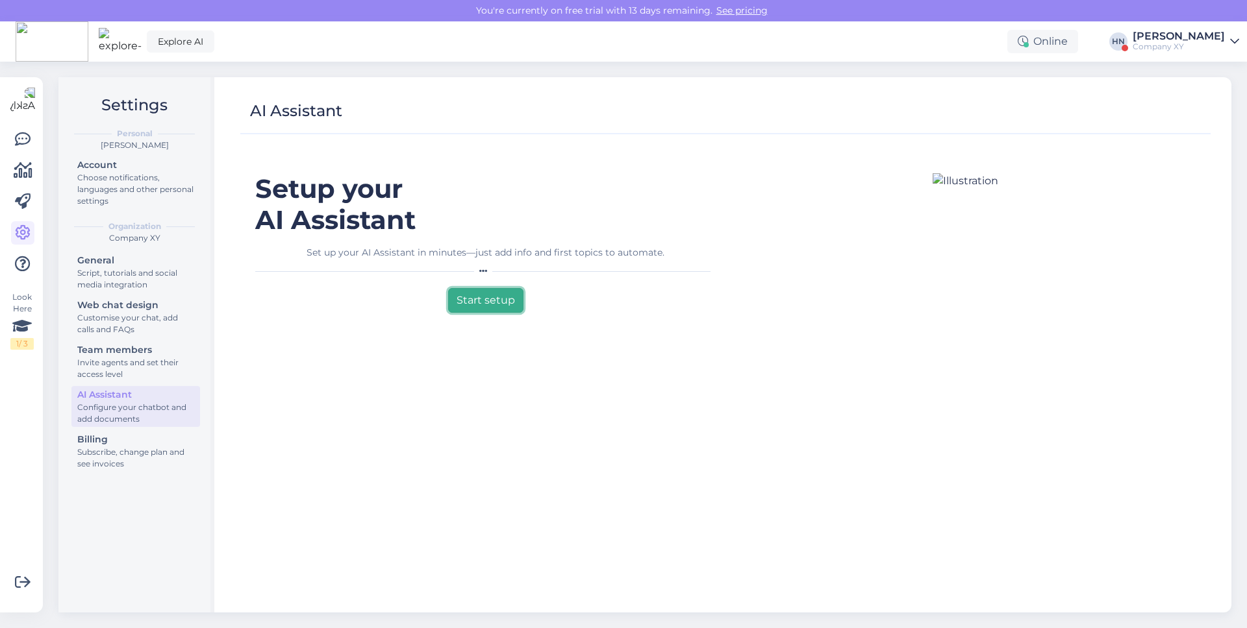
click at [493, 297] on button "Start setup" at bounding box center [485, 300] width 75 height 25
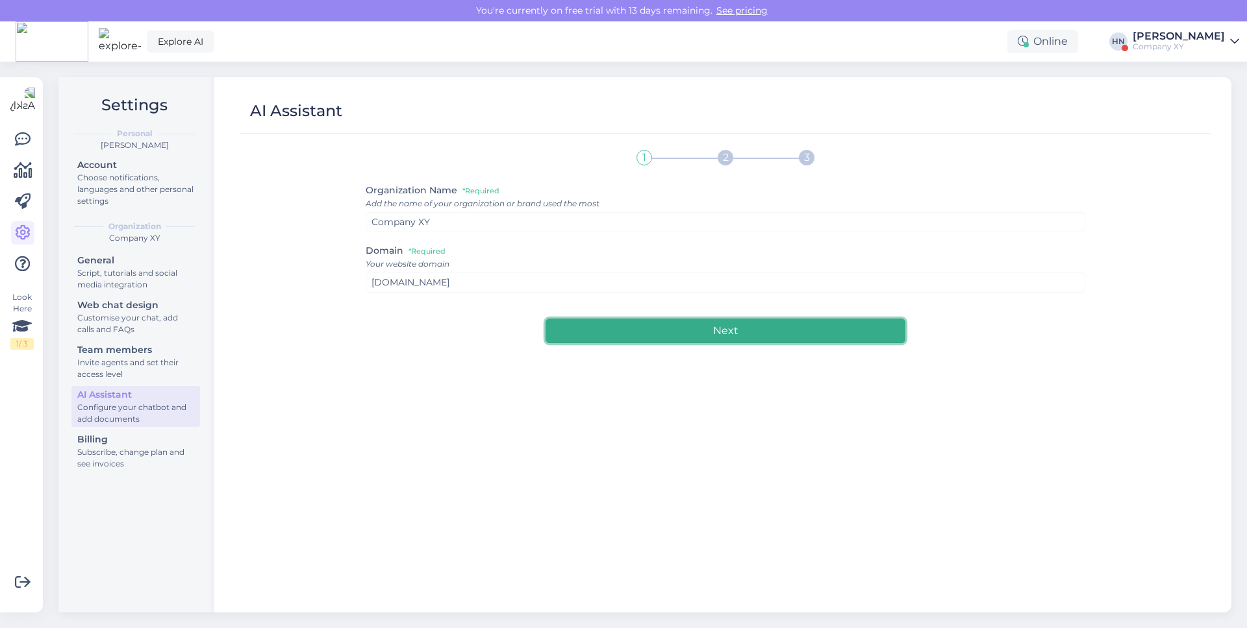
click at [569, 324] on button "Next" at bounding box center [725, 331] width 360 height 25
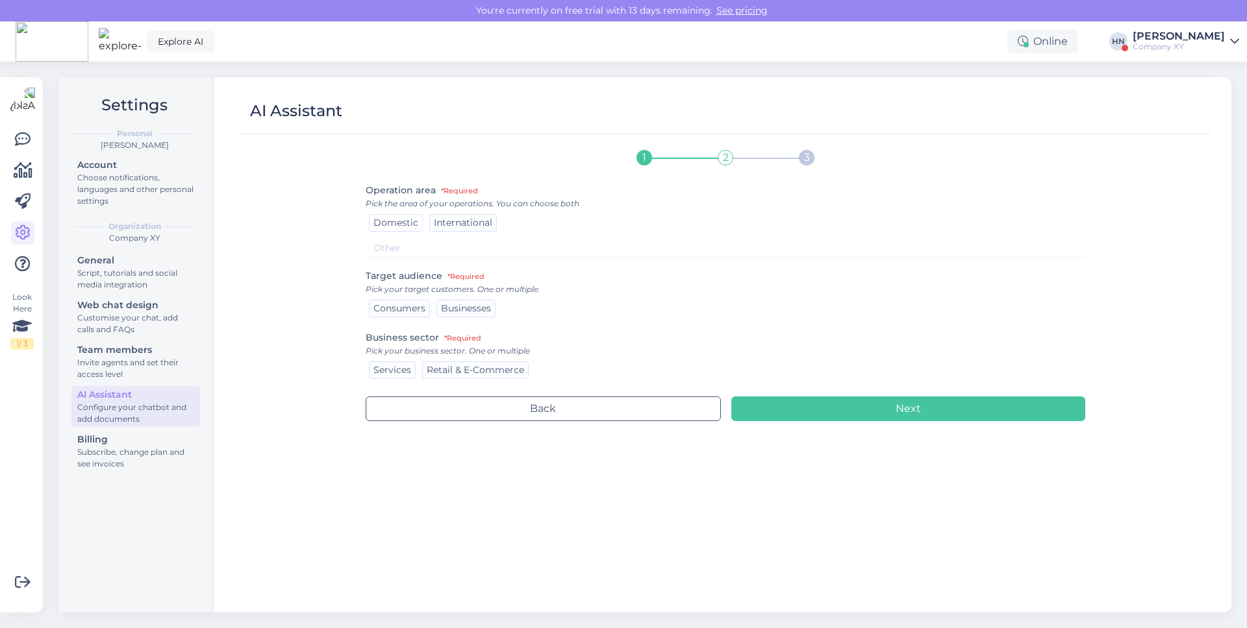
click at [388, 221] on span "Domestic" at bounding box center [395, 223] width 45 height 12
click at [387, 295] on div "Target audience *Required Pick your target customers. One or multiple Consumers…" at bounding box center [726, 293] width 720 height 51
click at [387, 306] on span "Consumers" at bounding box center [399, 309] width 52 height 12
click at [386, 367] on span "Services" at bounding box center [392, 370] width 38 height 12
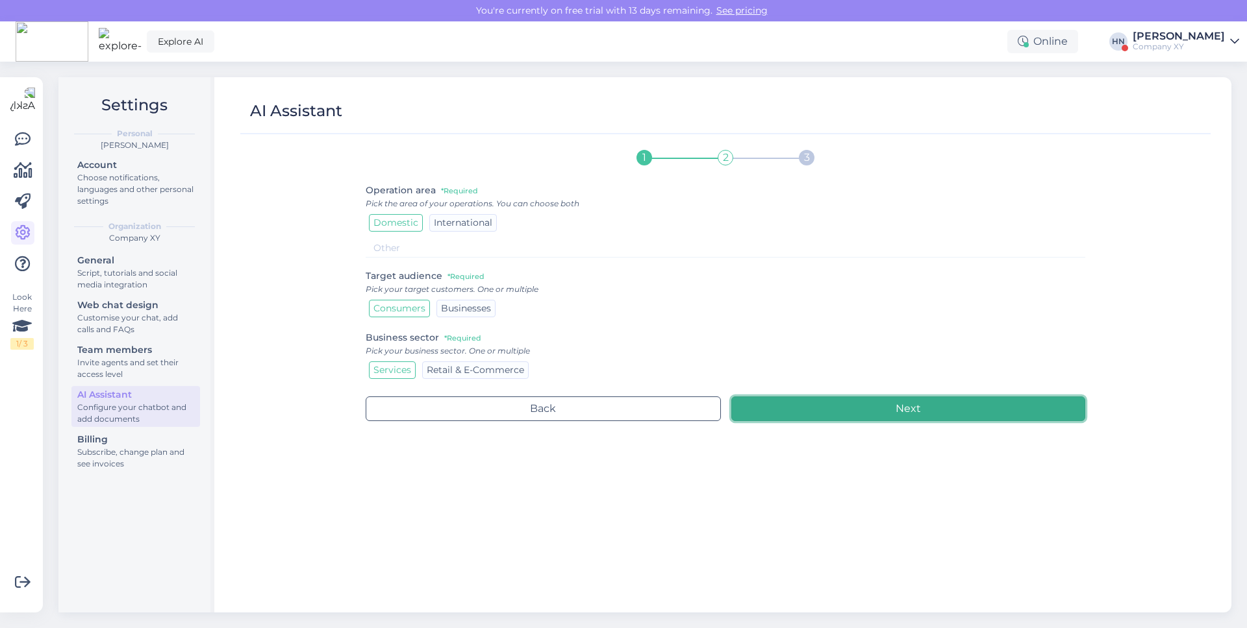
click at [783, 420] on button "Next" at bounding box center [908, 409] width 354 height 25
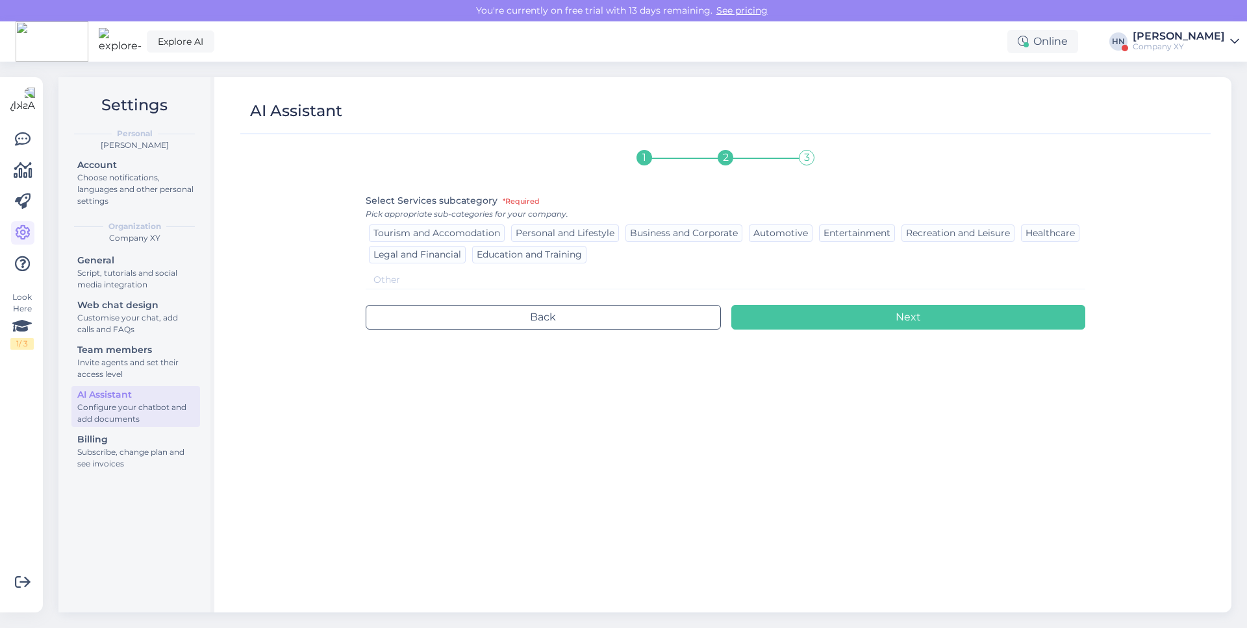
click at [402, 276] on input at bounding box center [726, 280] width 720 height 19
type input "chat"
click at [753, 334] on div "1 2 3 Select Services subcategory *Required Pick appropriate sub-categories for…" at bounding box center [726, 371] width 720 height 459
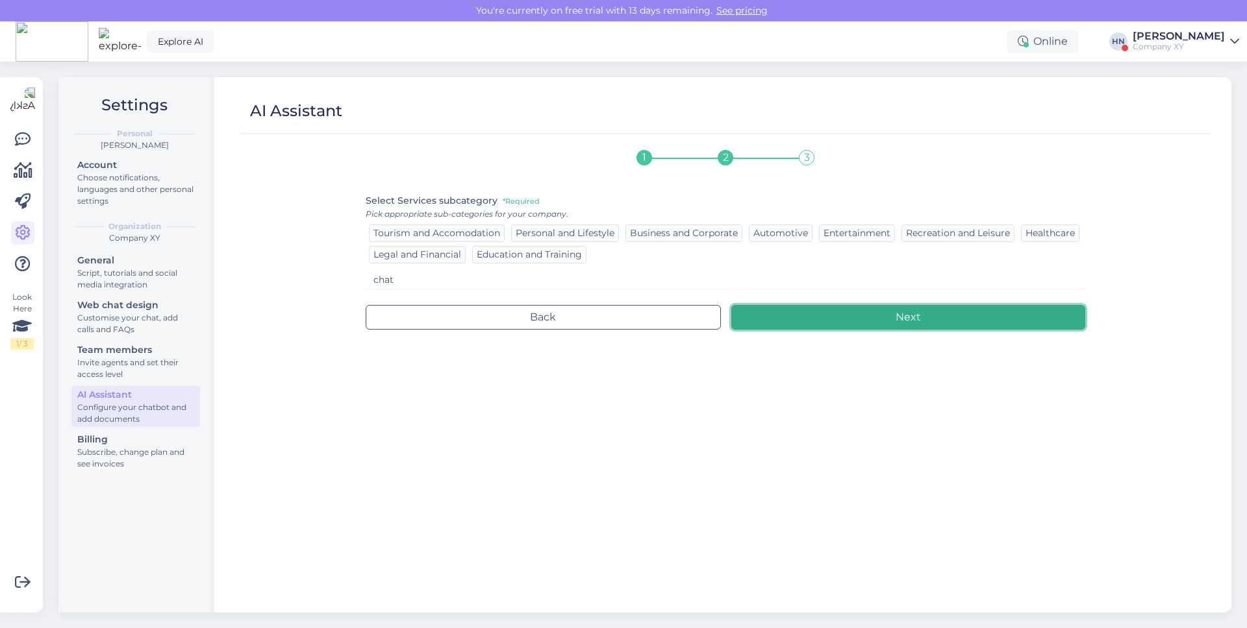
click at [764, 324] on button "Next" at bounding box center [908, 317] width 354 height 25
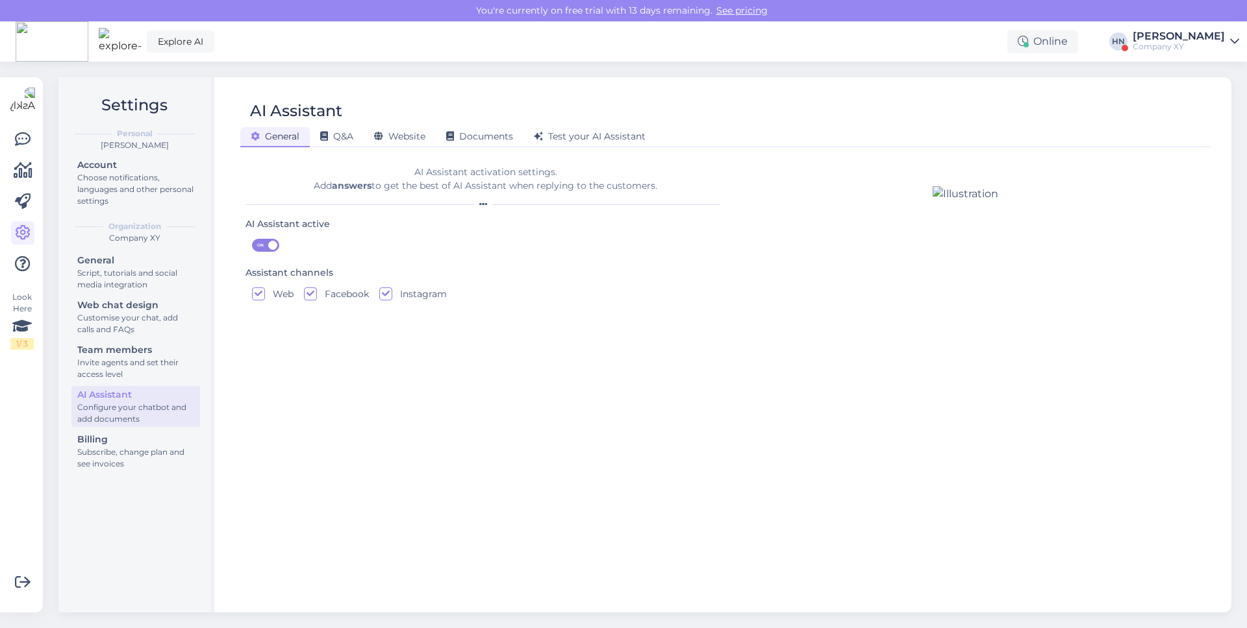
click at [252, 46] on div "Explore AI Online [PERSON_NAME] Company XY" at bounding box center [623, 41] width 1247 height 40
click at [21, 135] on icon at bounding box center [23, 140] width 16 height 16
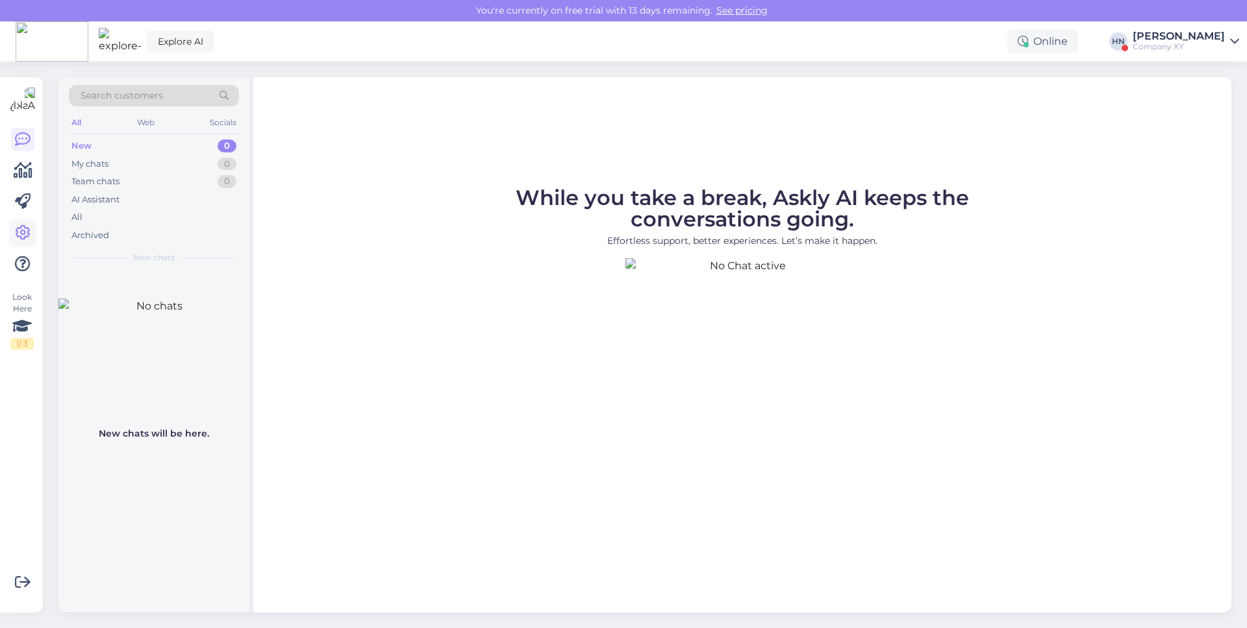
click at [23, 231] on icon at bounding box center [23, 233] width 16 height 16
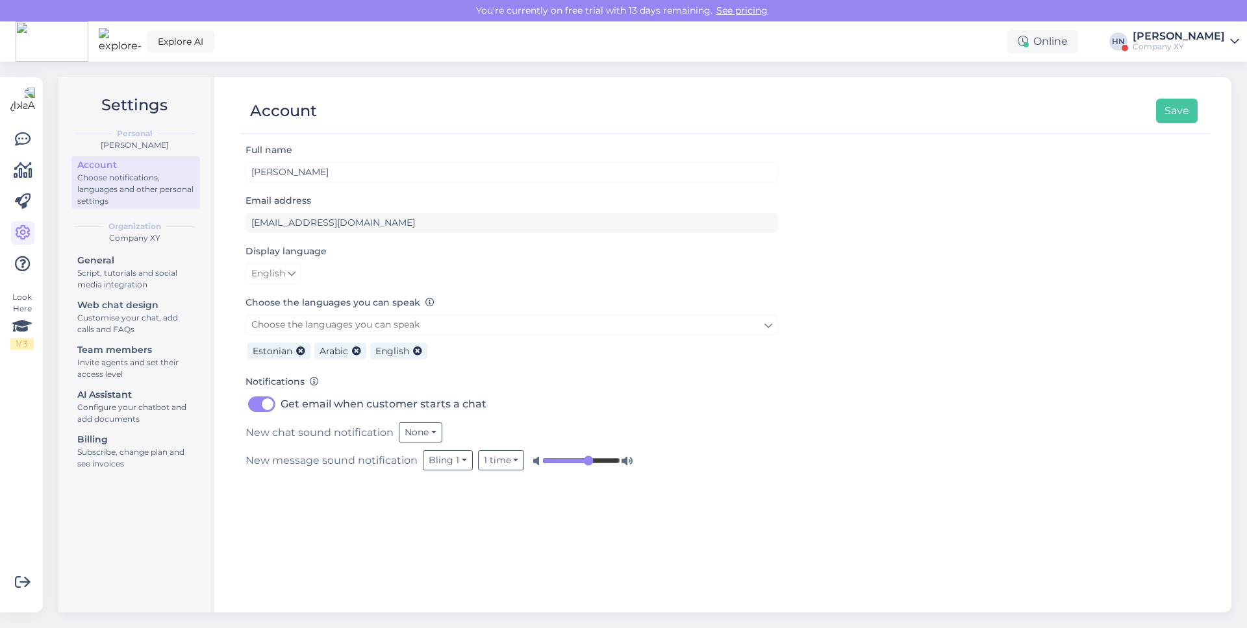
click at [153, 429] on div "General Script, tutorials and social media integration Web chat design Customis…" at bounding box center [135, 364] width 129 height 224
click at [153, 434] on div "Billing" at bounding box center [135, 440] width 117 height 14
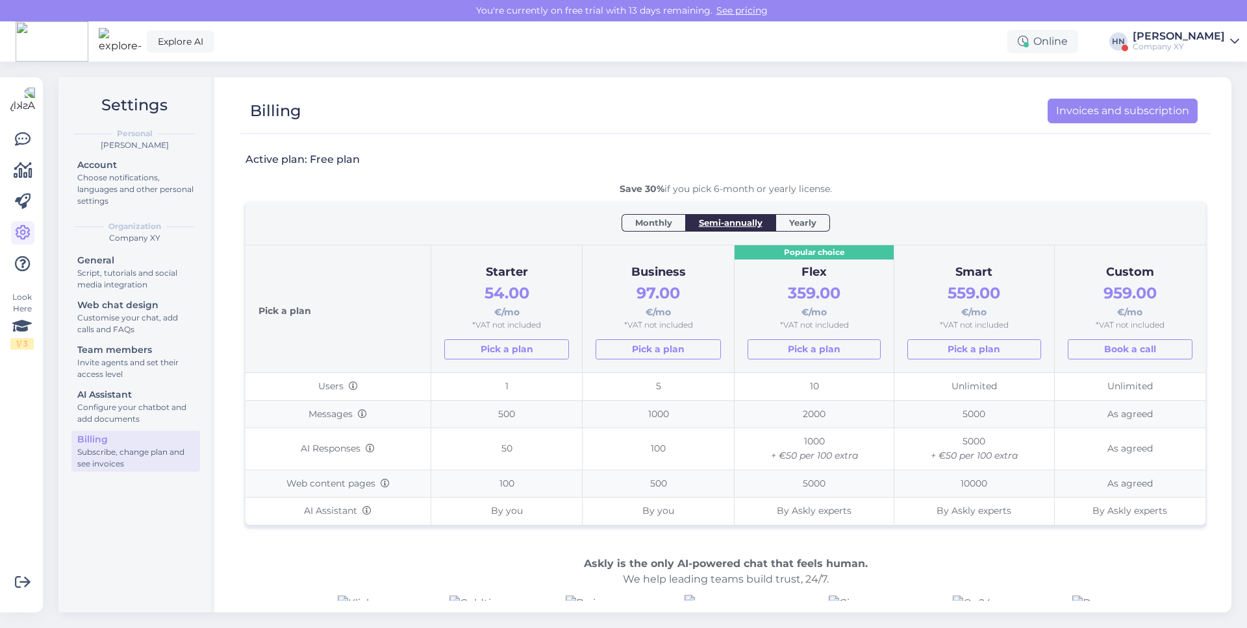
click at [112, 295] on div "General Script, tutorials and social media integration Web chat design Customis…" at bounding box center [135, 364] width 129 height 224
click at [114, 271] on div "Script, tutorials and social media integration" at bounding box center [135, 278] width 117 height 23
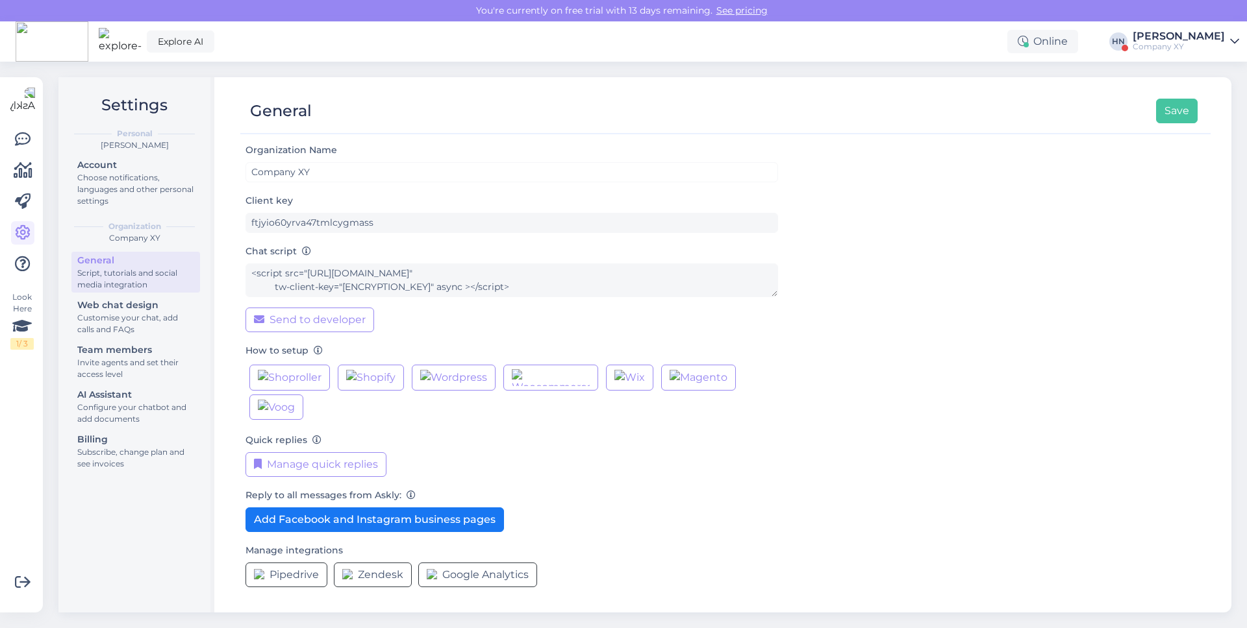
click at [112, 149] on div "[PERSON_NAME]" at bounding box center [134, 146] width 131 height 12
click at [106, 162] on div "Account" at bounding box center [135, 165] width 117 height 14
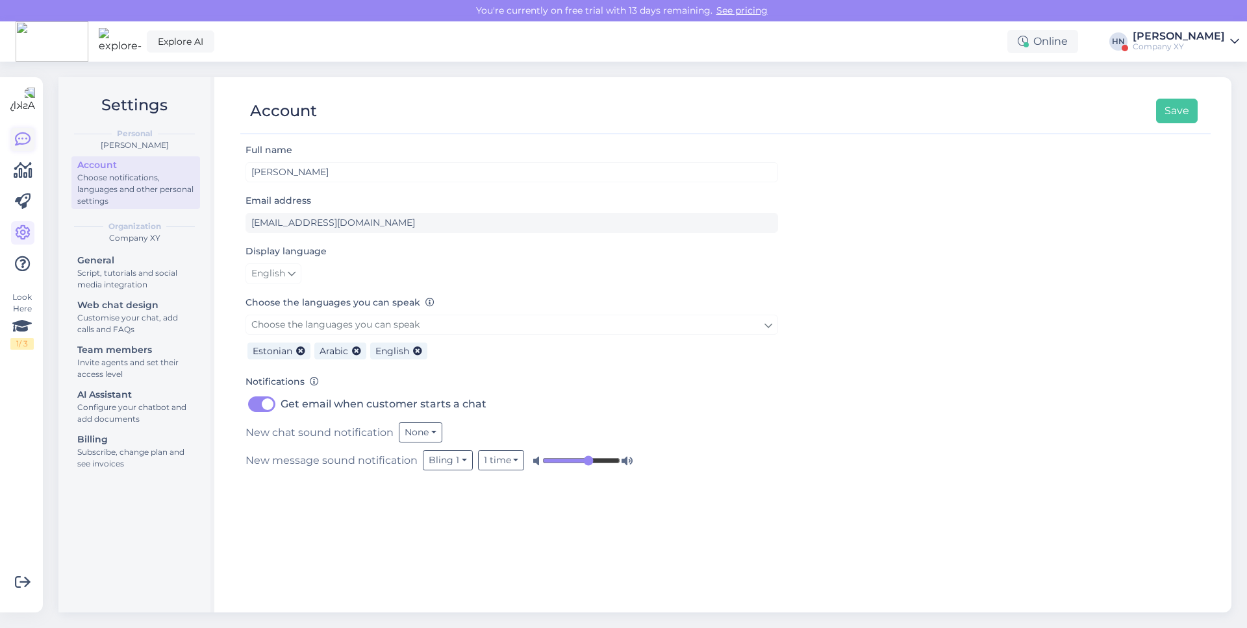
click at [25, 137] on icon at bounding box center [23, 140] width 16 height 16
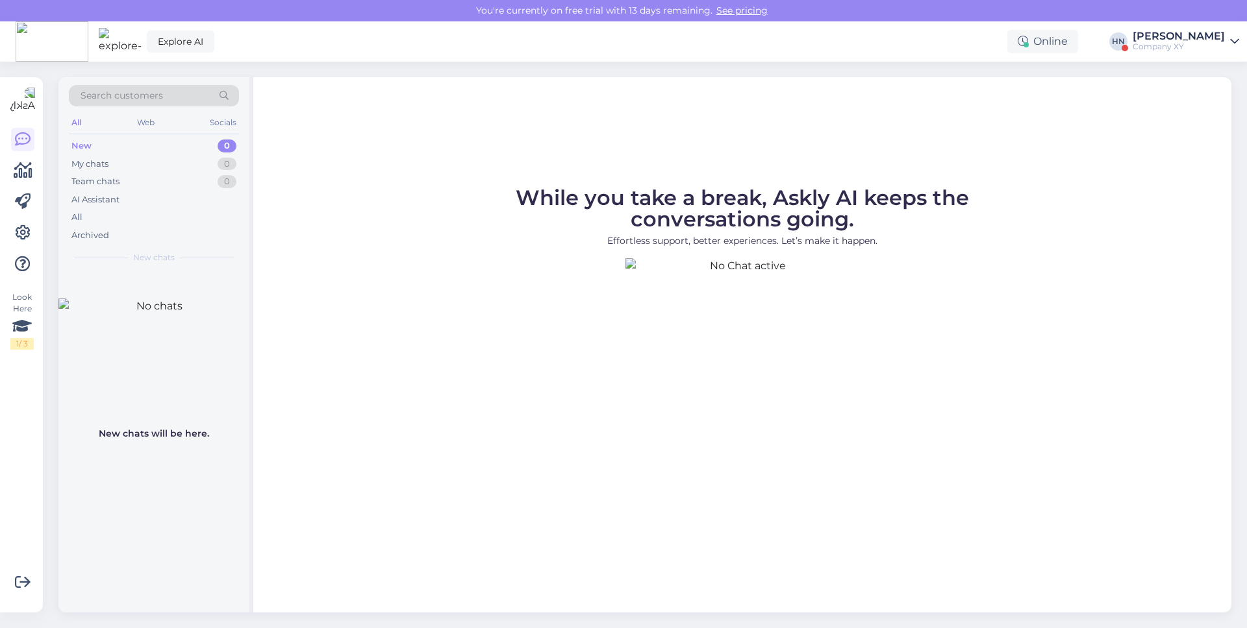
click at [386, 317] on figure "While you take a break, Askly AI keeps the conversations going. Effortless supp…" at bounding box center [742, 340] width 954 height 305
click at [412, 92] on div "While you take a break, Askly AI keeps the conversations going. Effortless supp…" at bounding box center [742, 345] width 978 height 536
click at [23, 163] on icon at bounding box center [23, 171] width 19 height 16
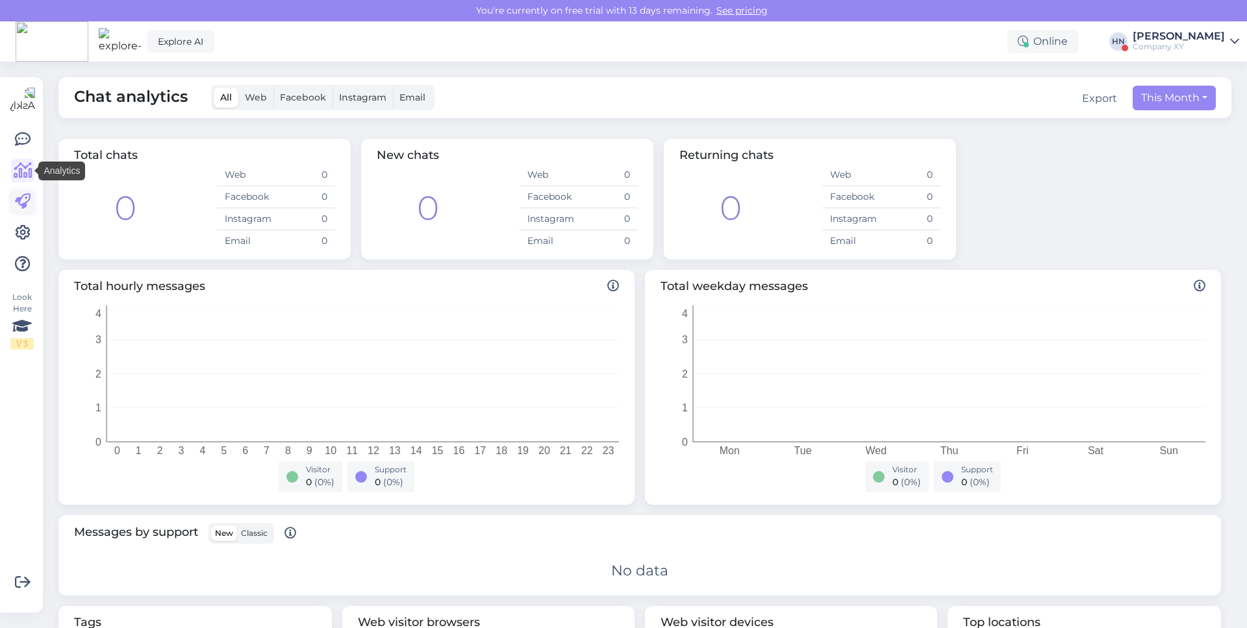
click at [13, 192] on link at bounding box center [22, 201] width 23 height 23
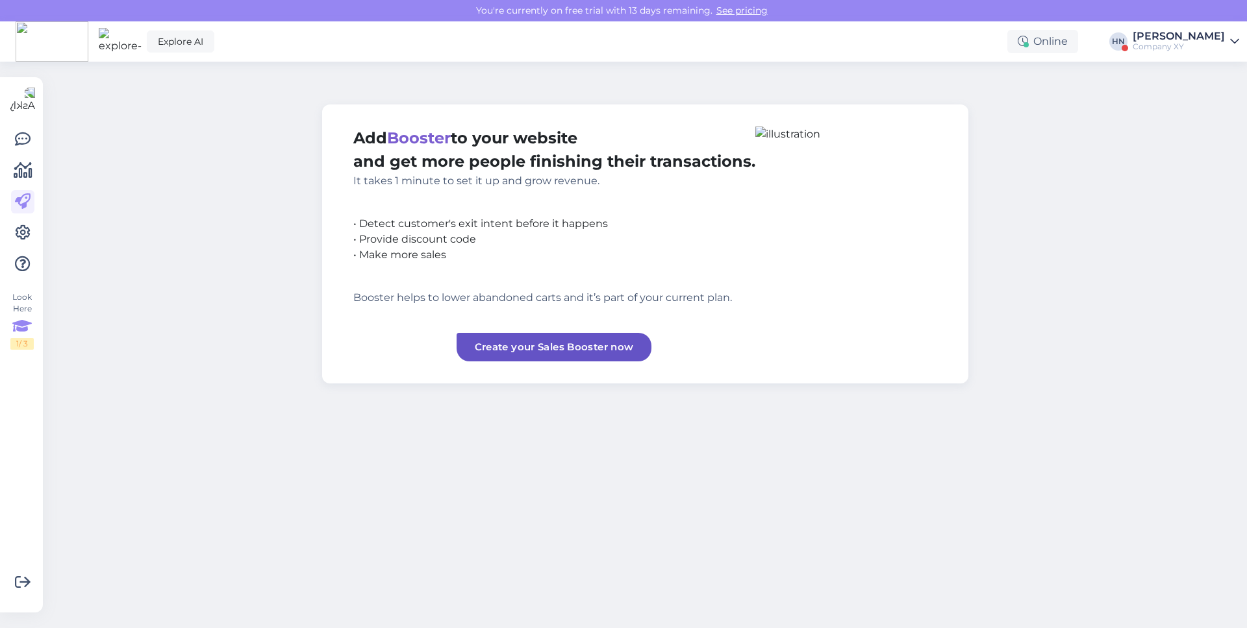
click at [25, 343] on div "1 / 3" at bounding box center [21, 344] width 23 height 12
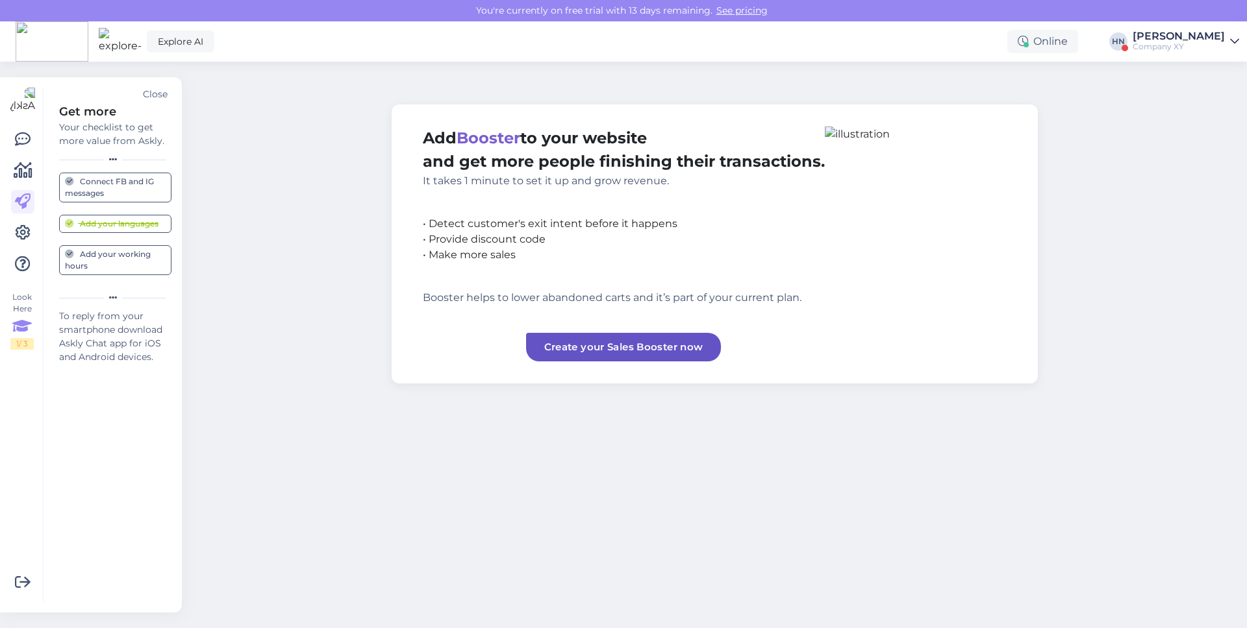
click at [22, 251] on div at bounding box center [22, 202] width 23 height 148
click at [22, 243] on link at bounding box center [22, 232] width 23 height 23
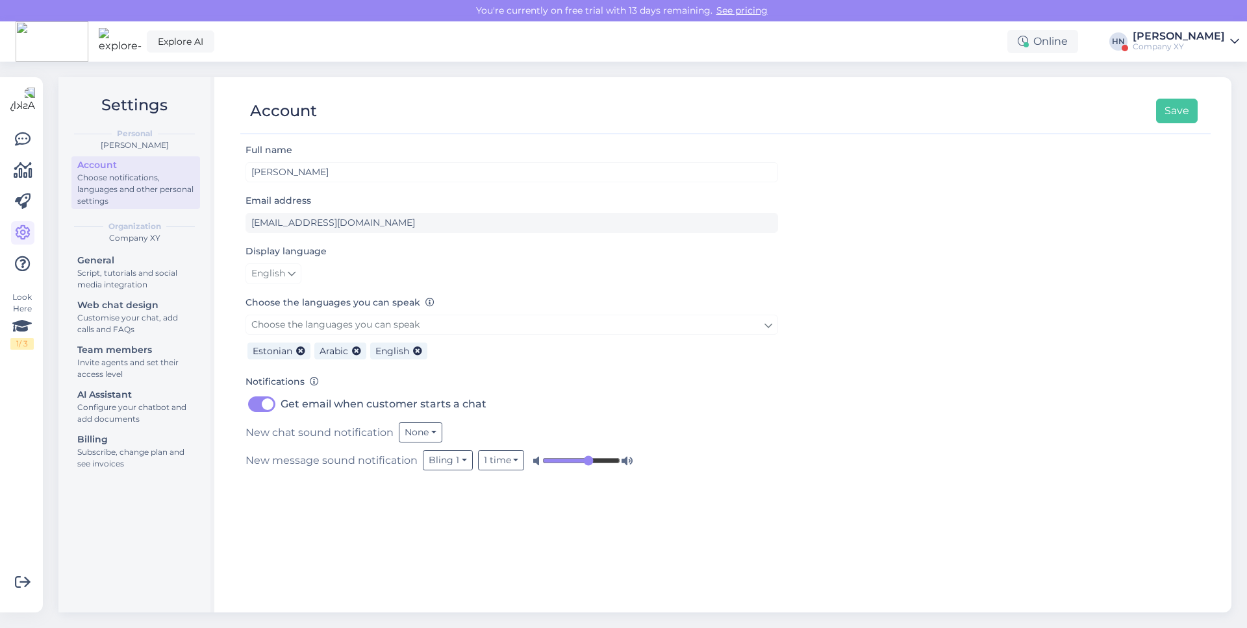
click at [141, 187] on div "Choose notifications, languages and other personal settings" at bounding box center [135, 189] width 117 height 35
